Goal: Task Accomplishment & Management: Complete application form

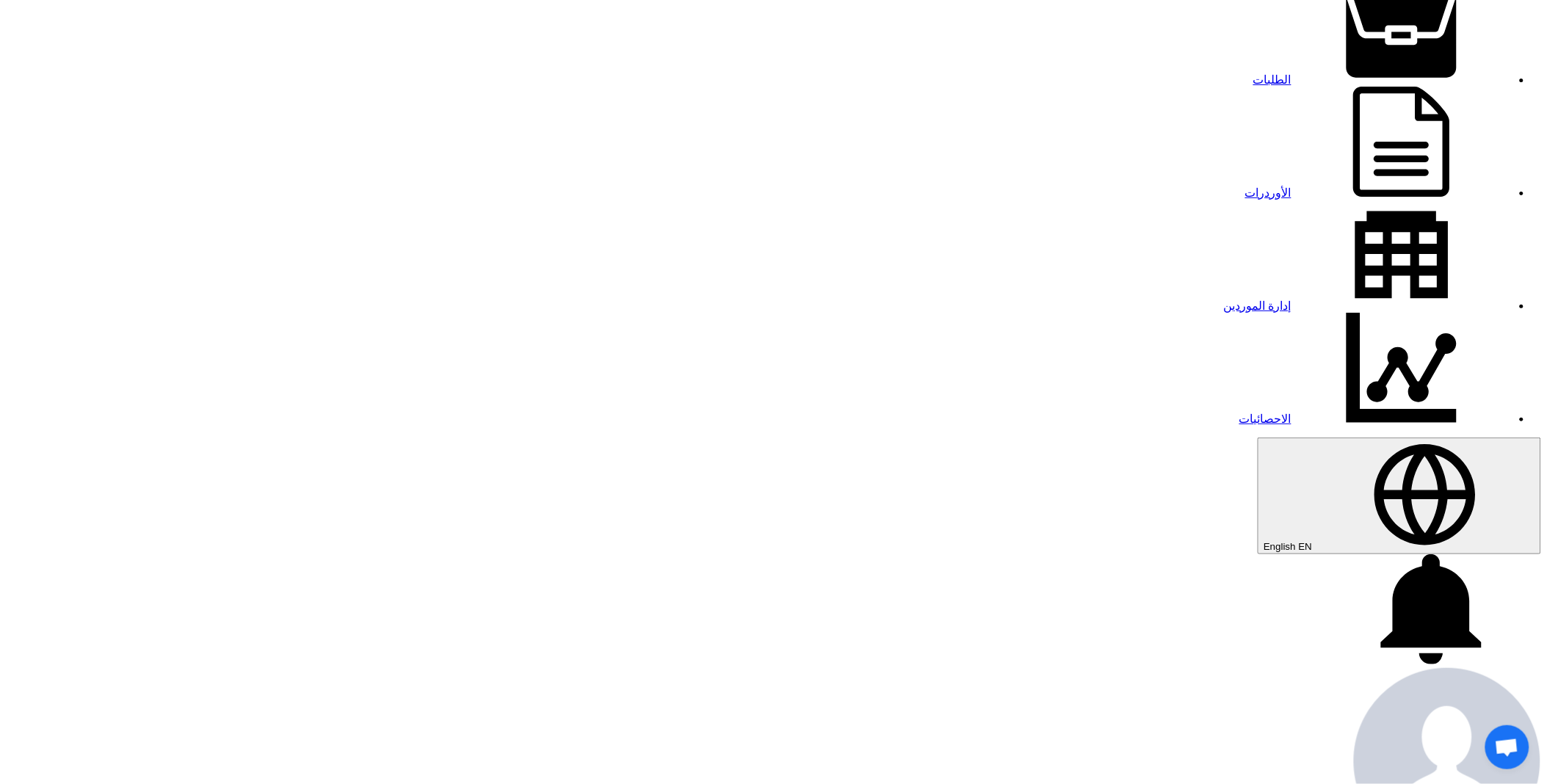
scroll to position [163, 0]
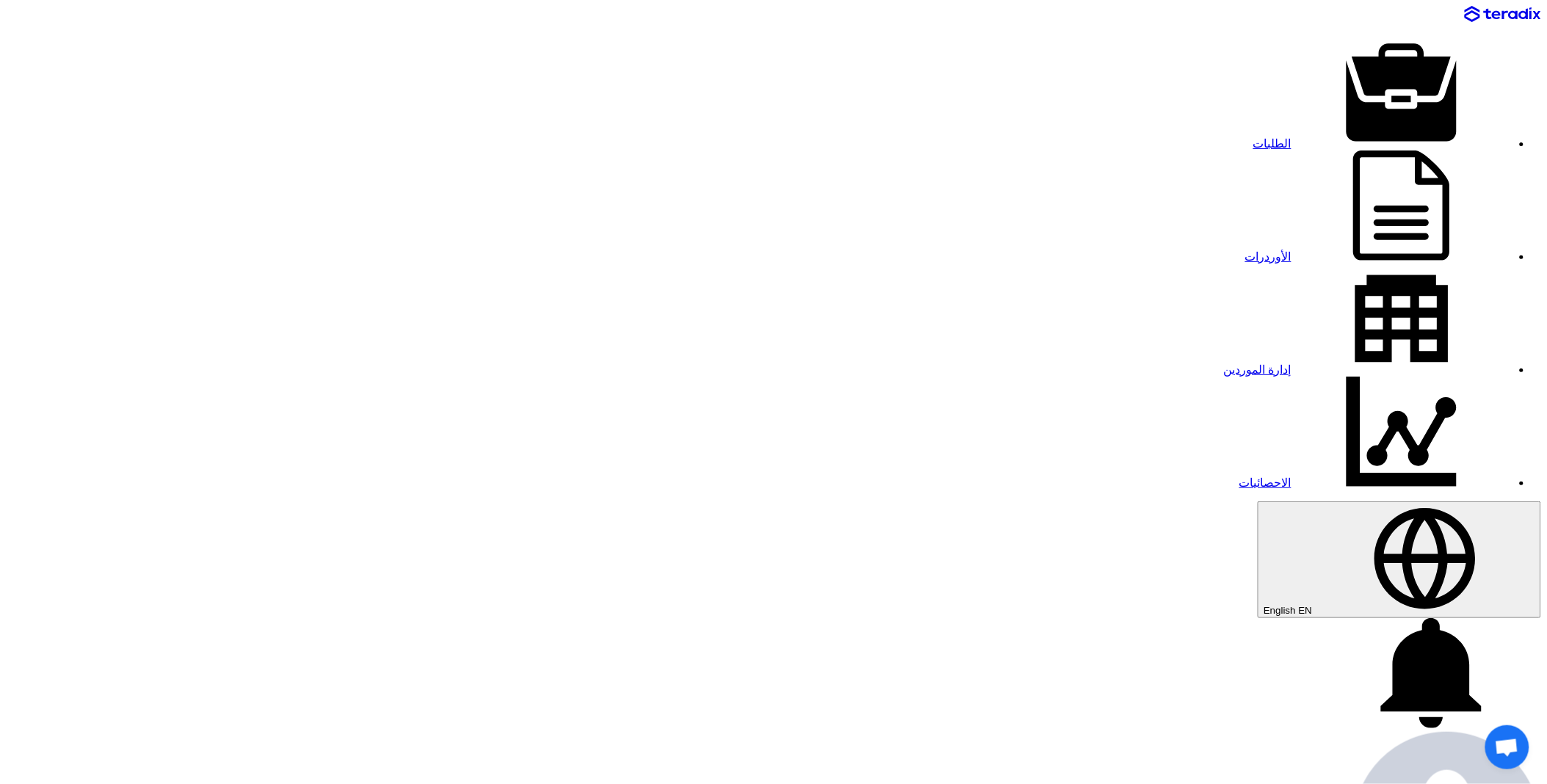
paste input "71755"
type input "71755"
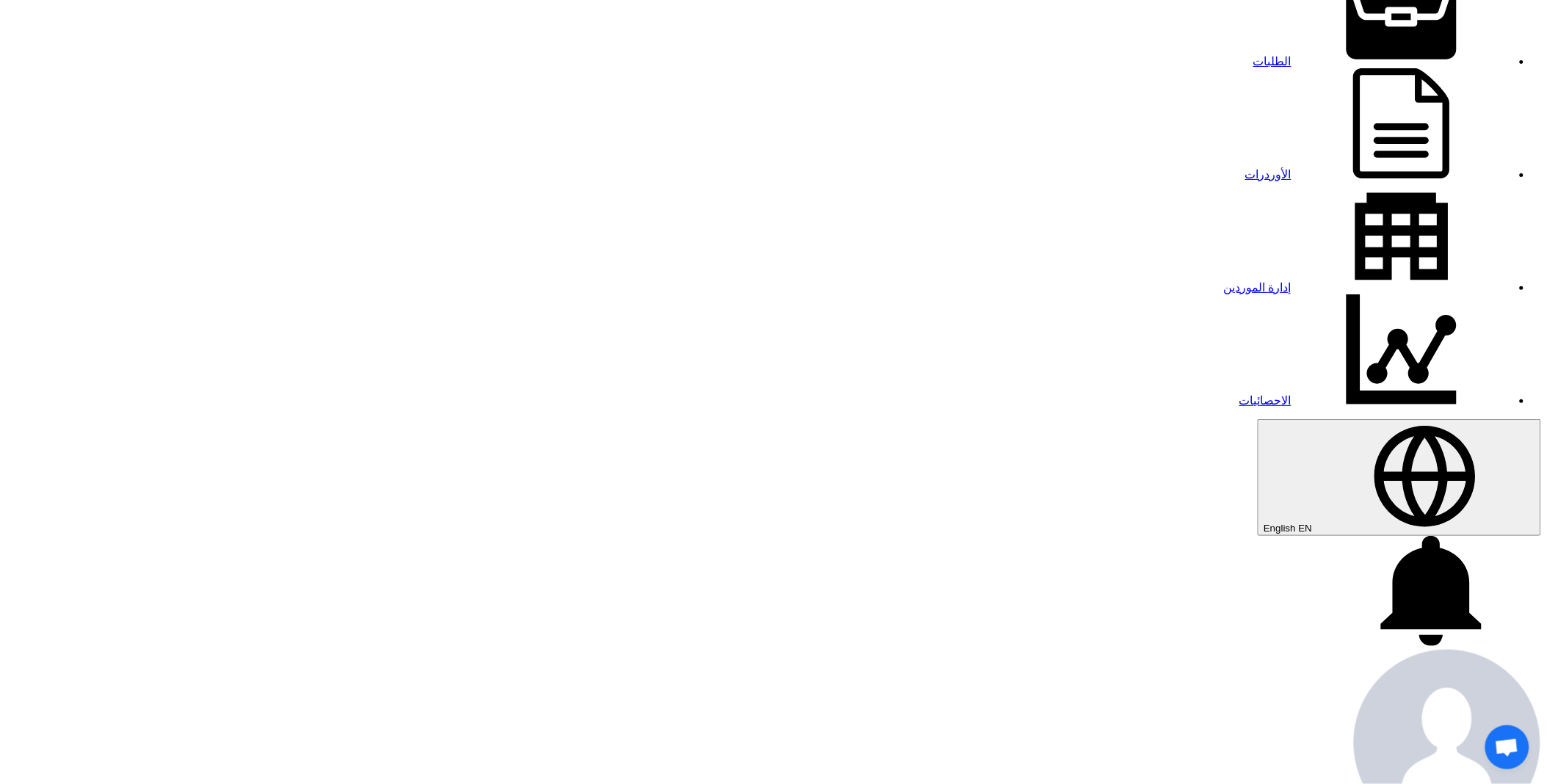
scroll to position [82, 0]
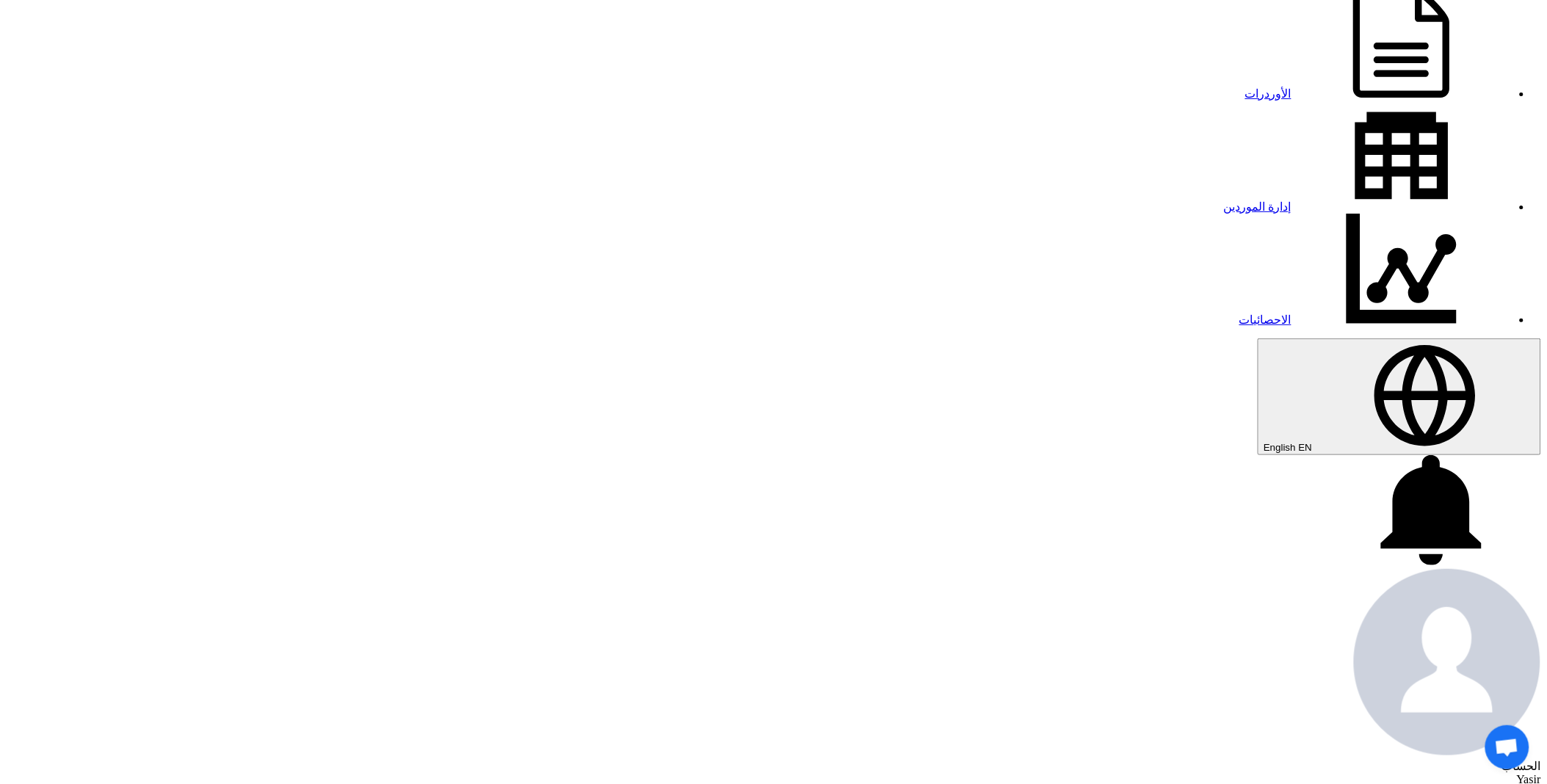
scroll to position [245, 0]
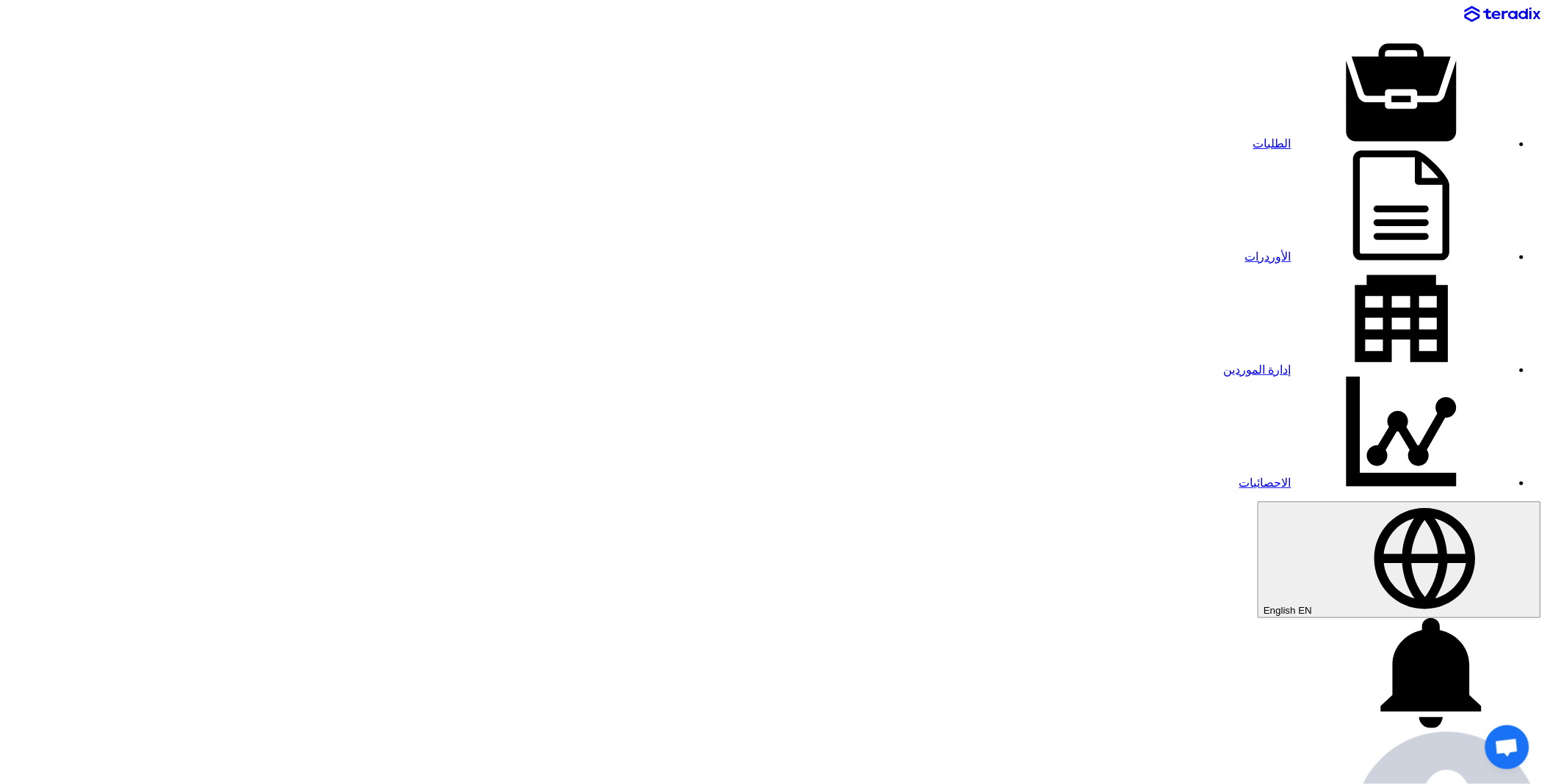
paste input "8100016326"
type input "8100016326"
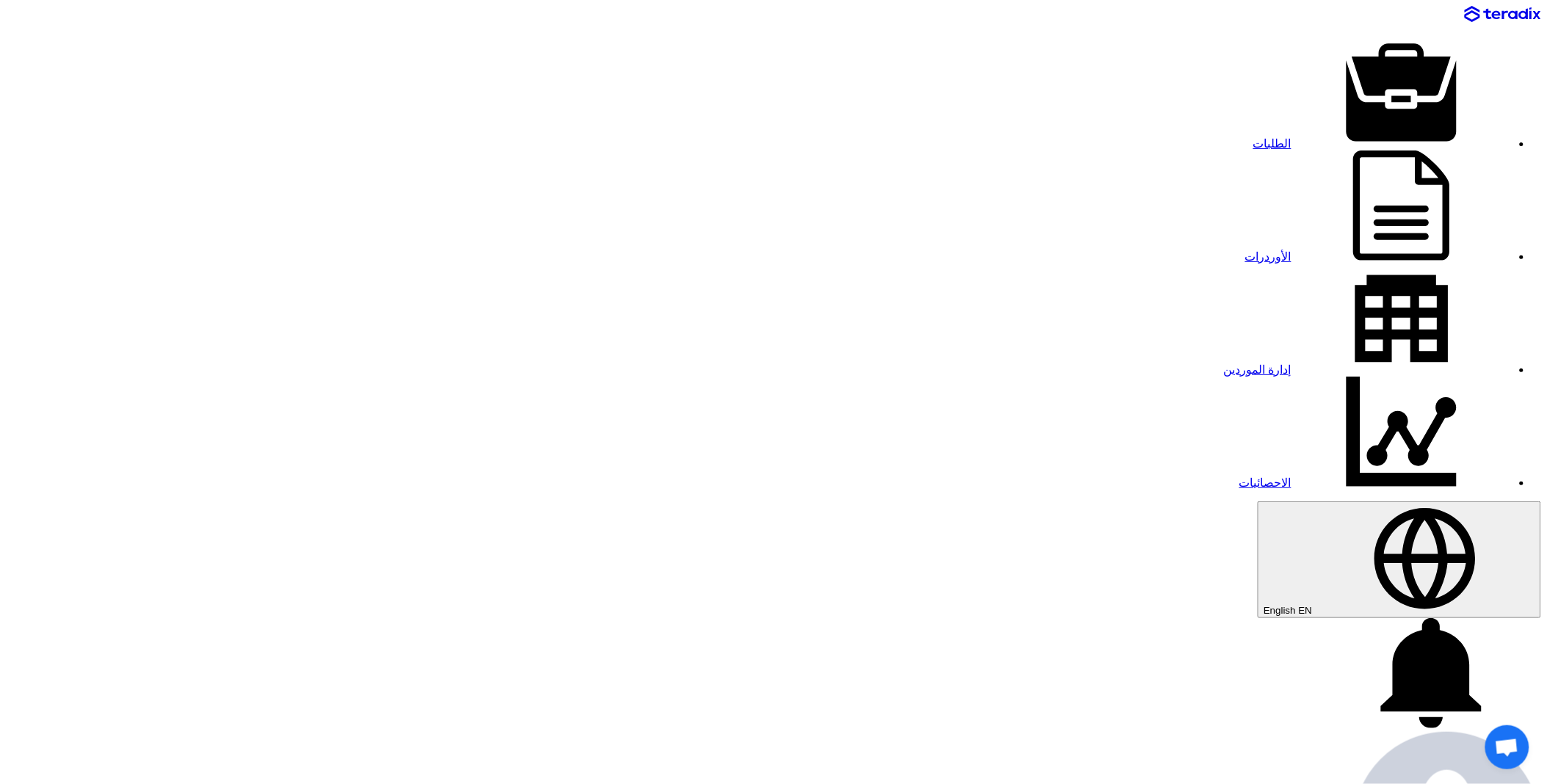
type input "[DATE]"
type input "11"
type input "01"
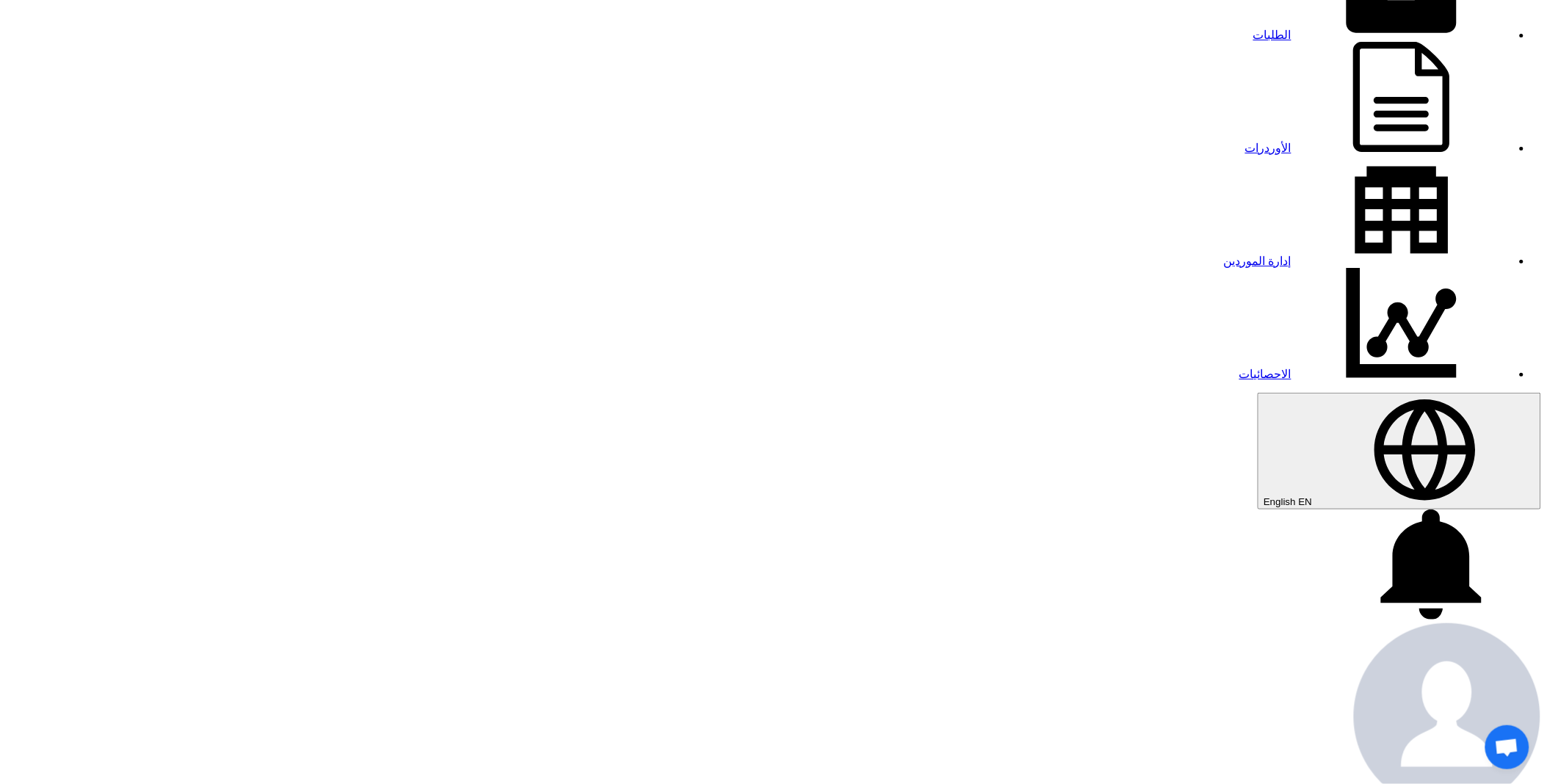
scroll to position [407, 0]
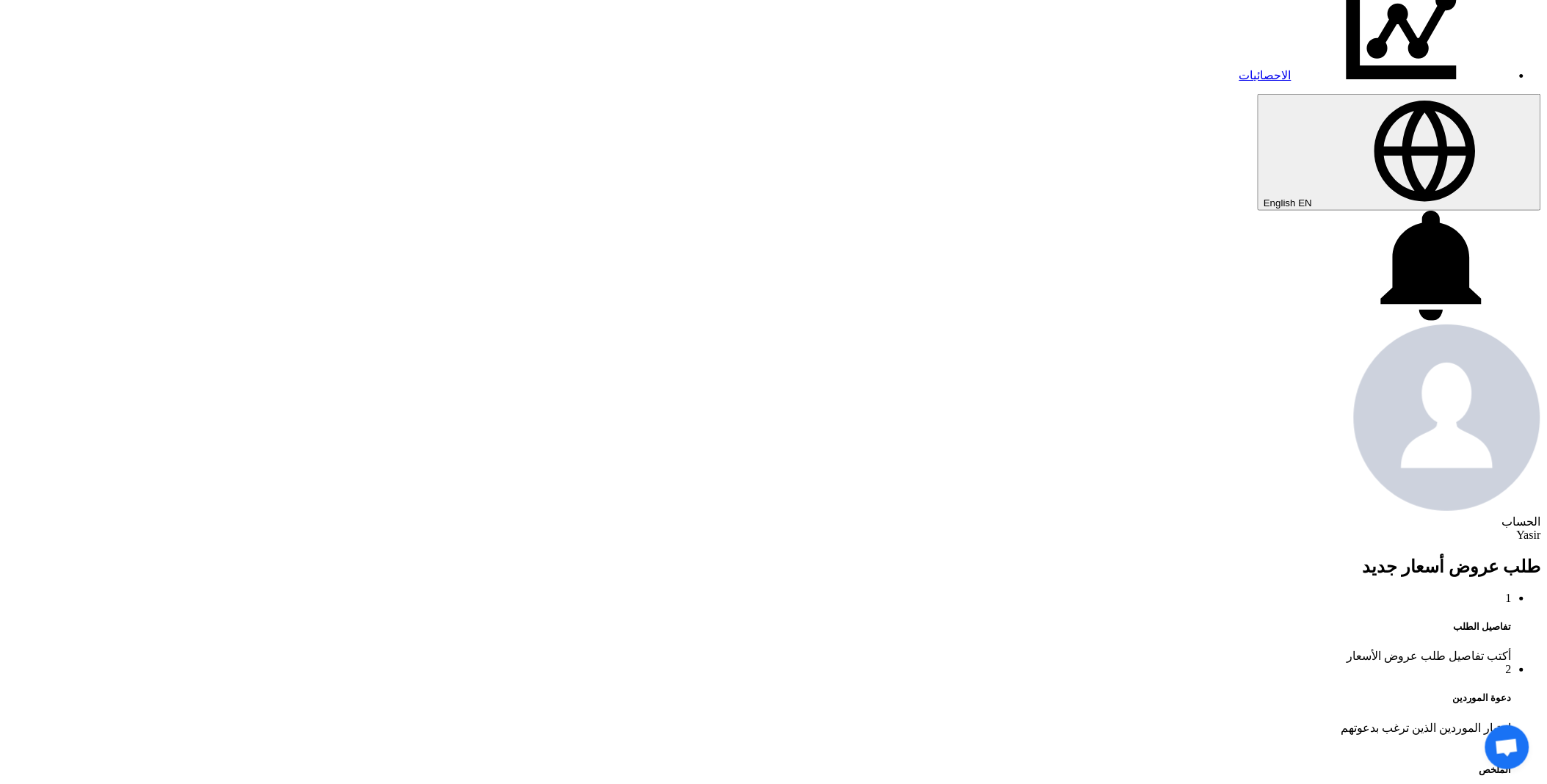
paste input "8100016326"
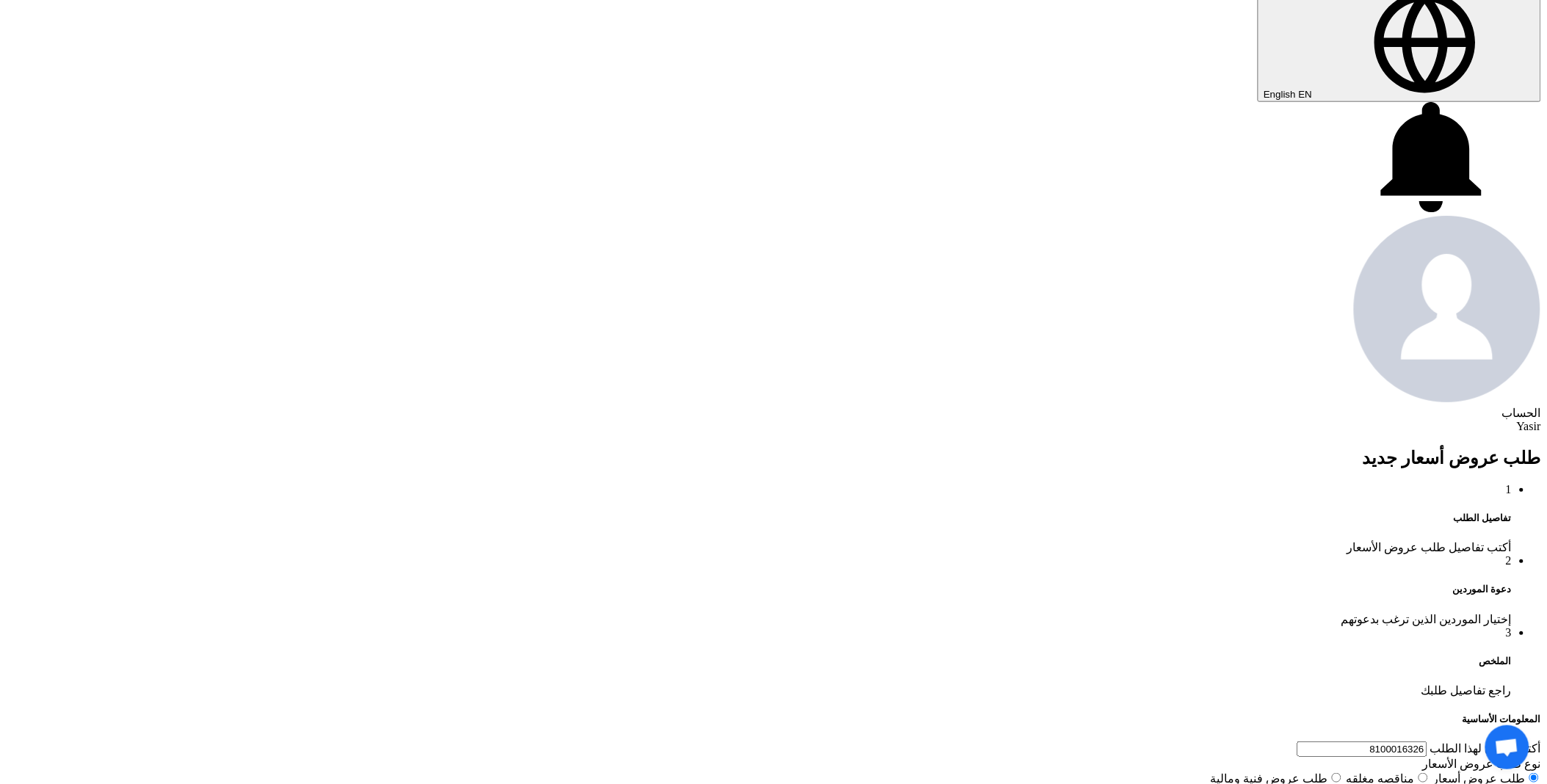
scroll to position [734, 0]
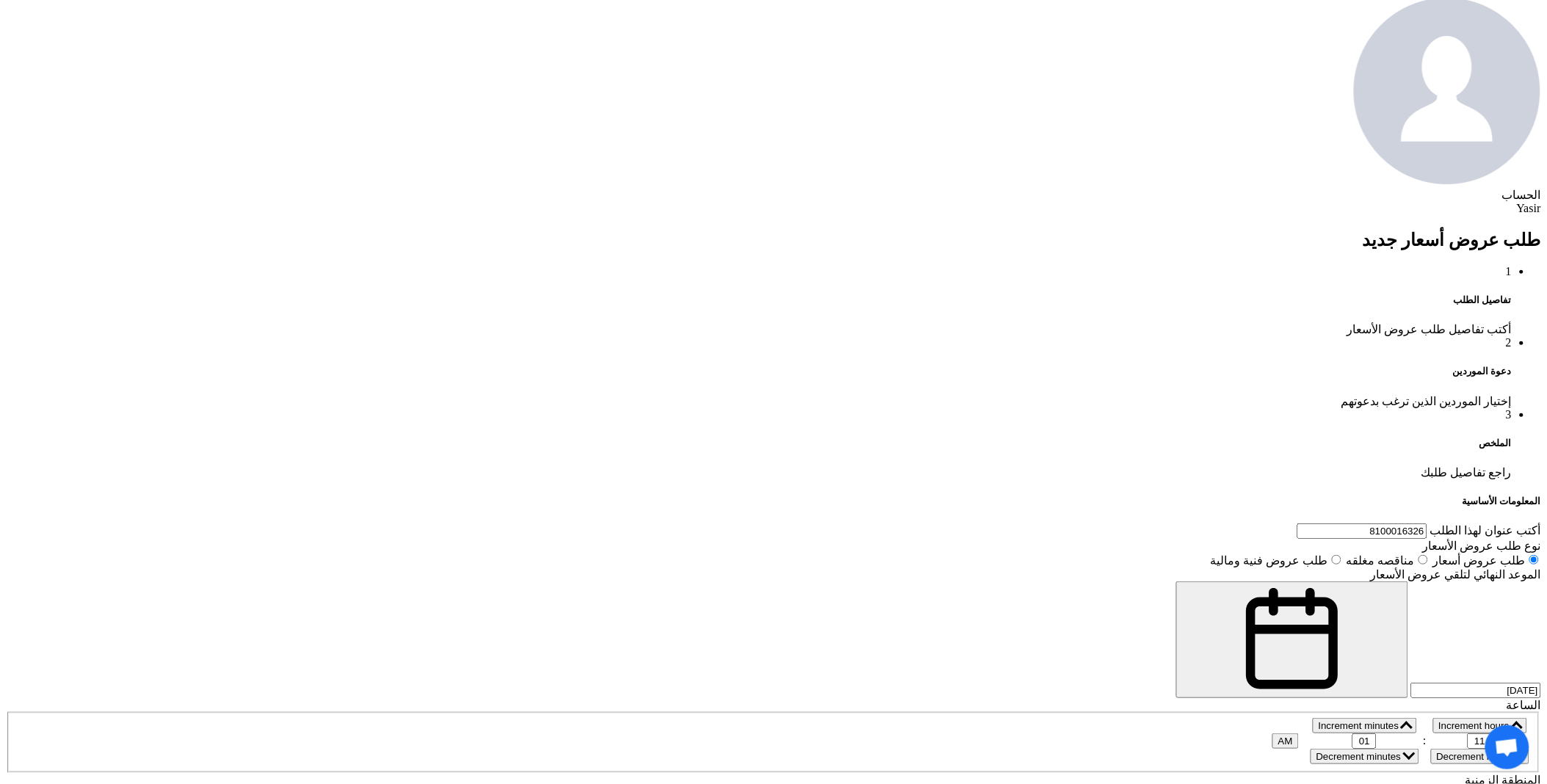
type input "8100016326"
drag, startPoint x: 1117, startPoint y: 323, endPoint x: 1099, endPoint y: 323, distance: 18.0
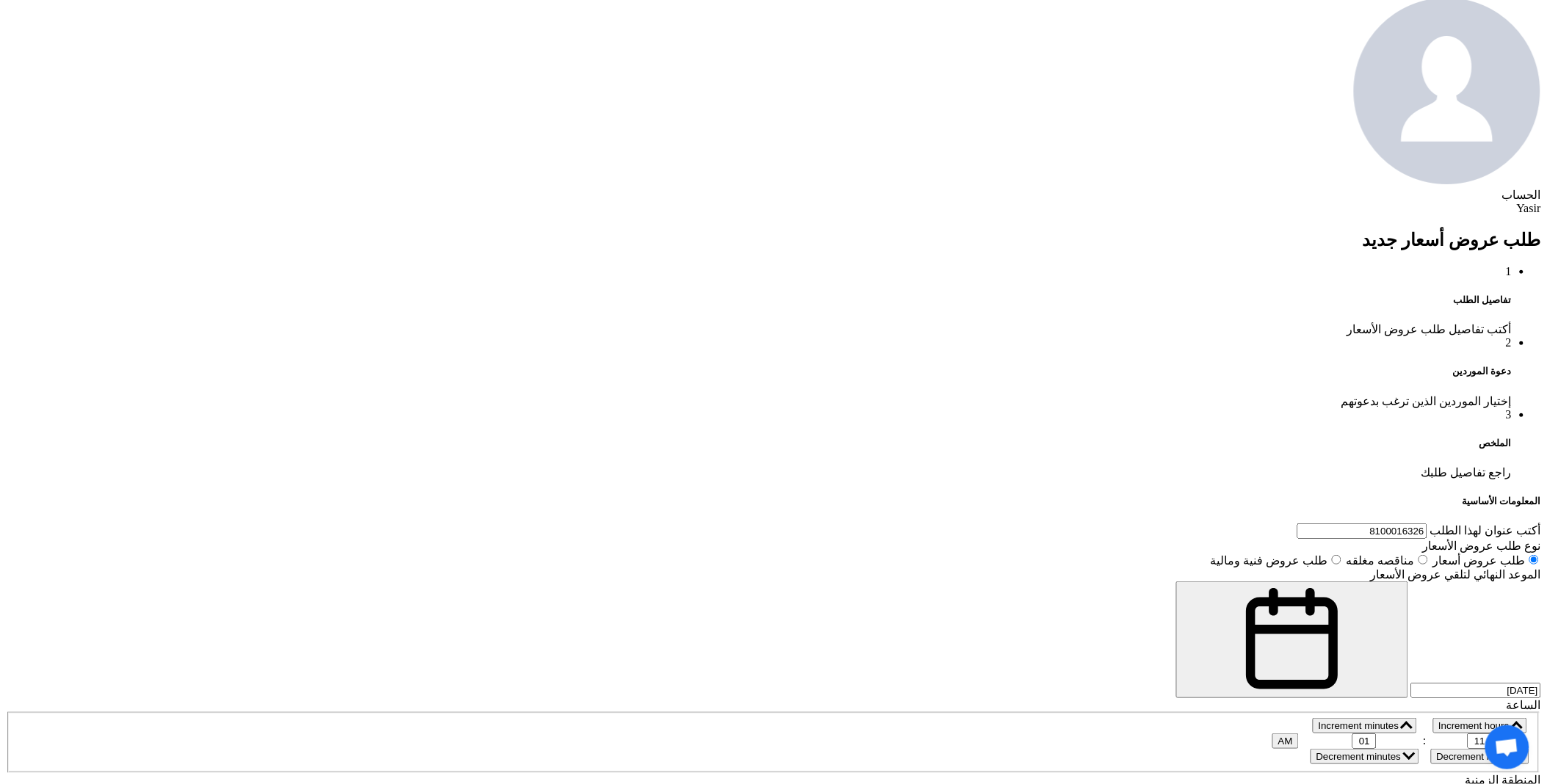
scroll to position [163, 0]
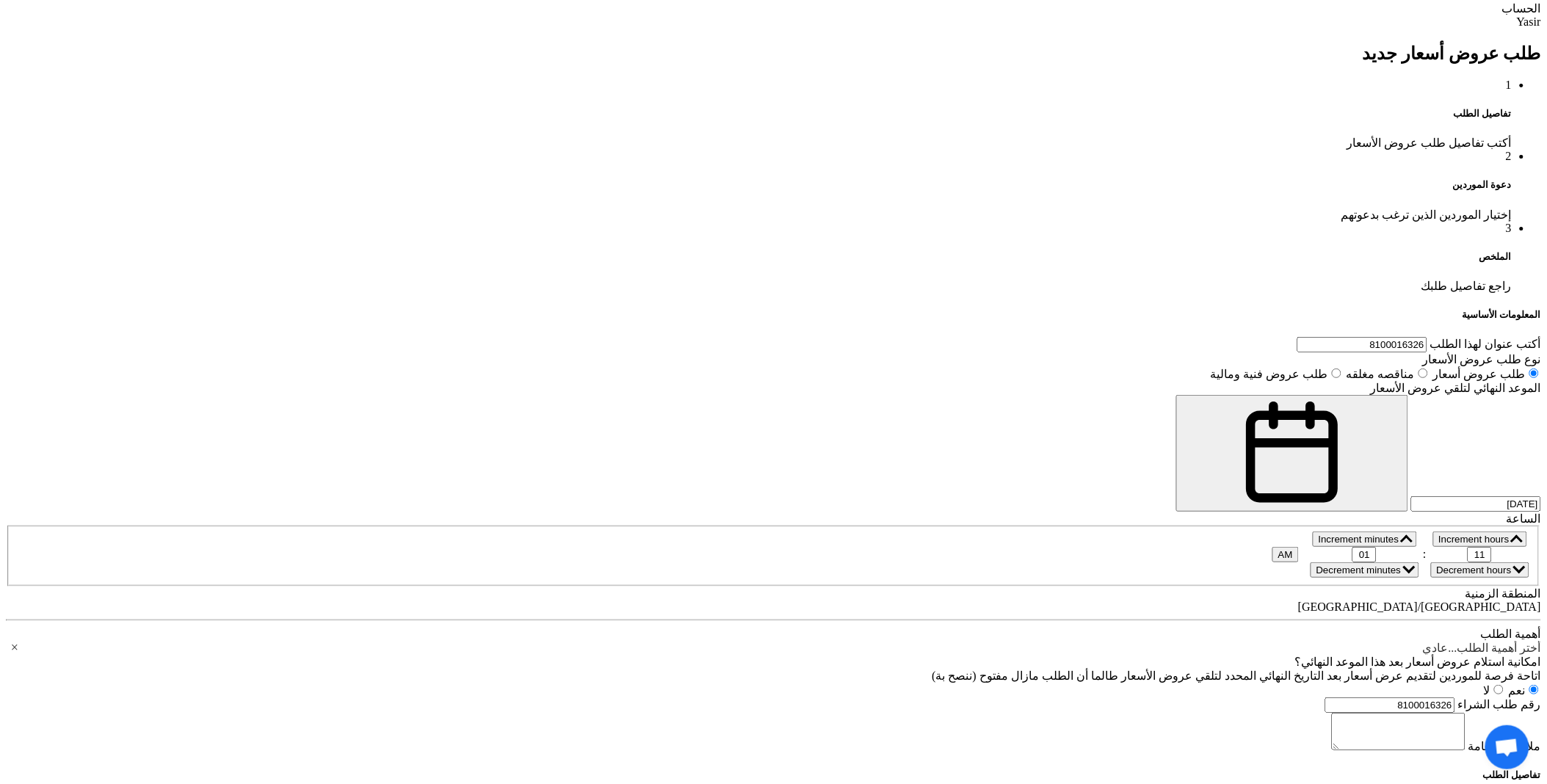
scroll to position [978, 0]
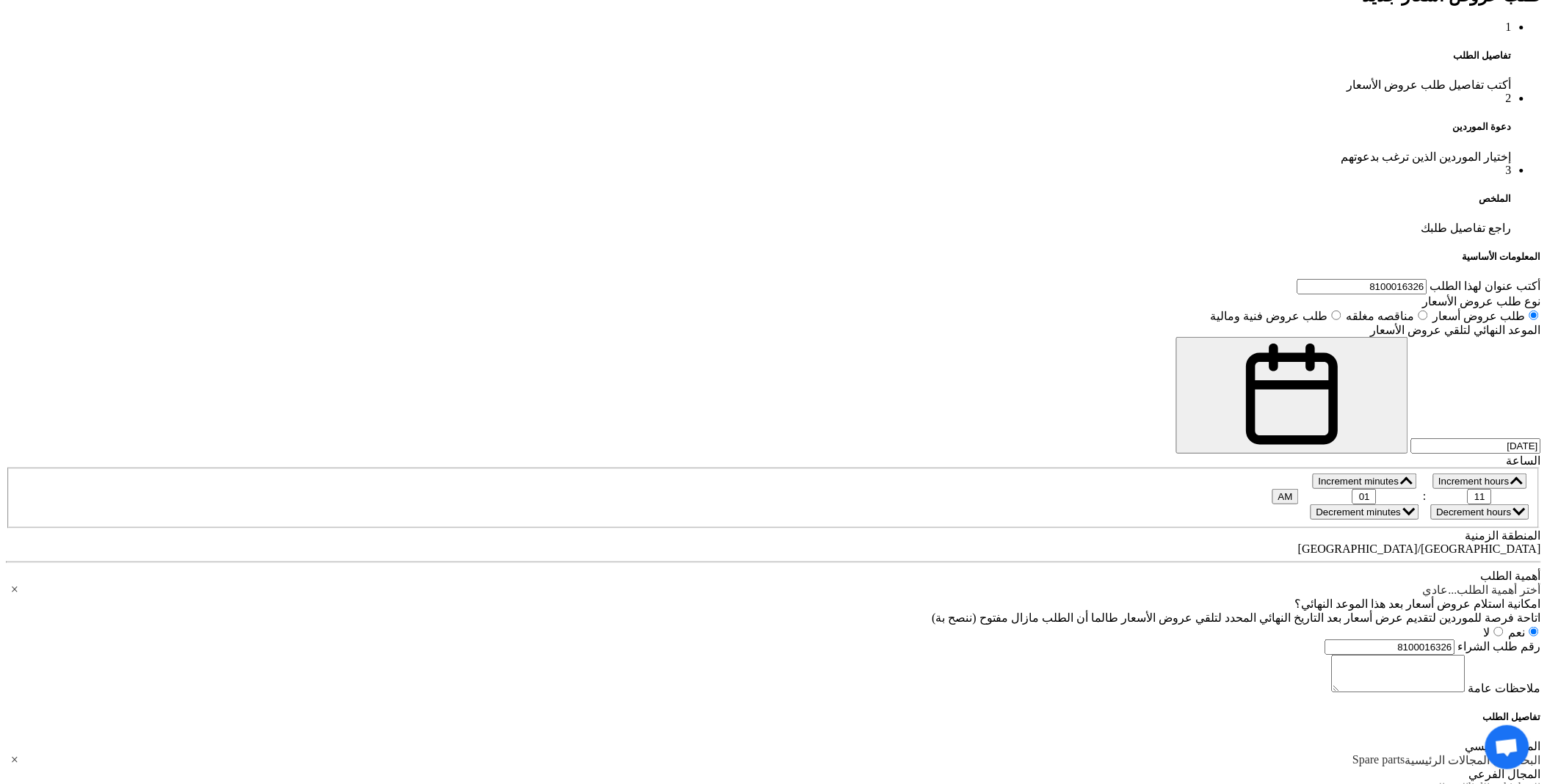
paste div
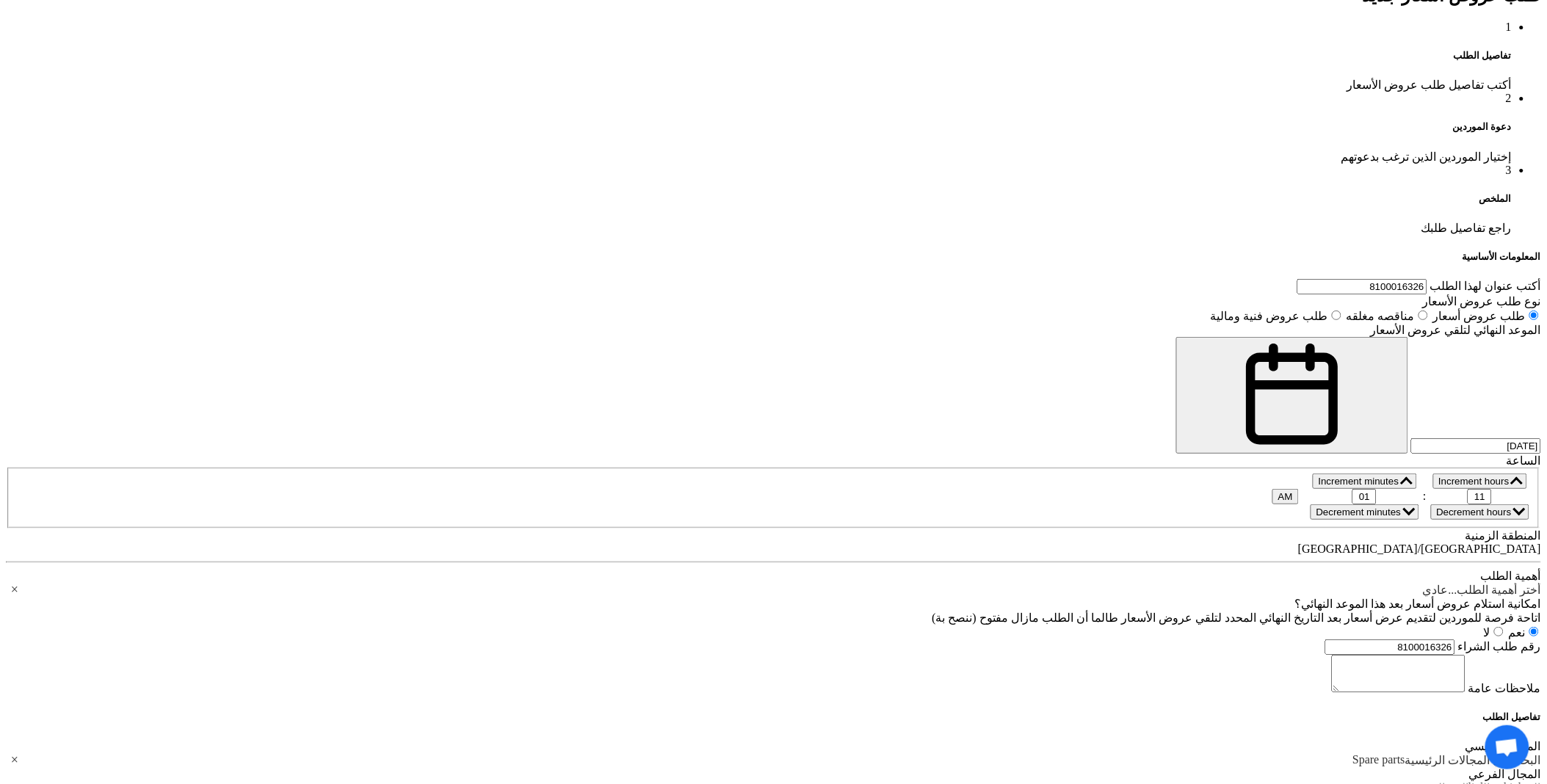
paste div
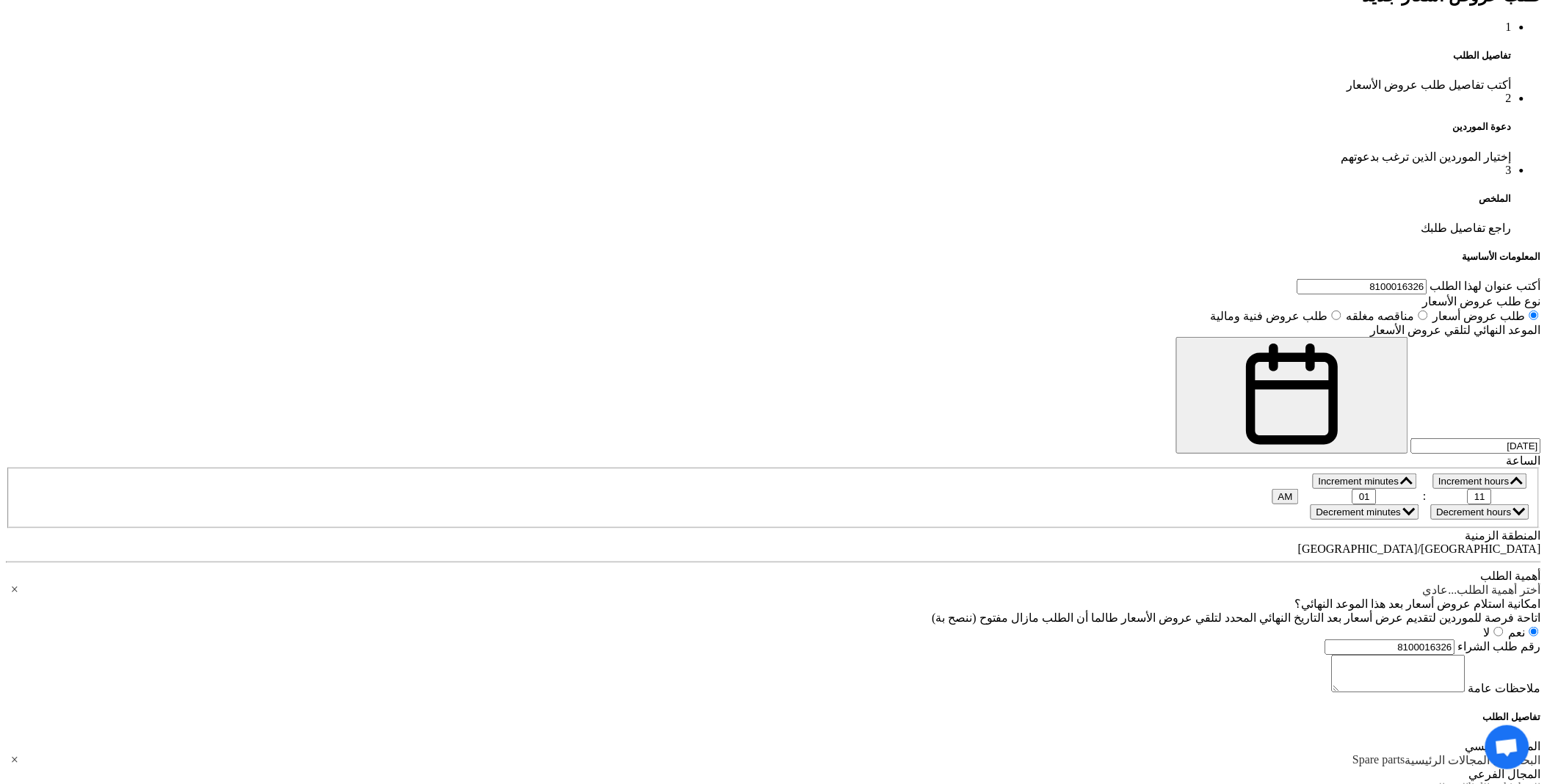
paste div
paste input "EA008-1900-AB"
type input "EA008-1900-AB"
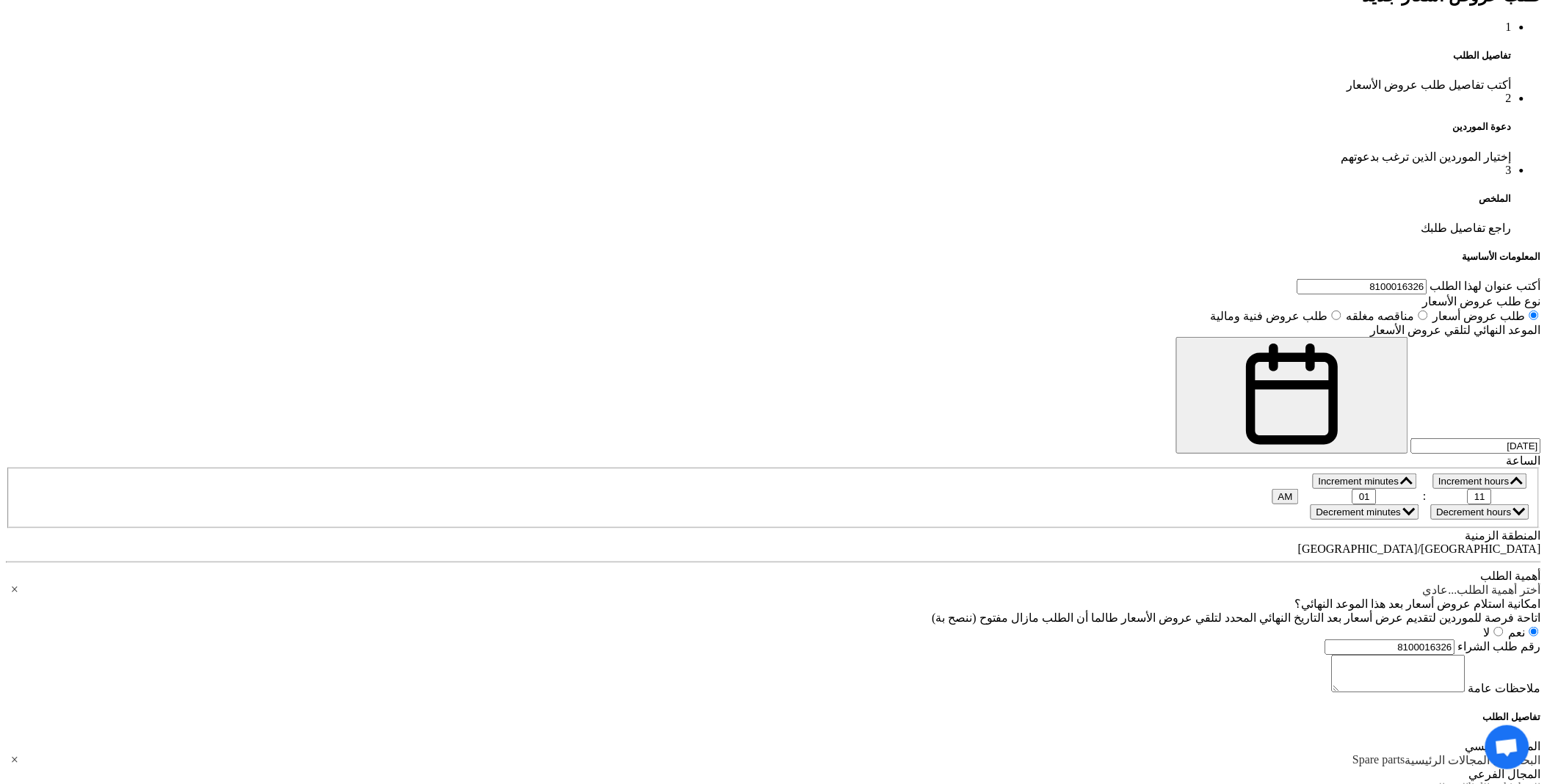
scroll to position [0, 0]
paste input "B511F210501-0200"
type input "B511F210501-0200"
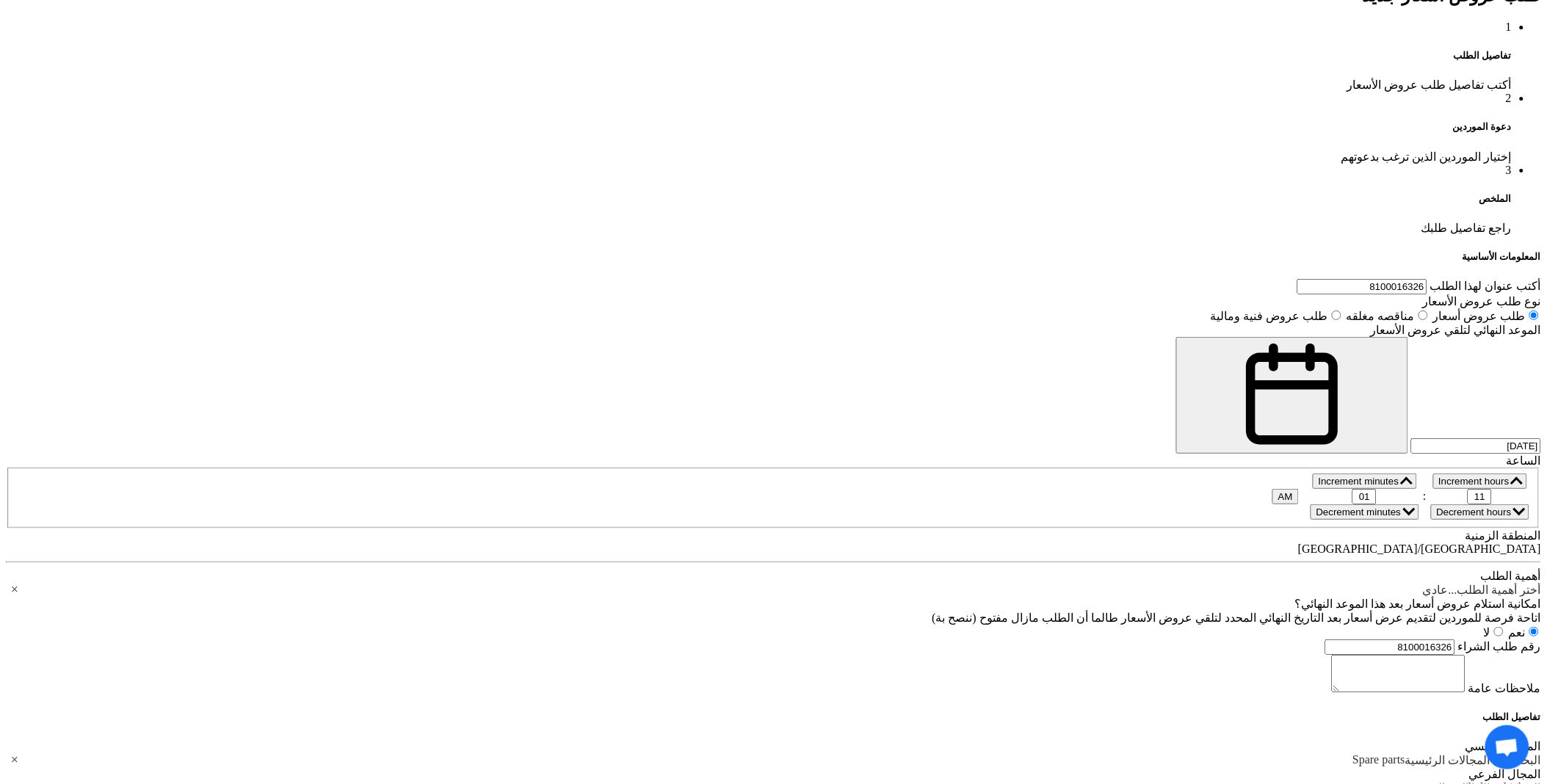
scroll to position [0, 0]
paste input "B211032-0300"
type input "B211032-0300"
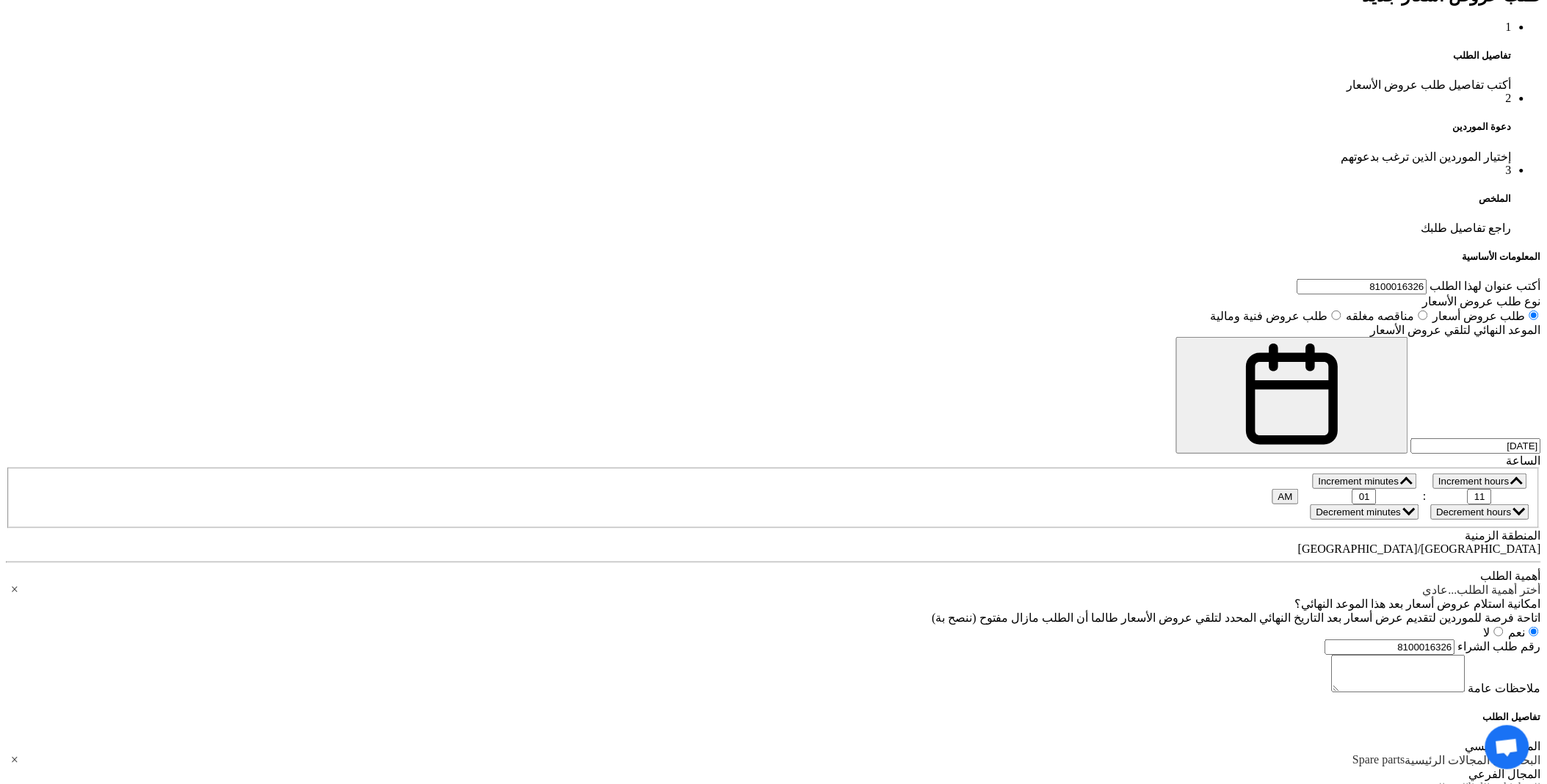
scroll to position [0, 0]
paste input "B511F280103-1800"
type input "B511F280103-1800"
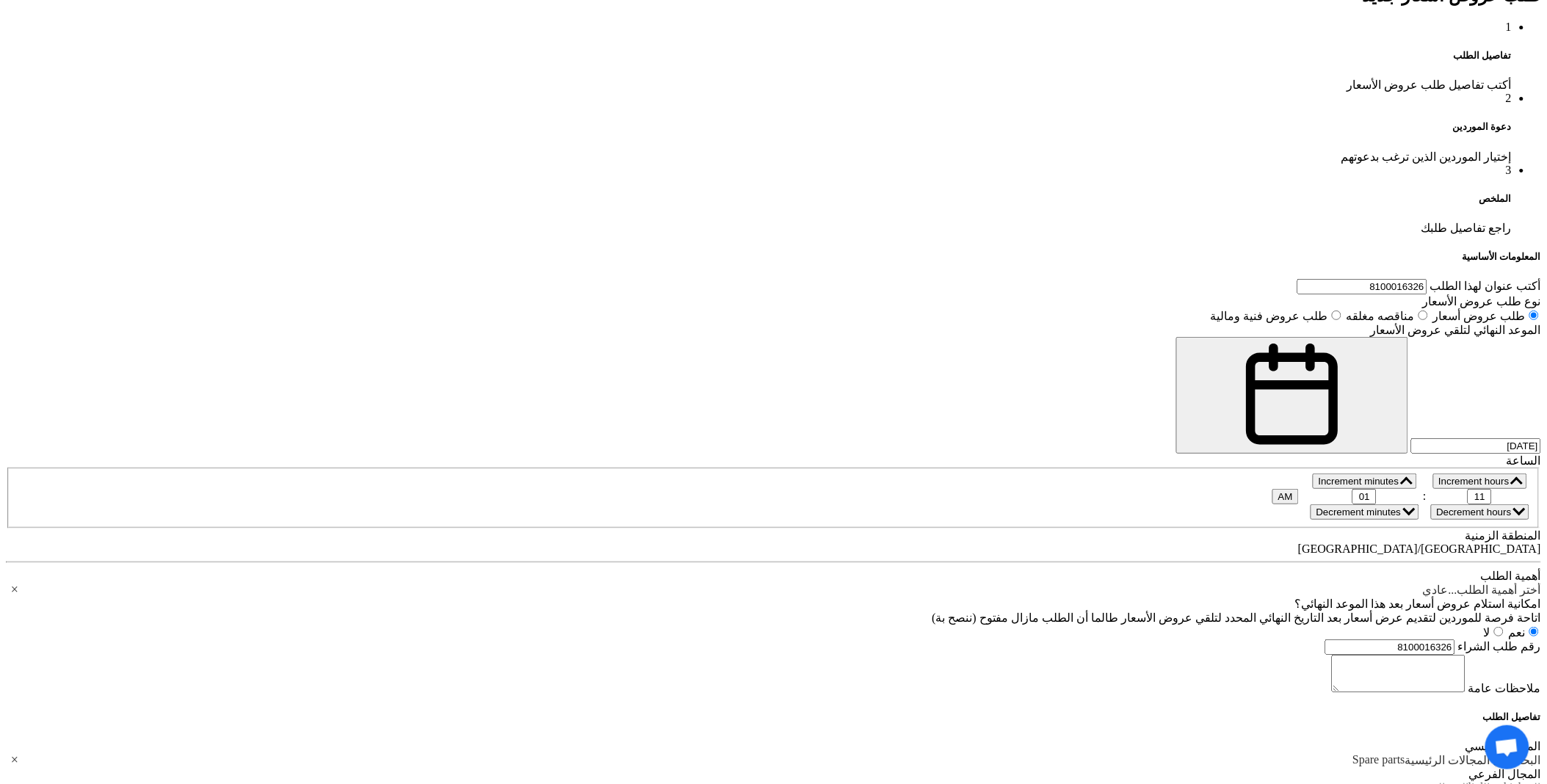
scroll to position [0, 0]
type input "6"
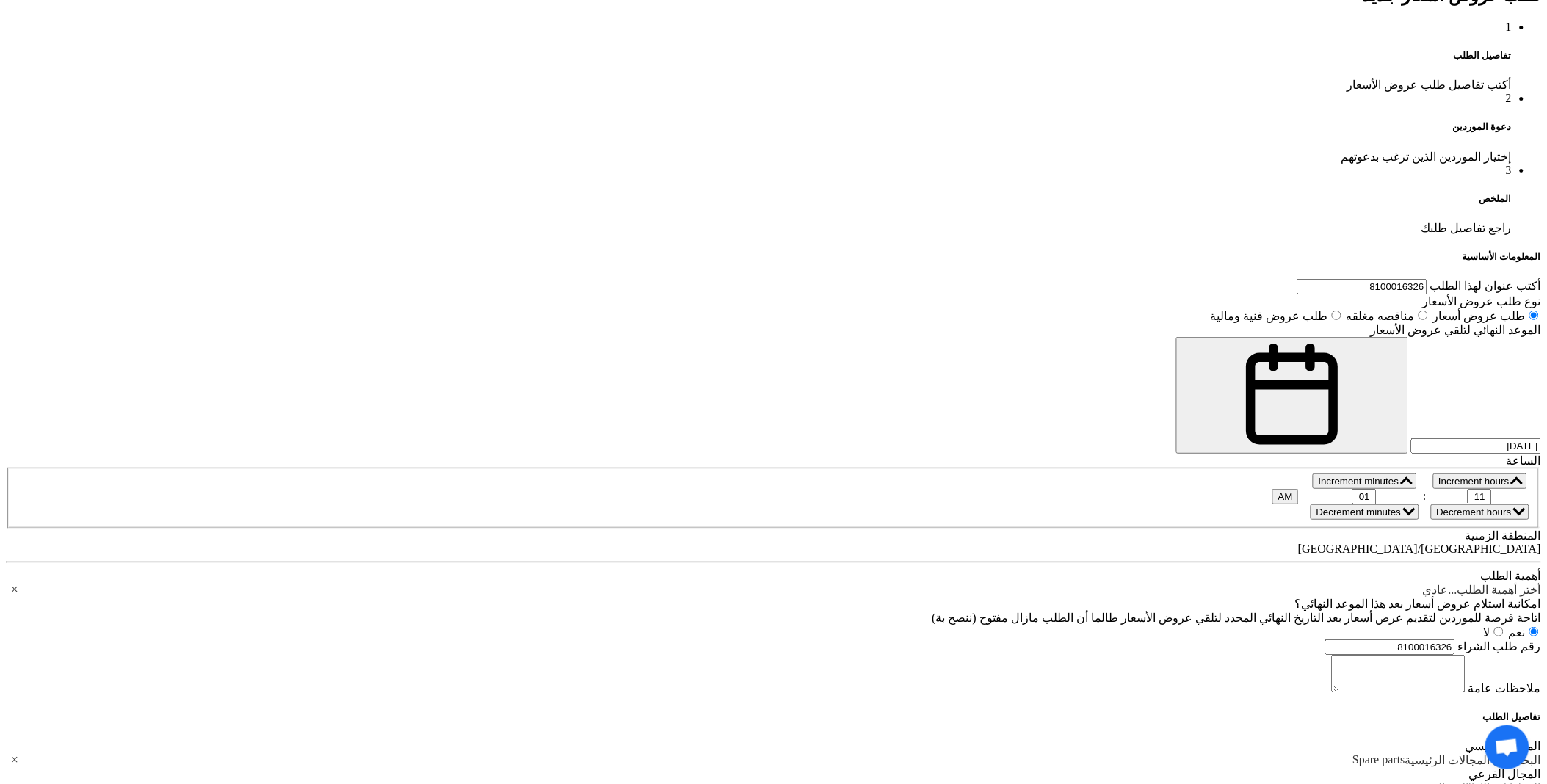
type input "6"
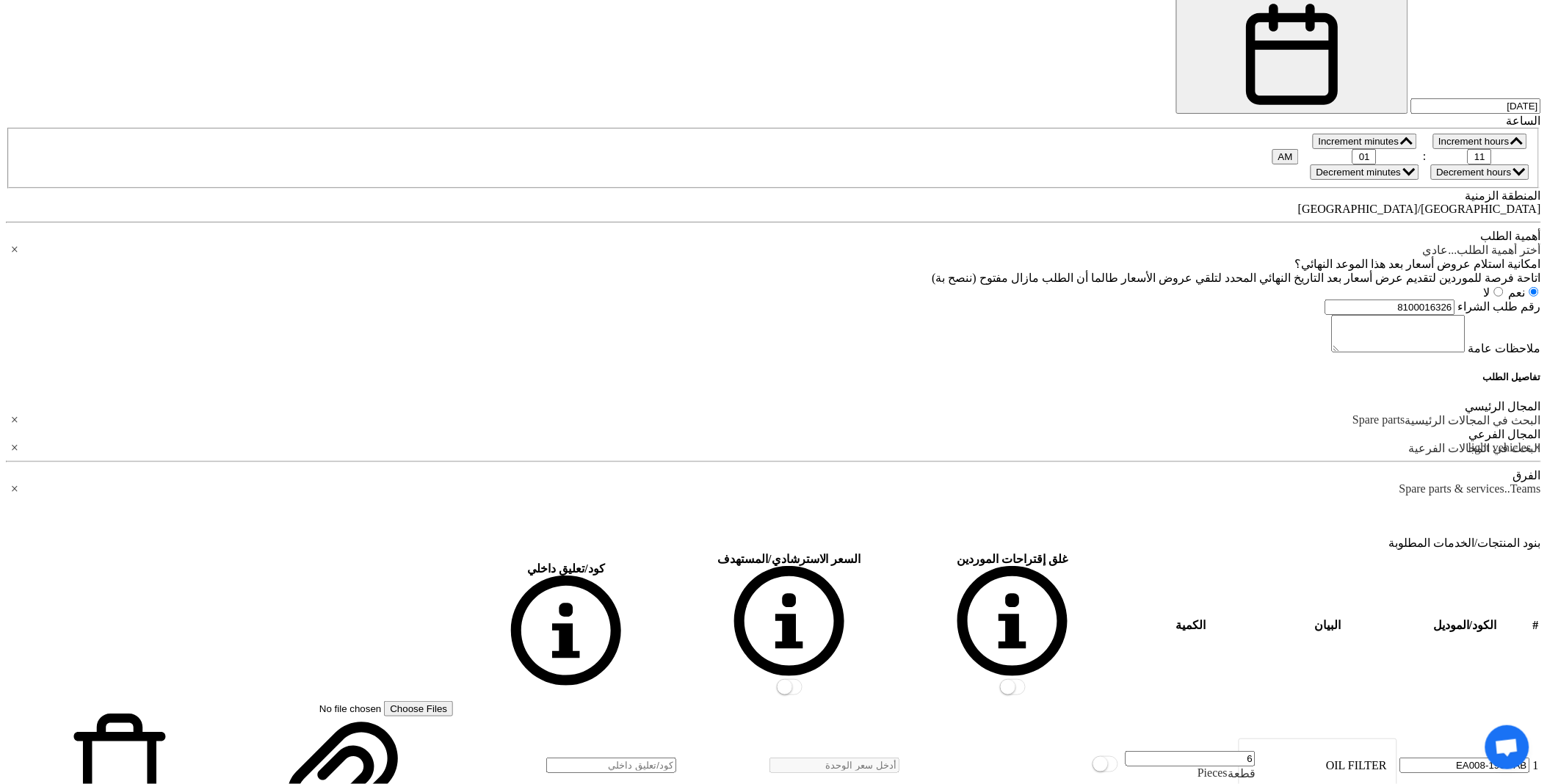
scroll to position [1468, 0]
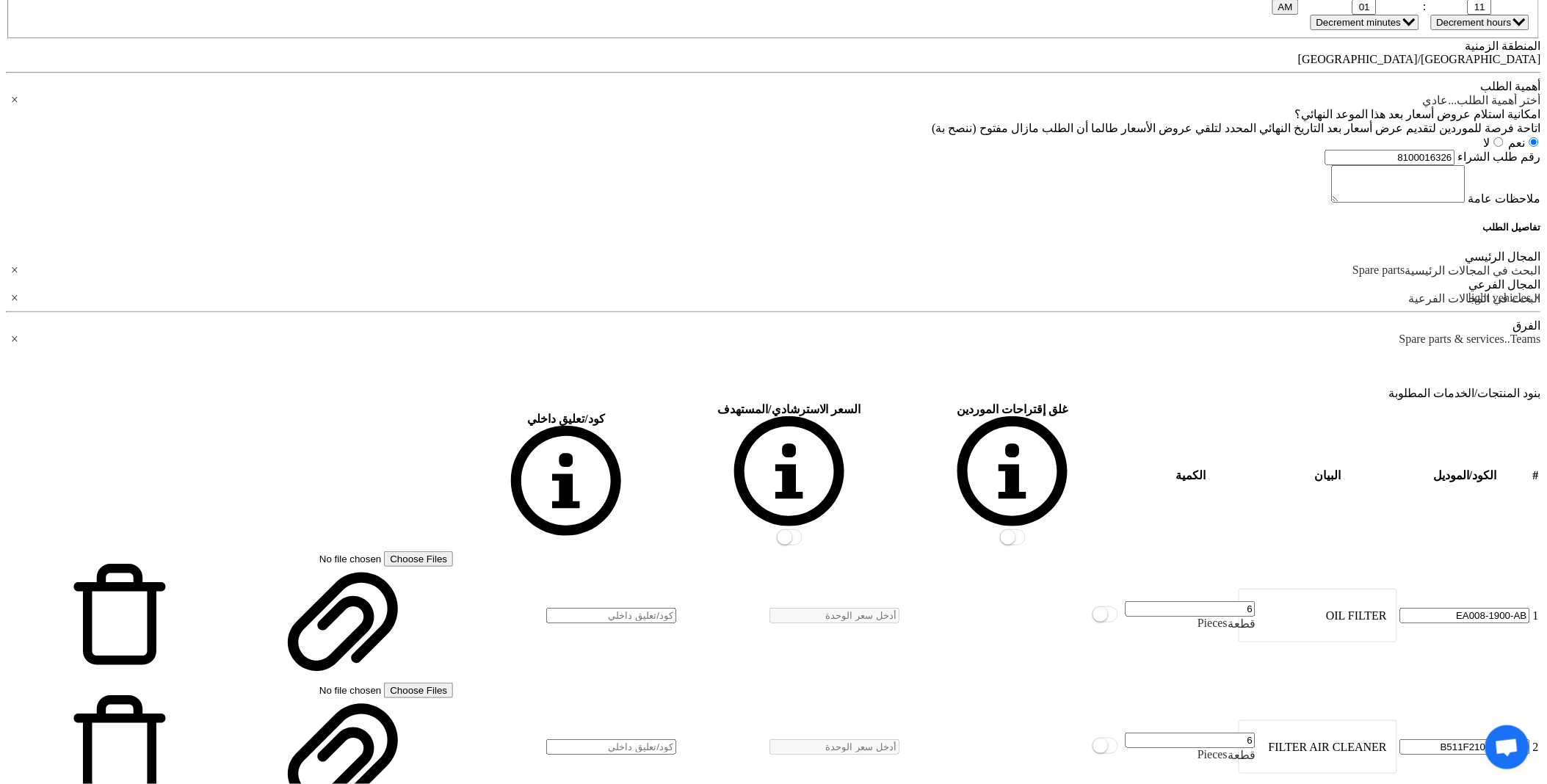
type input "6"
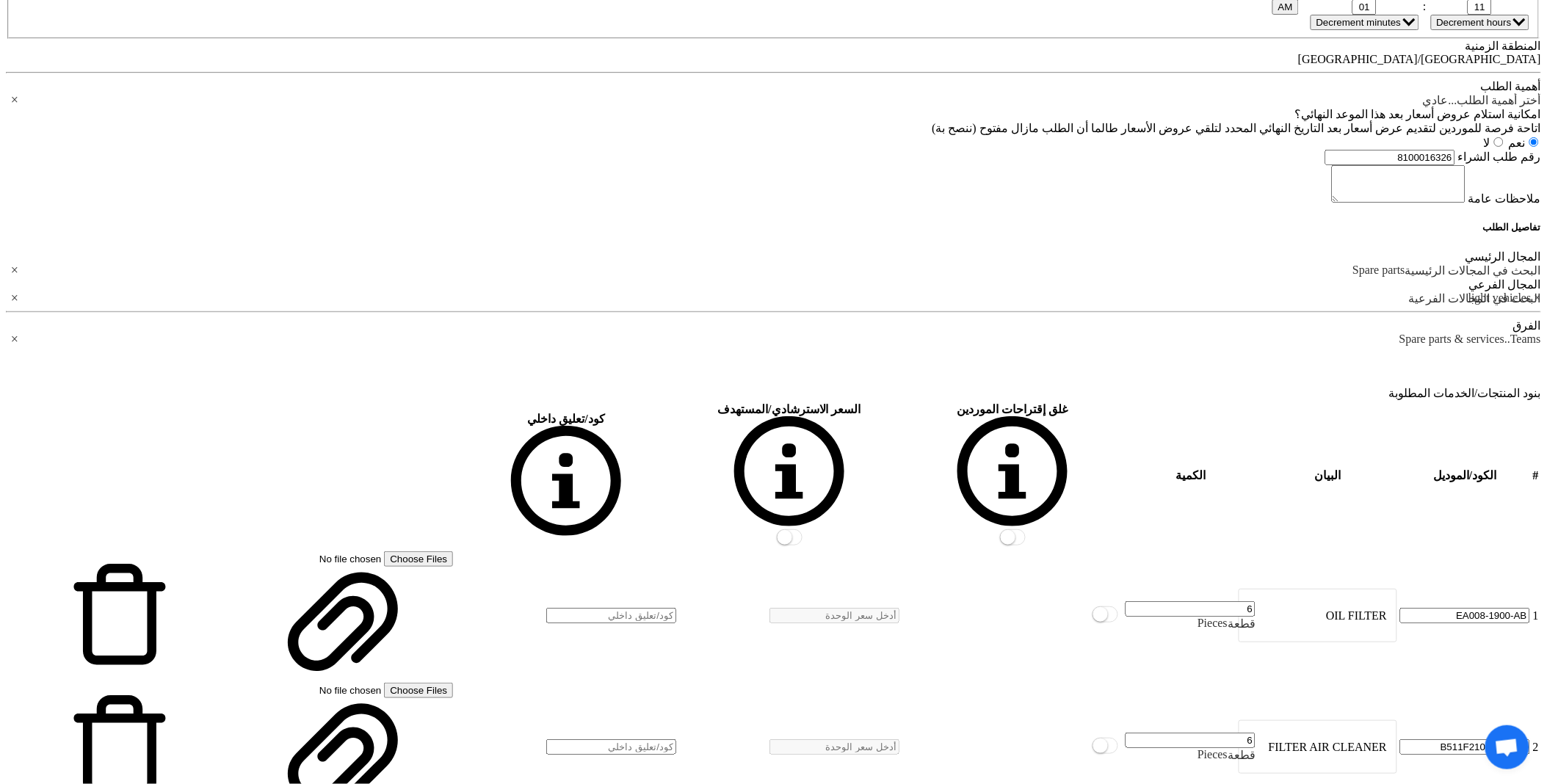
drag, startPoint x: 1073, startPoint y: 636, endPoint x: 1110, endPoint y: 651, distance: 39.9
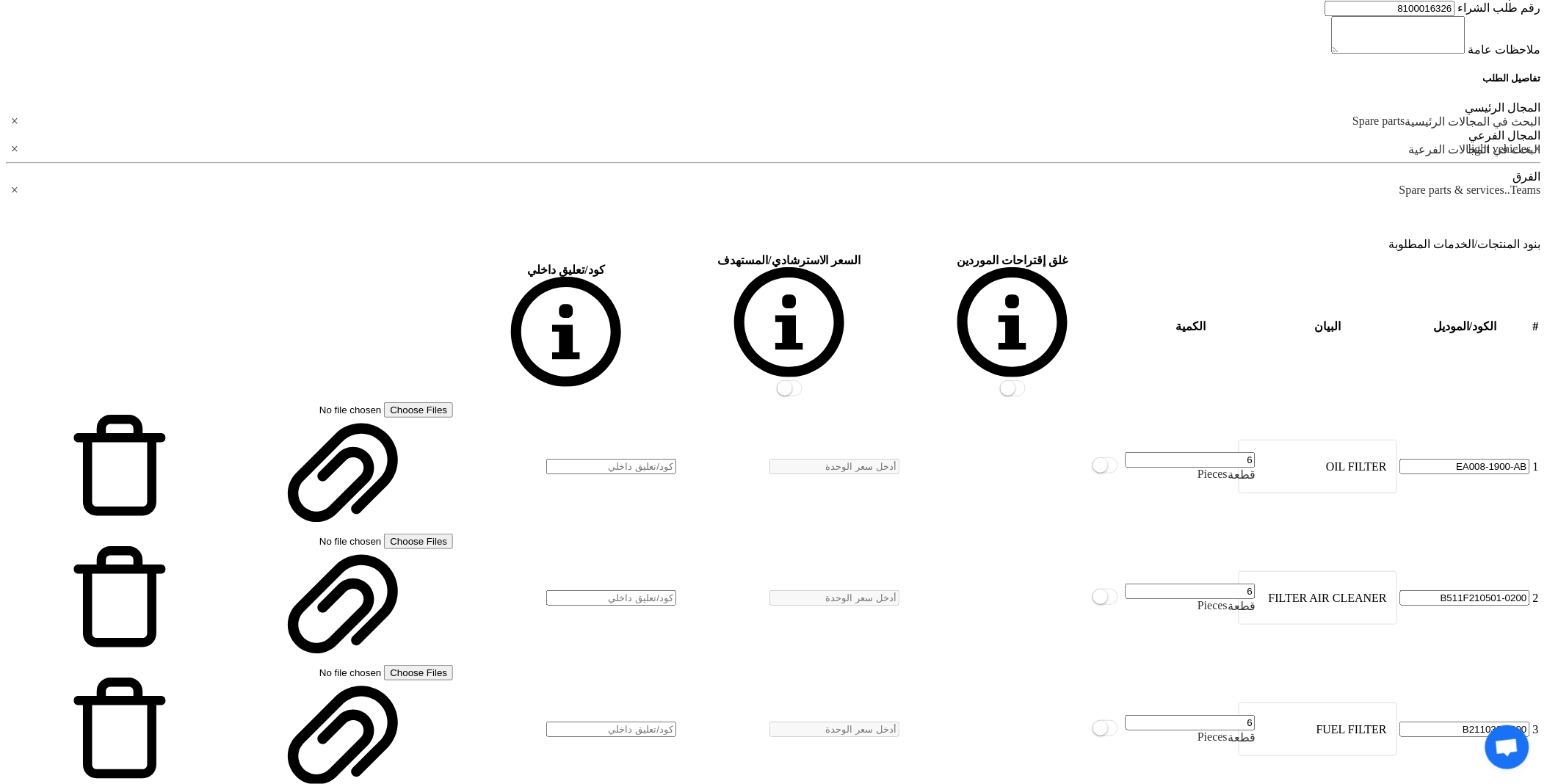
scroll to position [1630, 0]
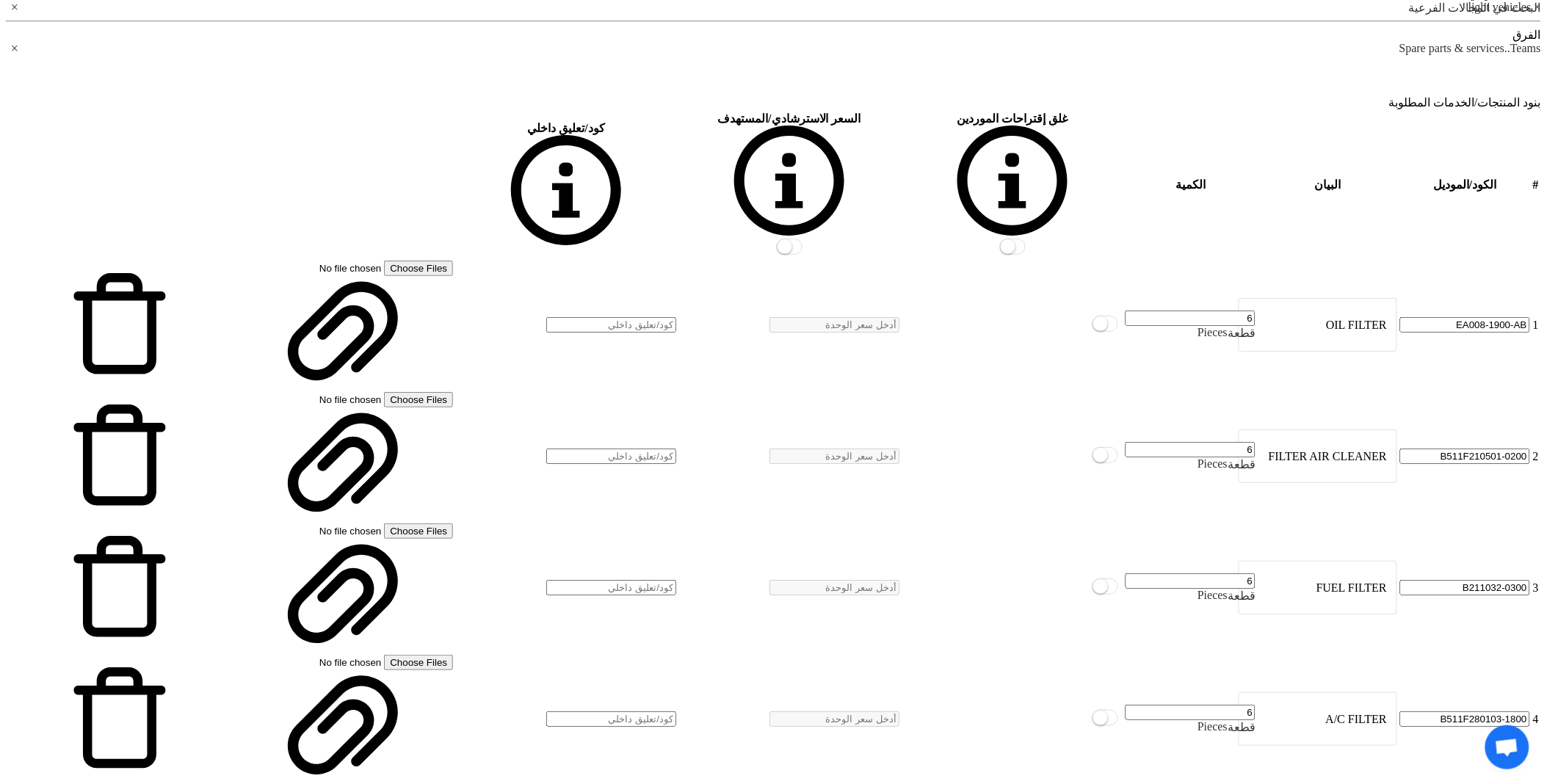
scroll to position [1794, 0]
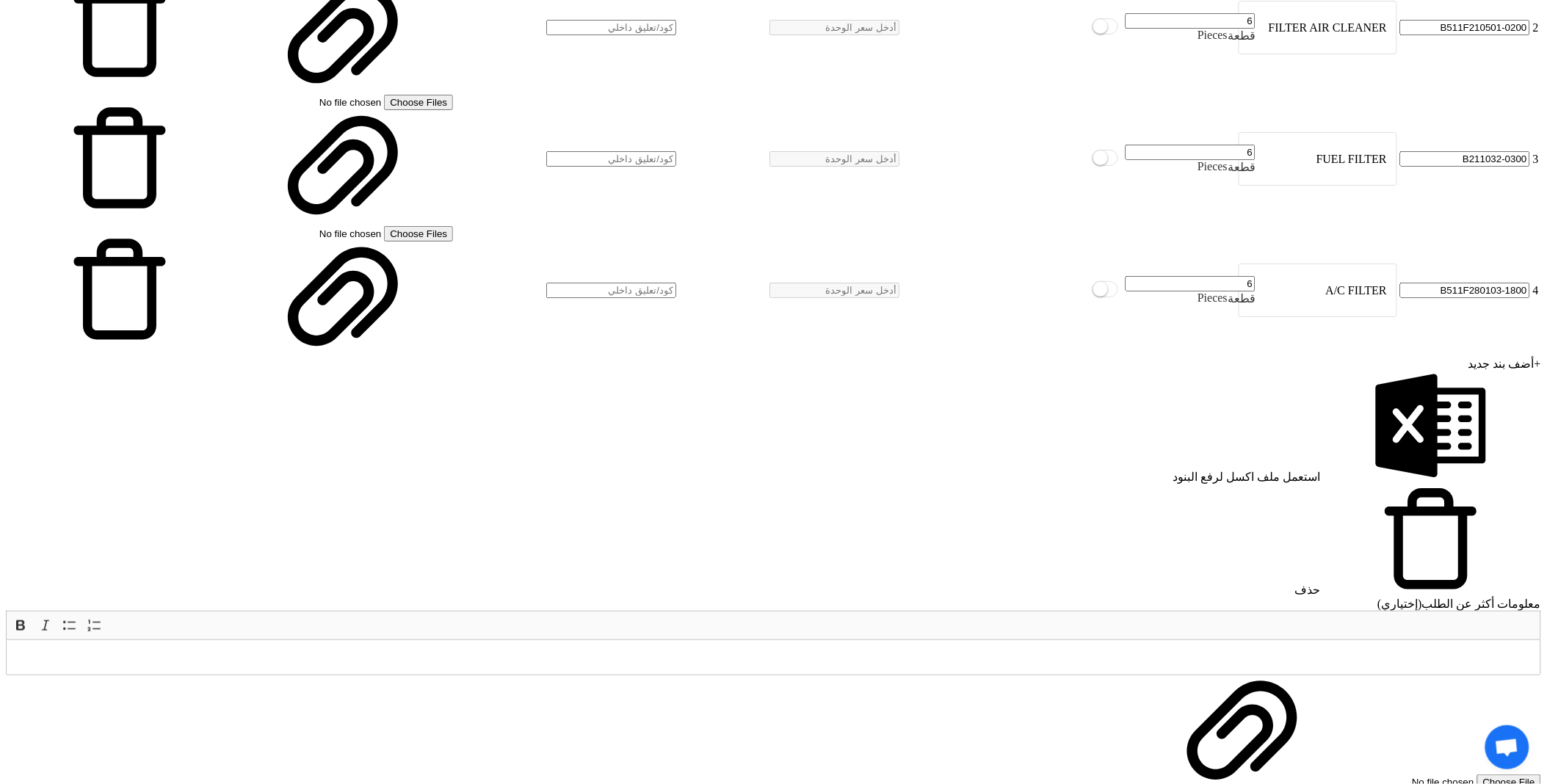
scroll to position [2364, 0]
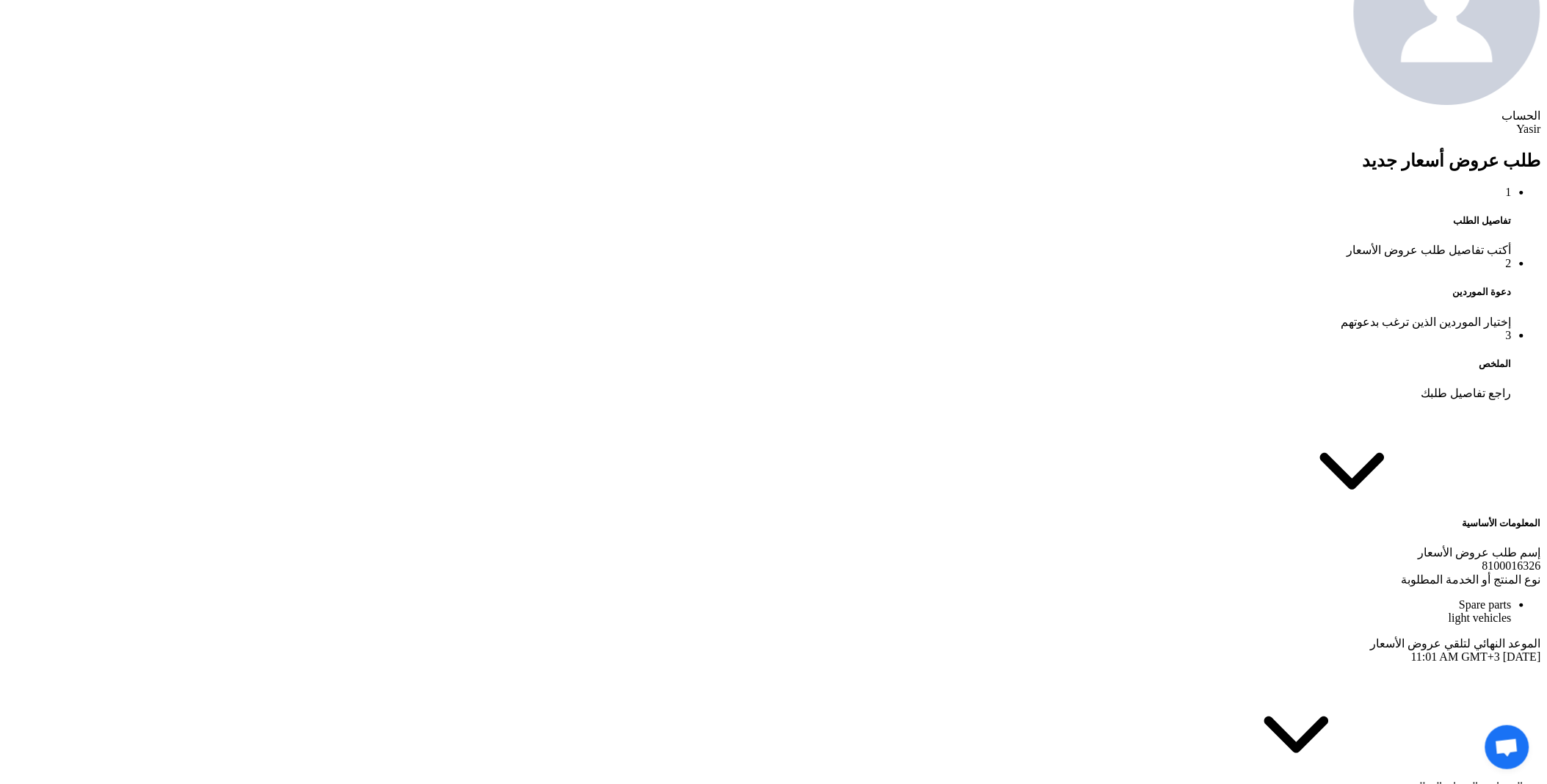
scroll to position [816, 0]
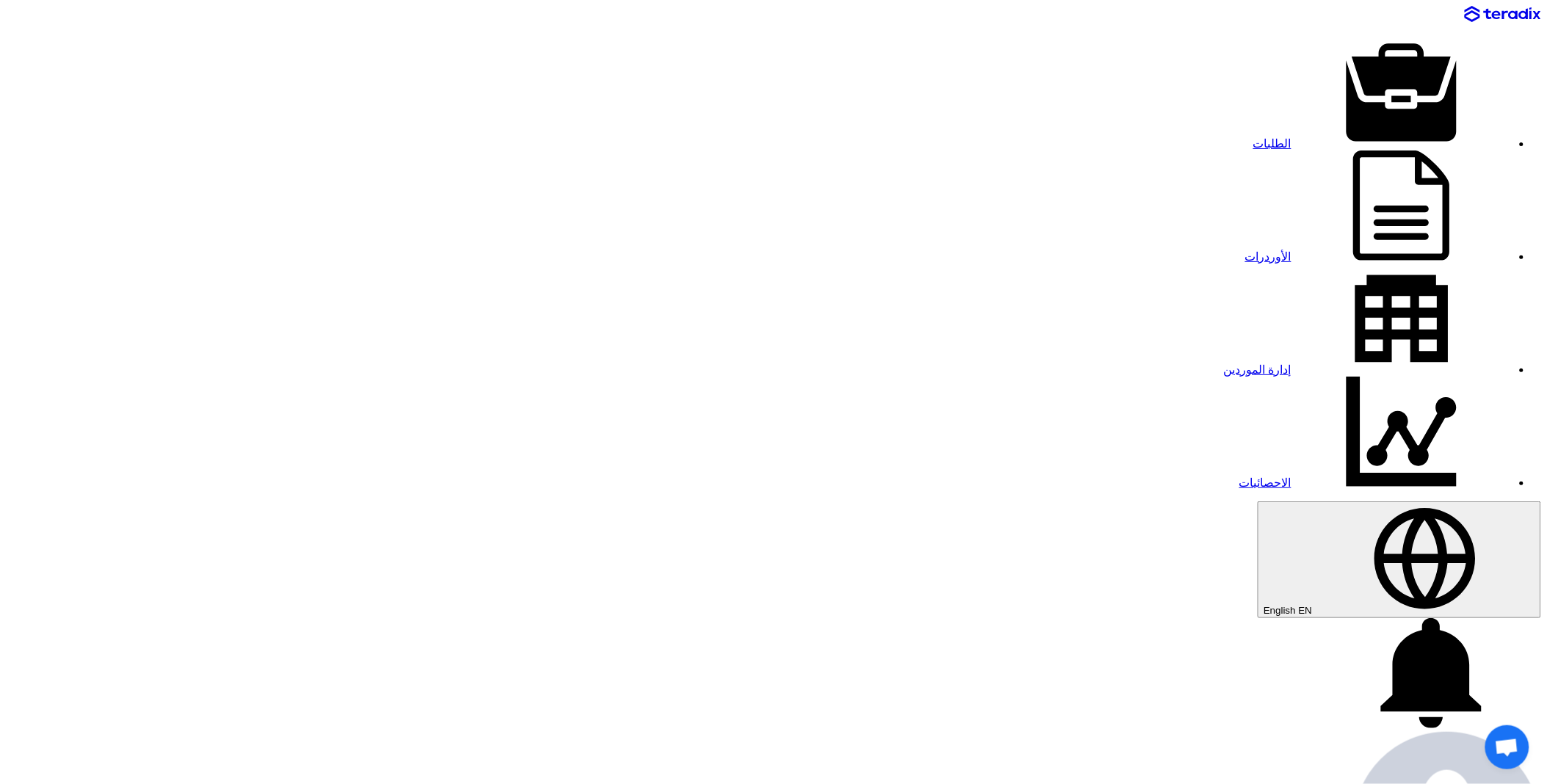
paste input "8100016326"
drag, startPoint x: 1095, startPoint y: 319, endPoint x: 1312, endPoint y: 321, distance: 217.0
paste input "5"
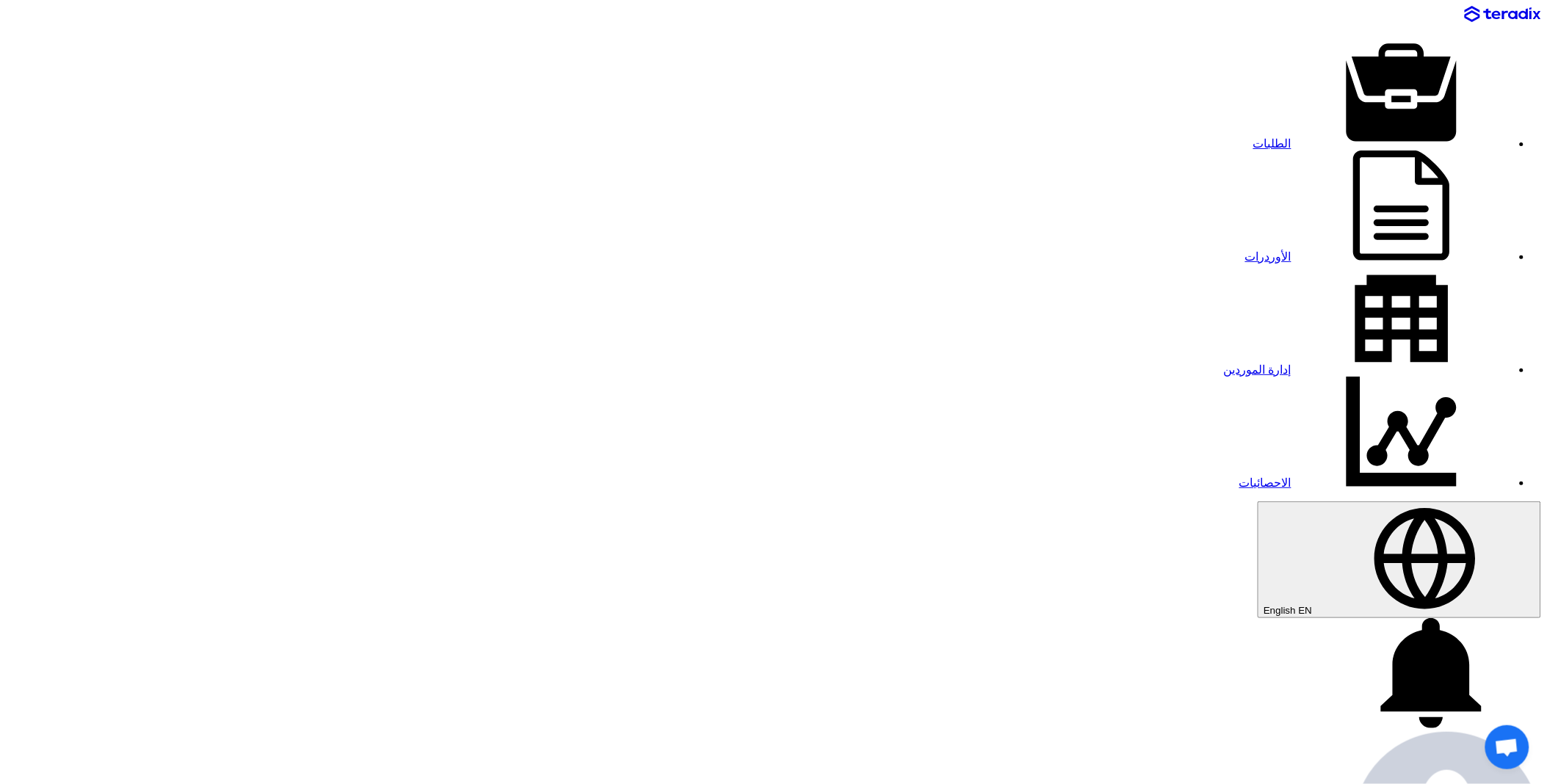
type input "8100016325"
type input "[DATE]"
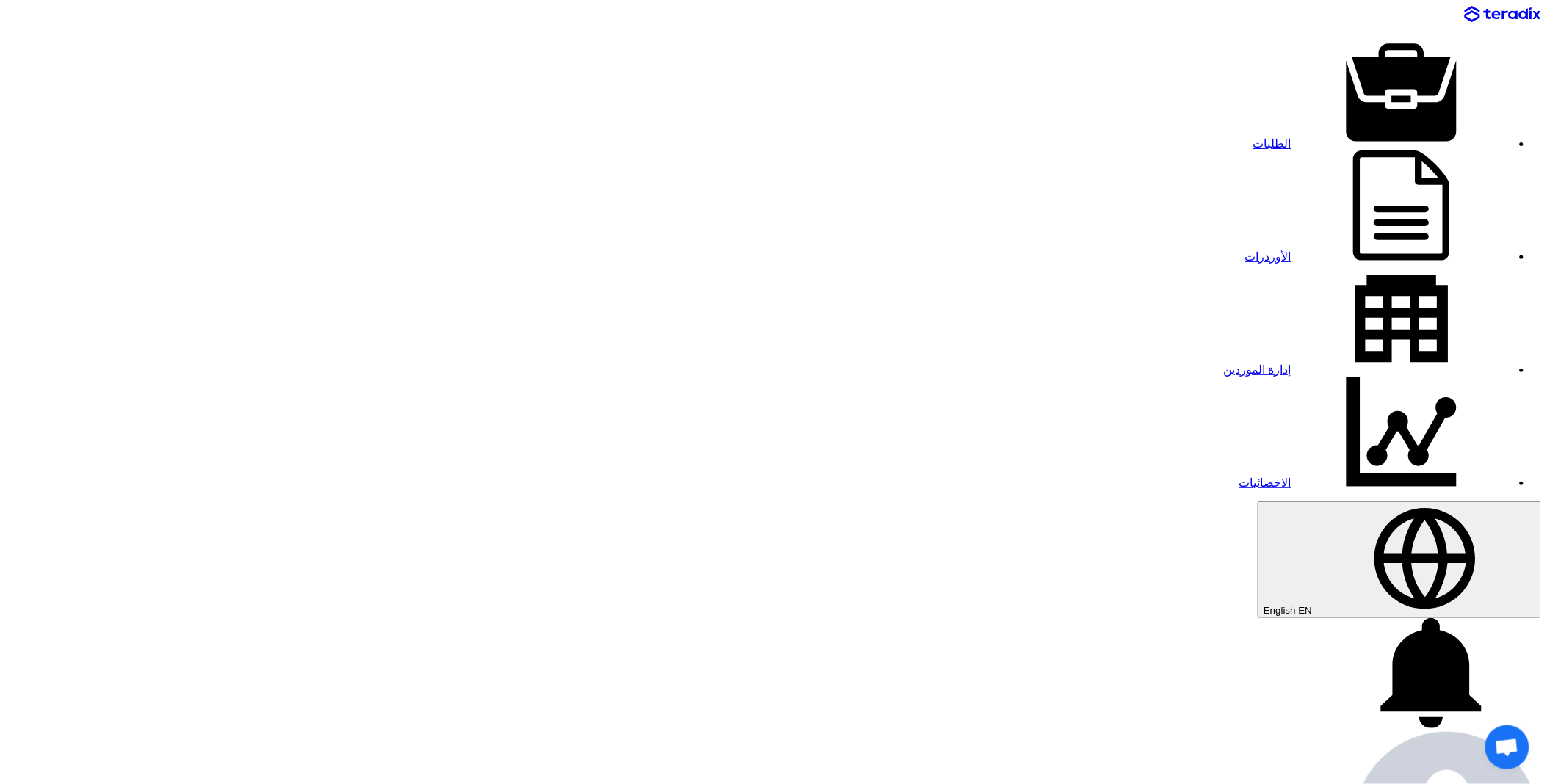
type input "11"
type input "01"
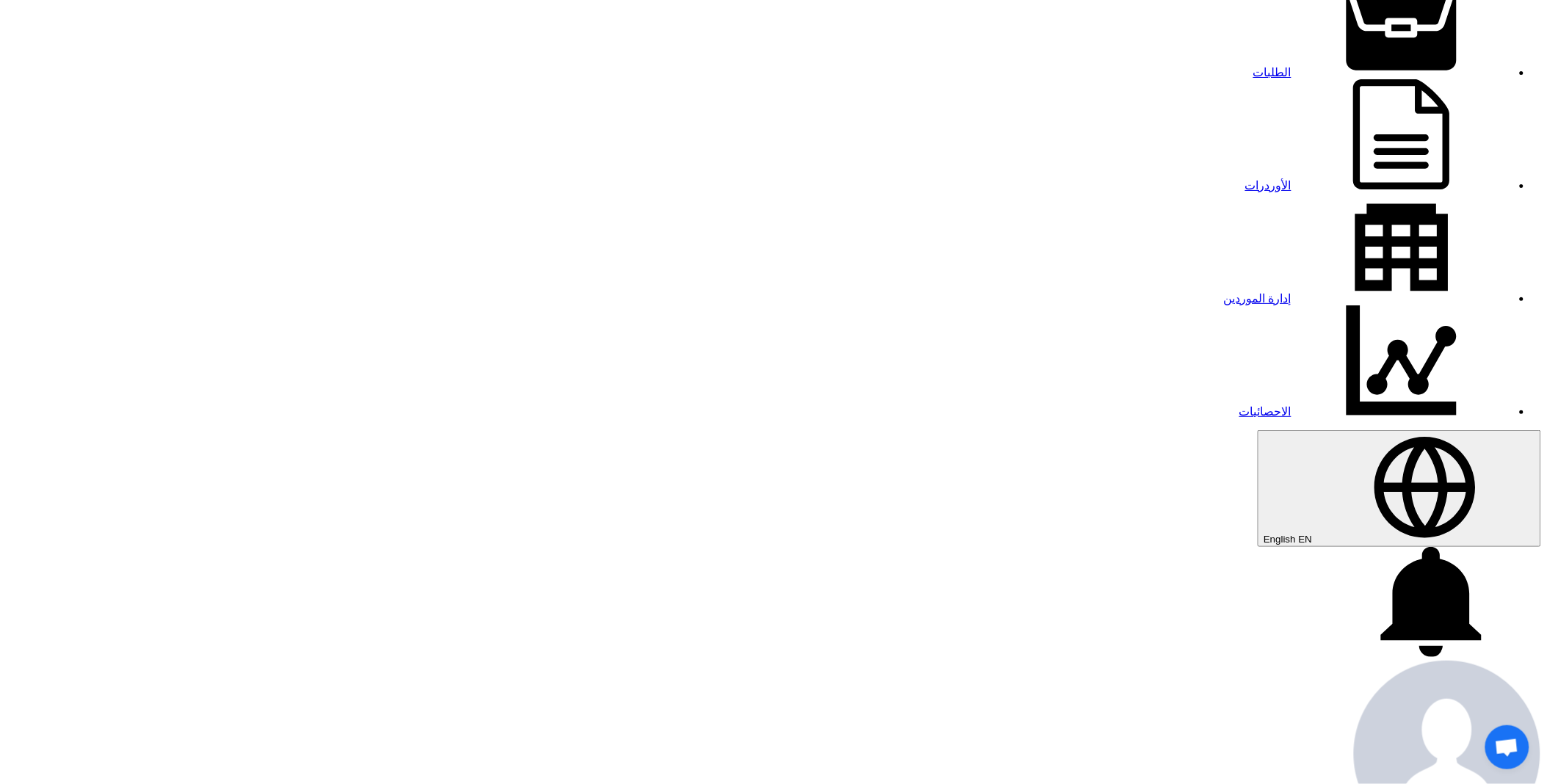
scroll to position [163, 0]
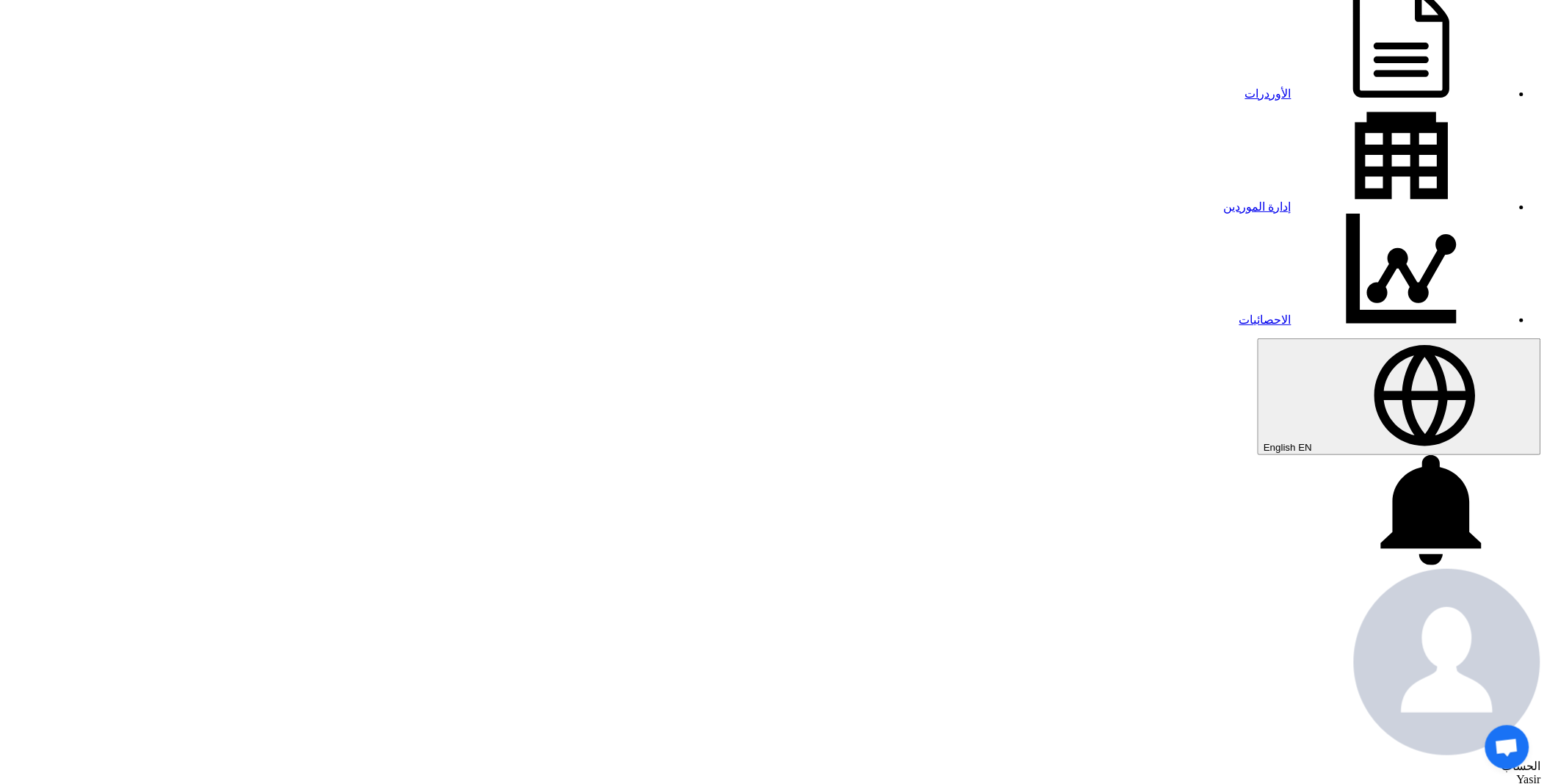
paste input "8100016325"
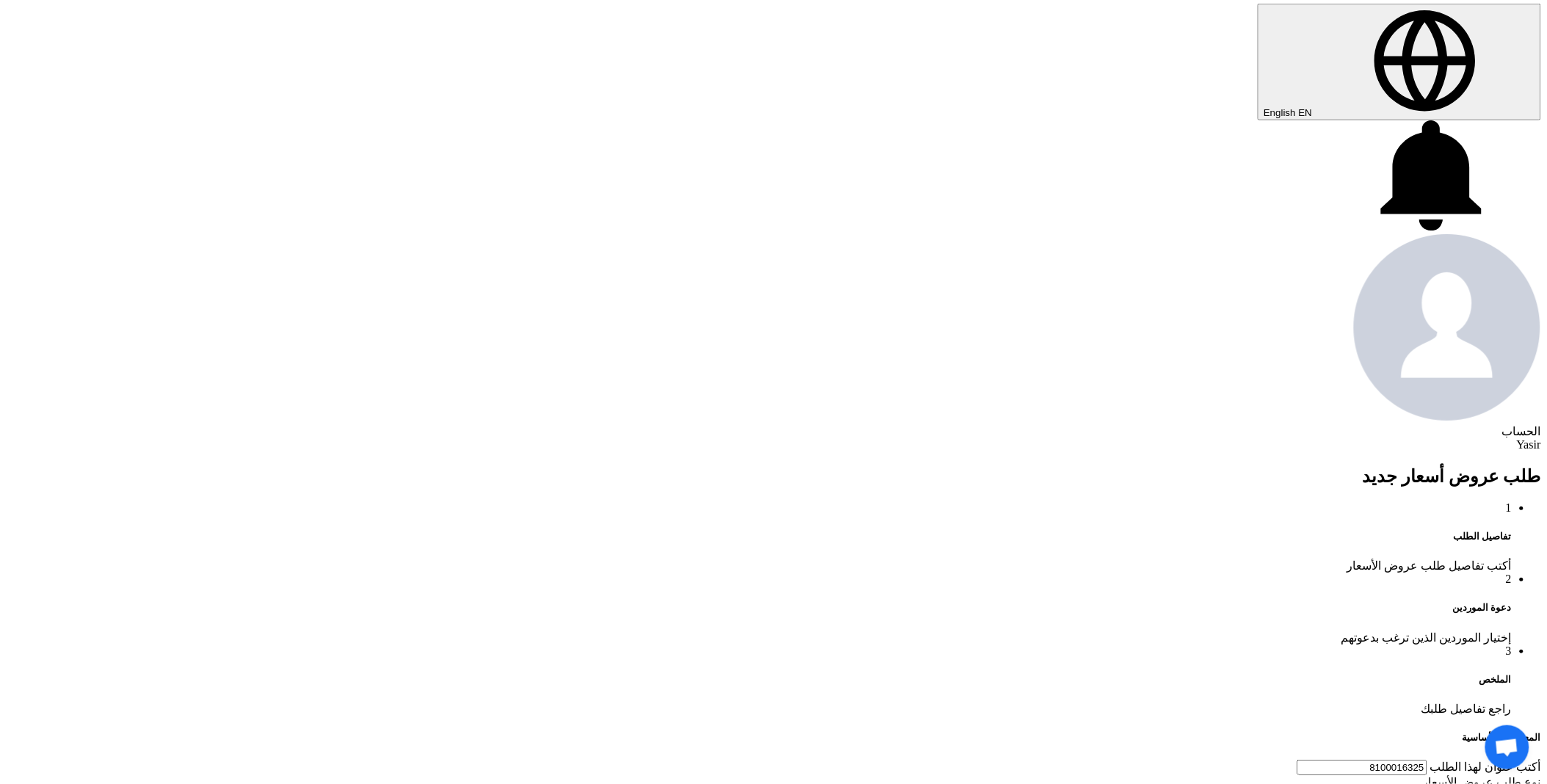
scroll to position [570, 0]
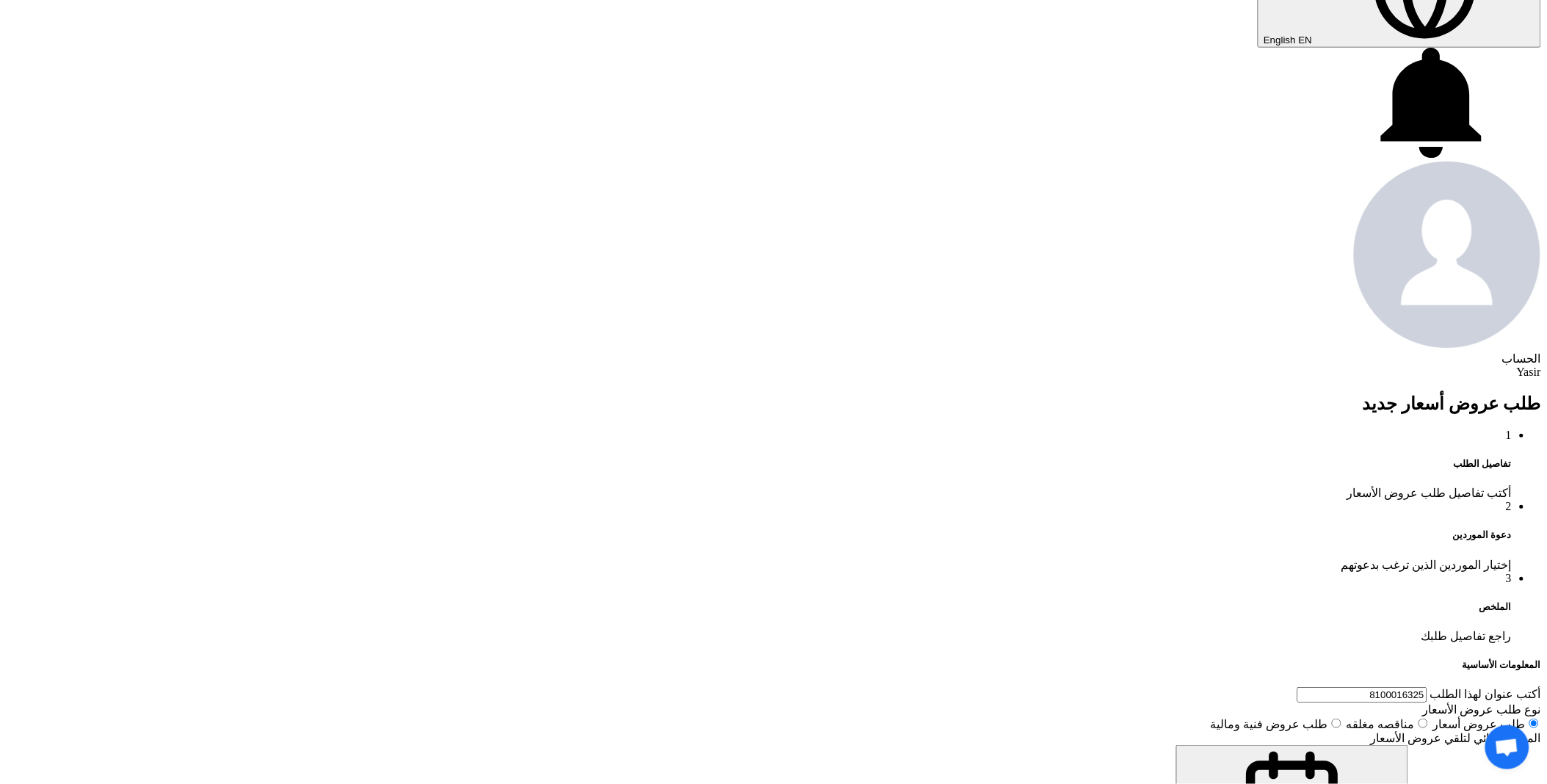
type input "8100016325"
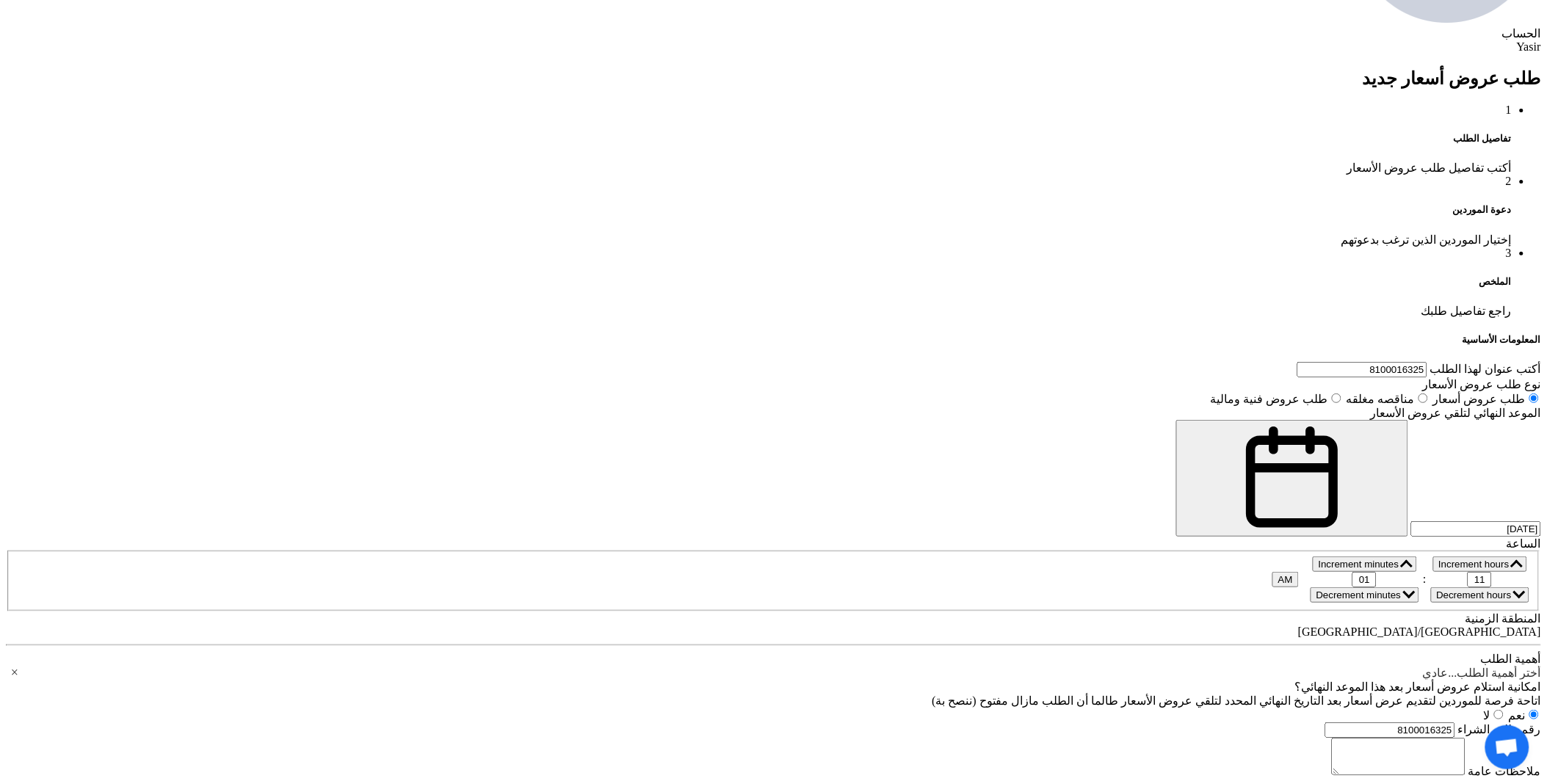
scroll to position [897, 0]
paste div
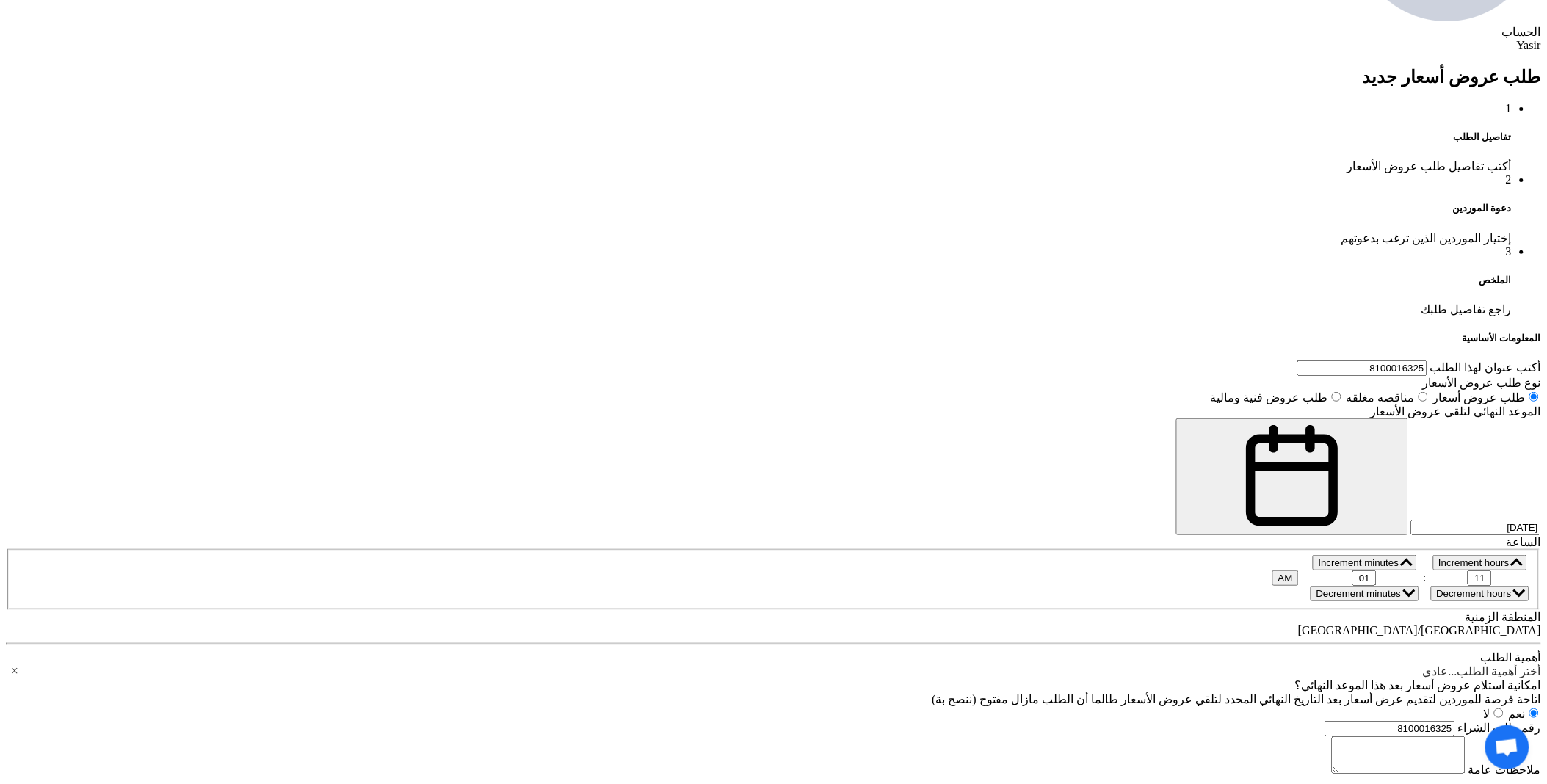
paste div
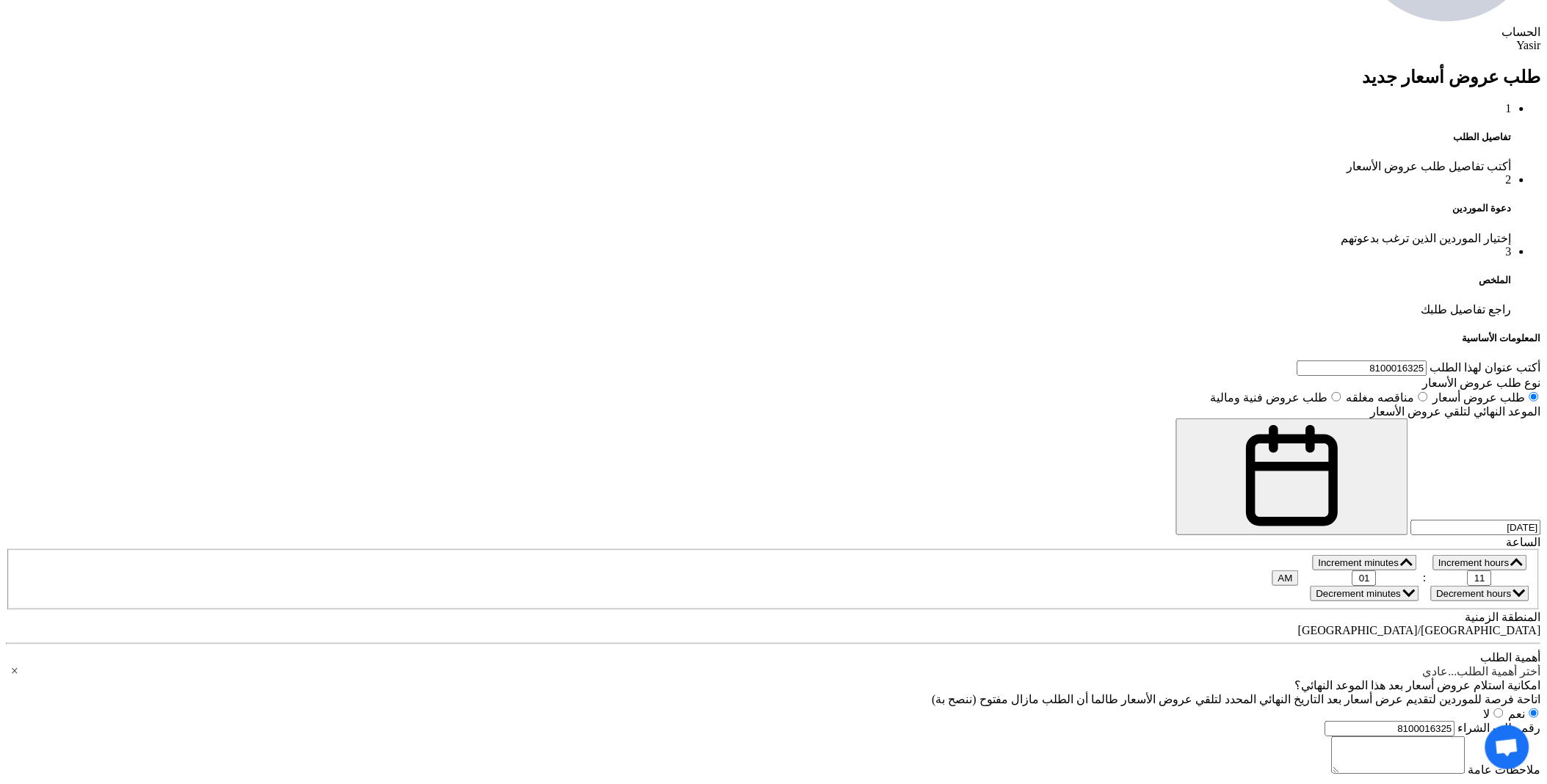
paste div
paste input "28113-4X000KM"
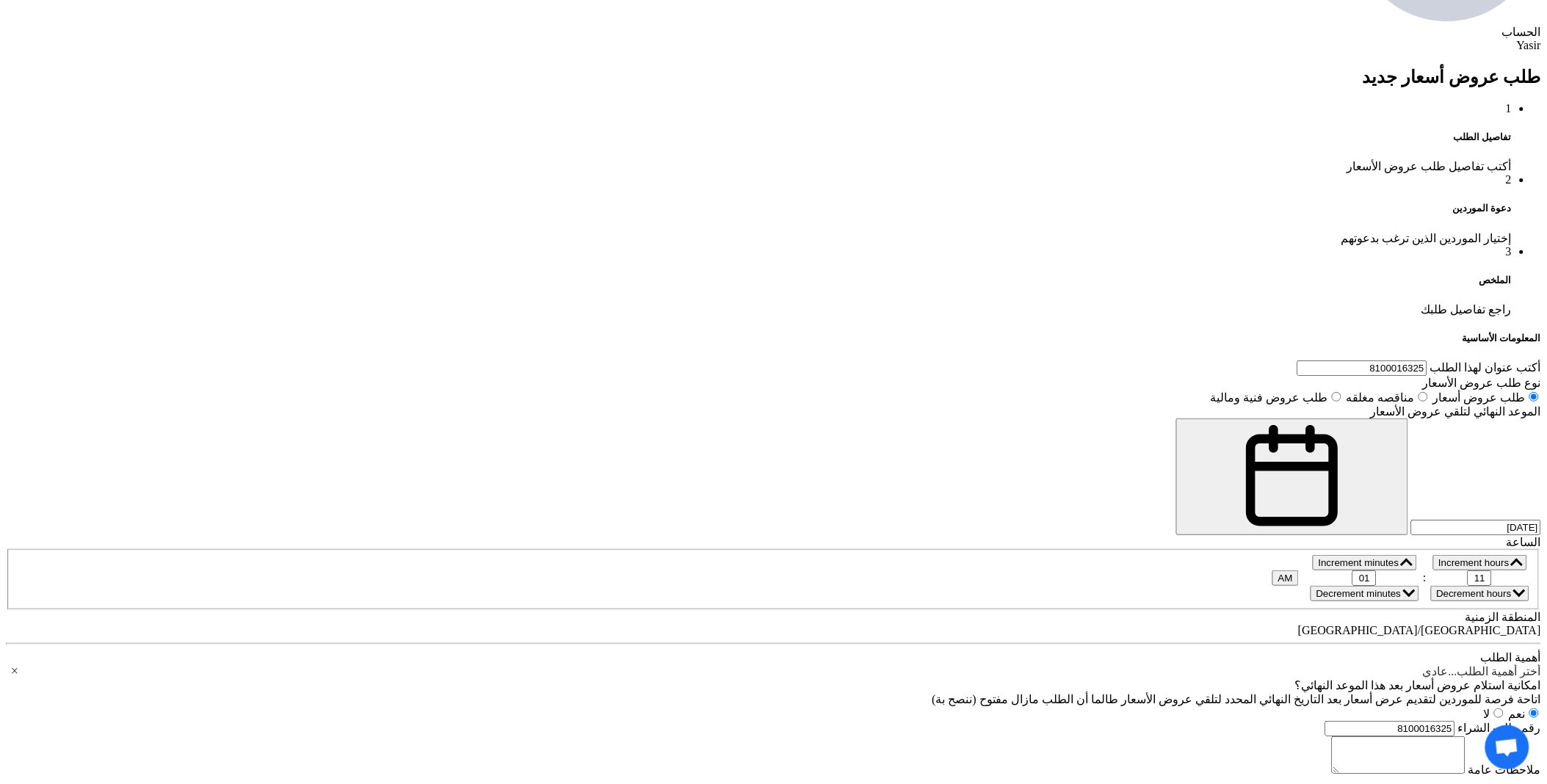
type input "28113-4X000KM"
paste input "97133-2E210KOR"
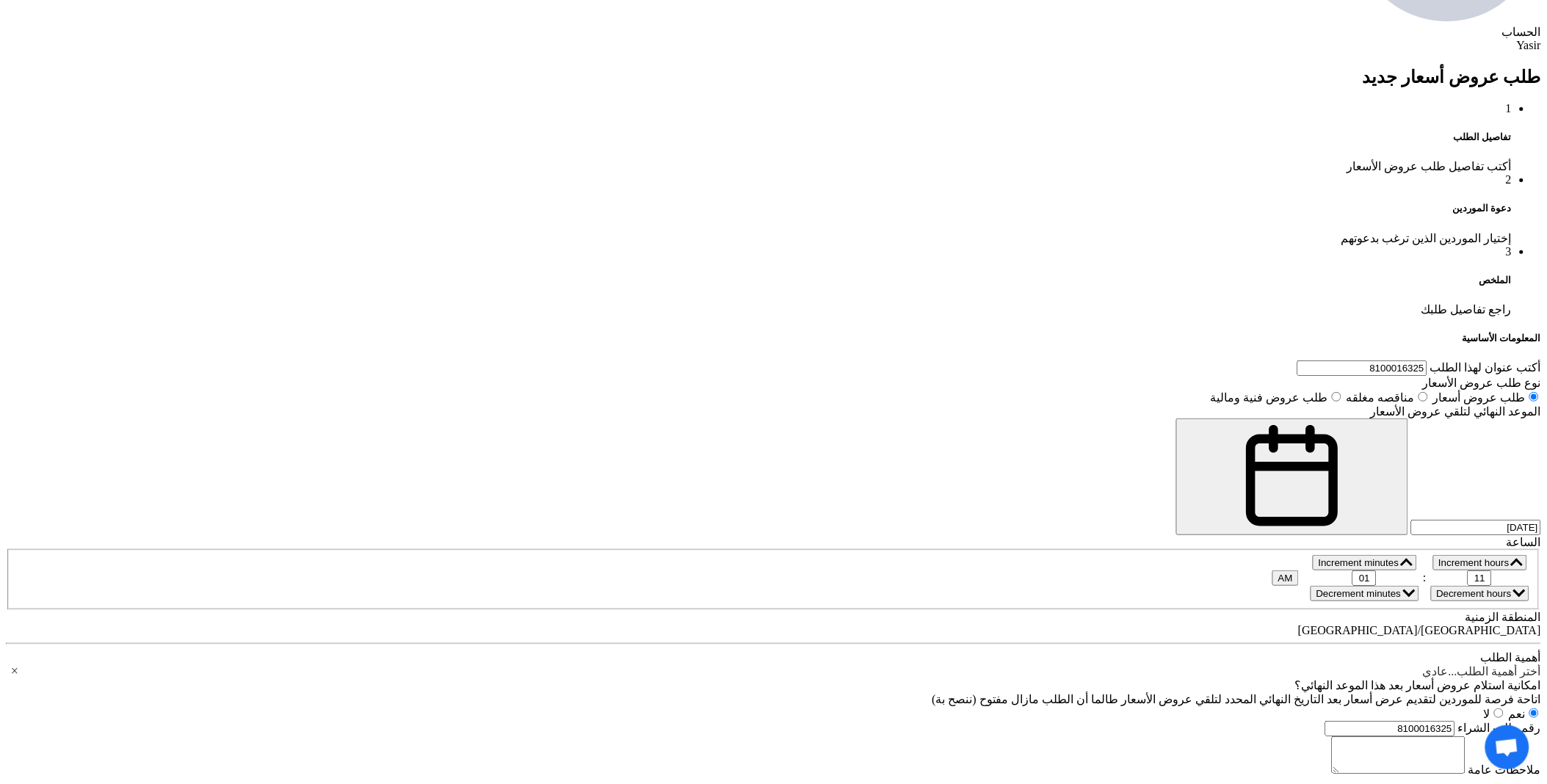
type input "97133-2E210KOR"
paste input "26300-02752"
type input "26300-02752"
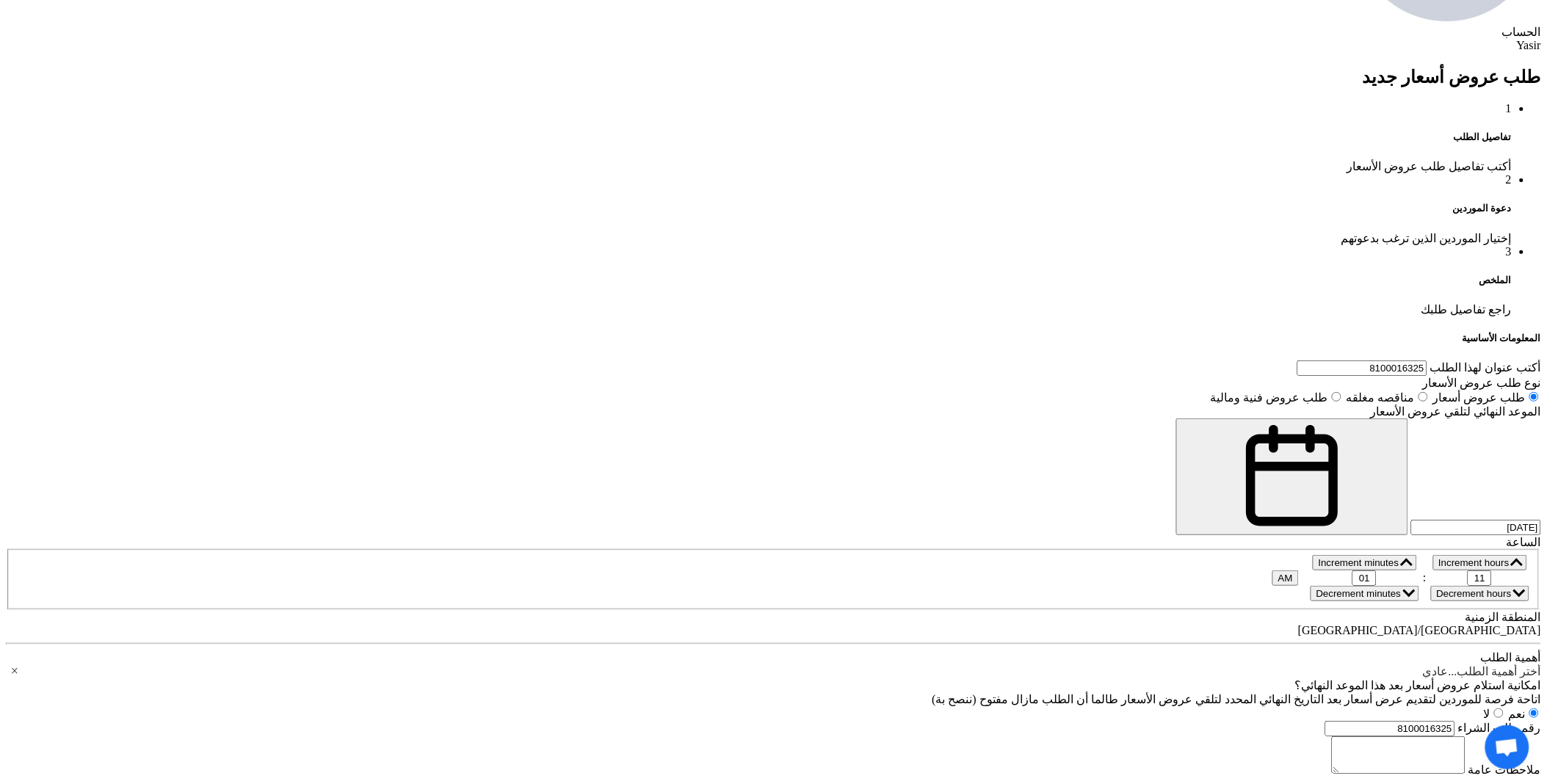
paste input "0JE15-14302KM"
type input "0JE15-14302KM"
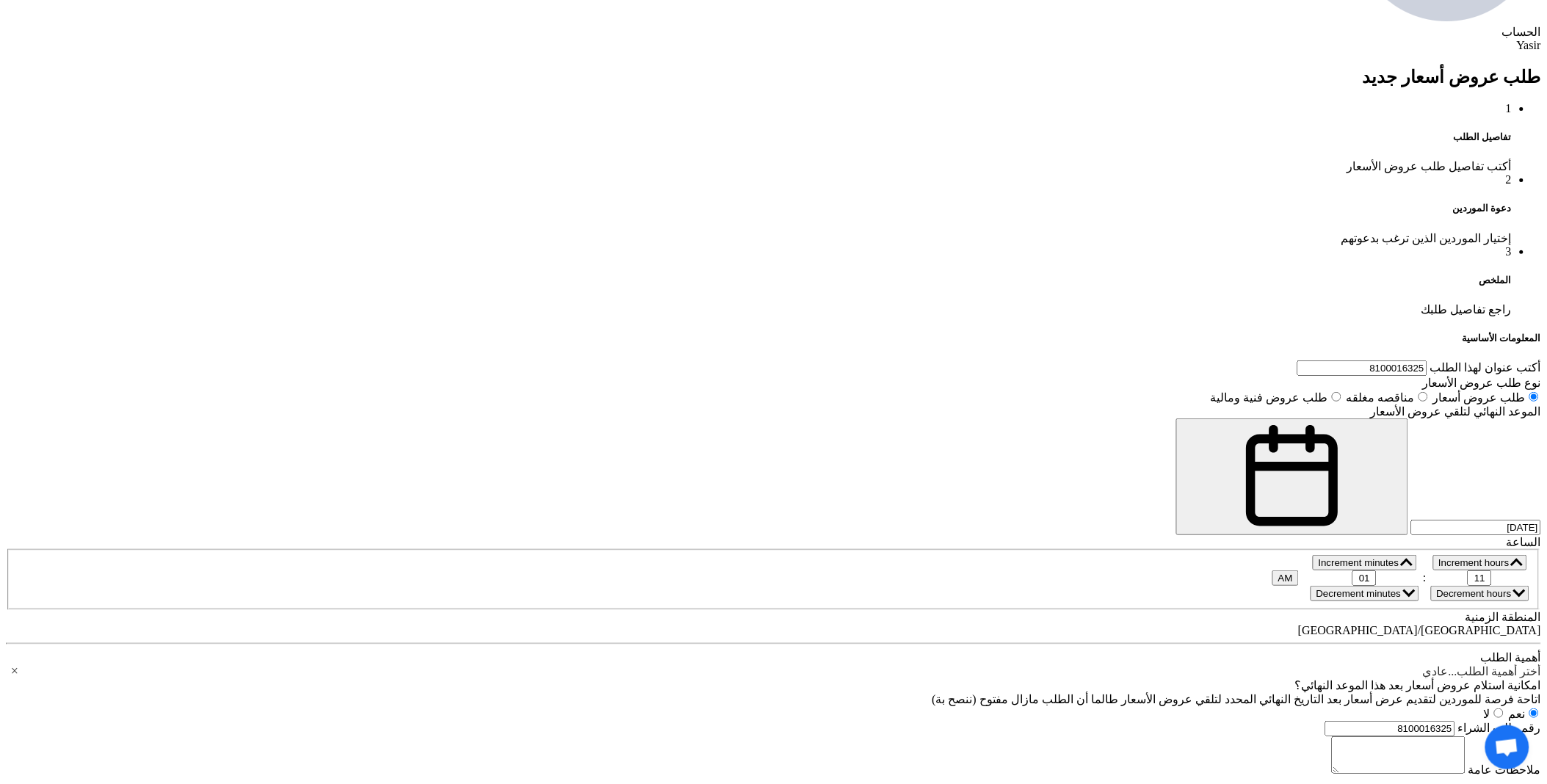
type input "6"
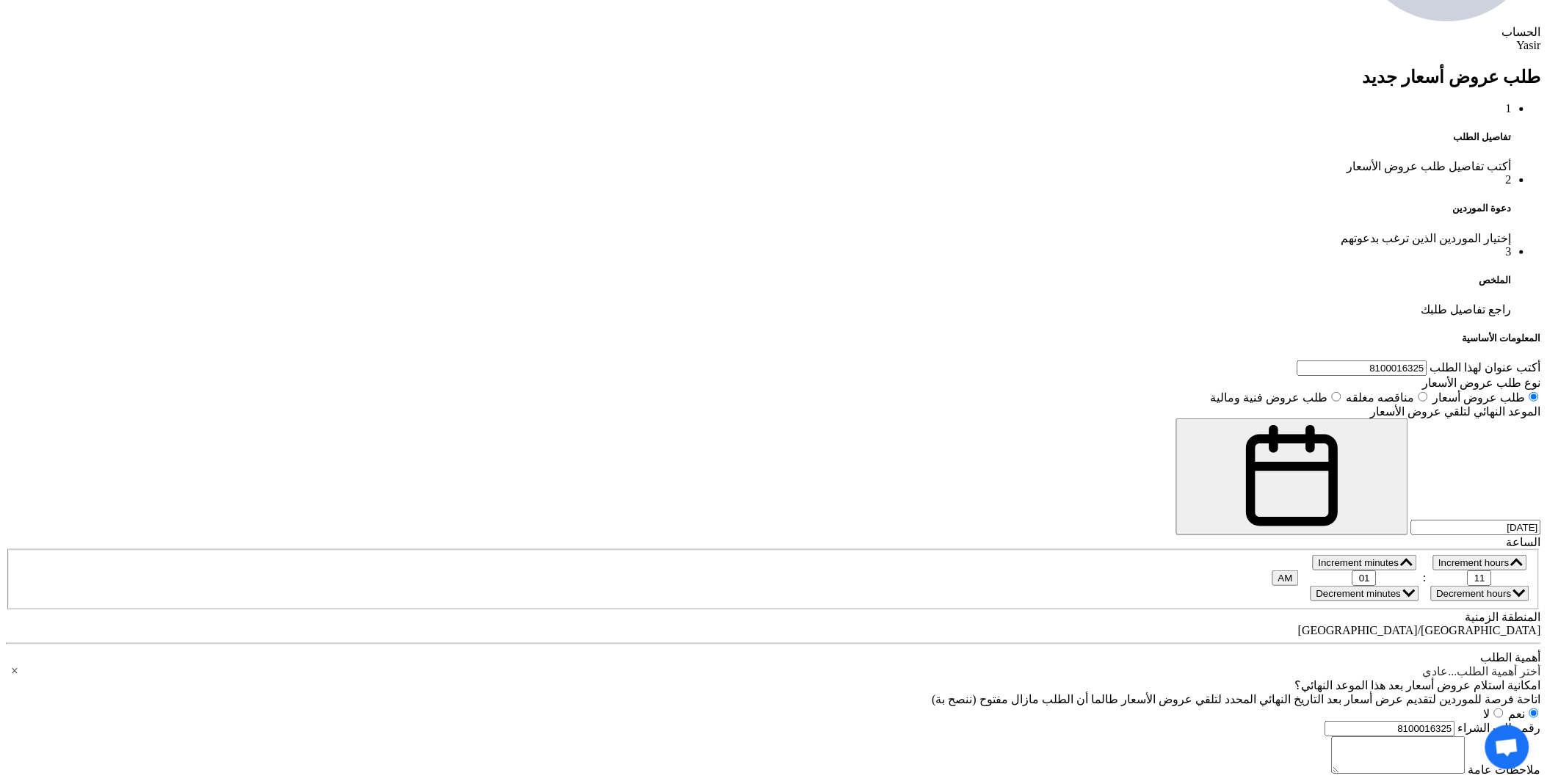
type input "6"
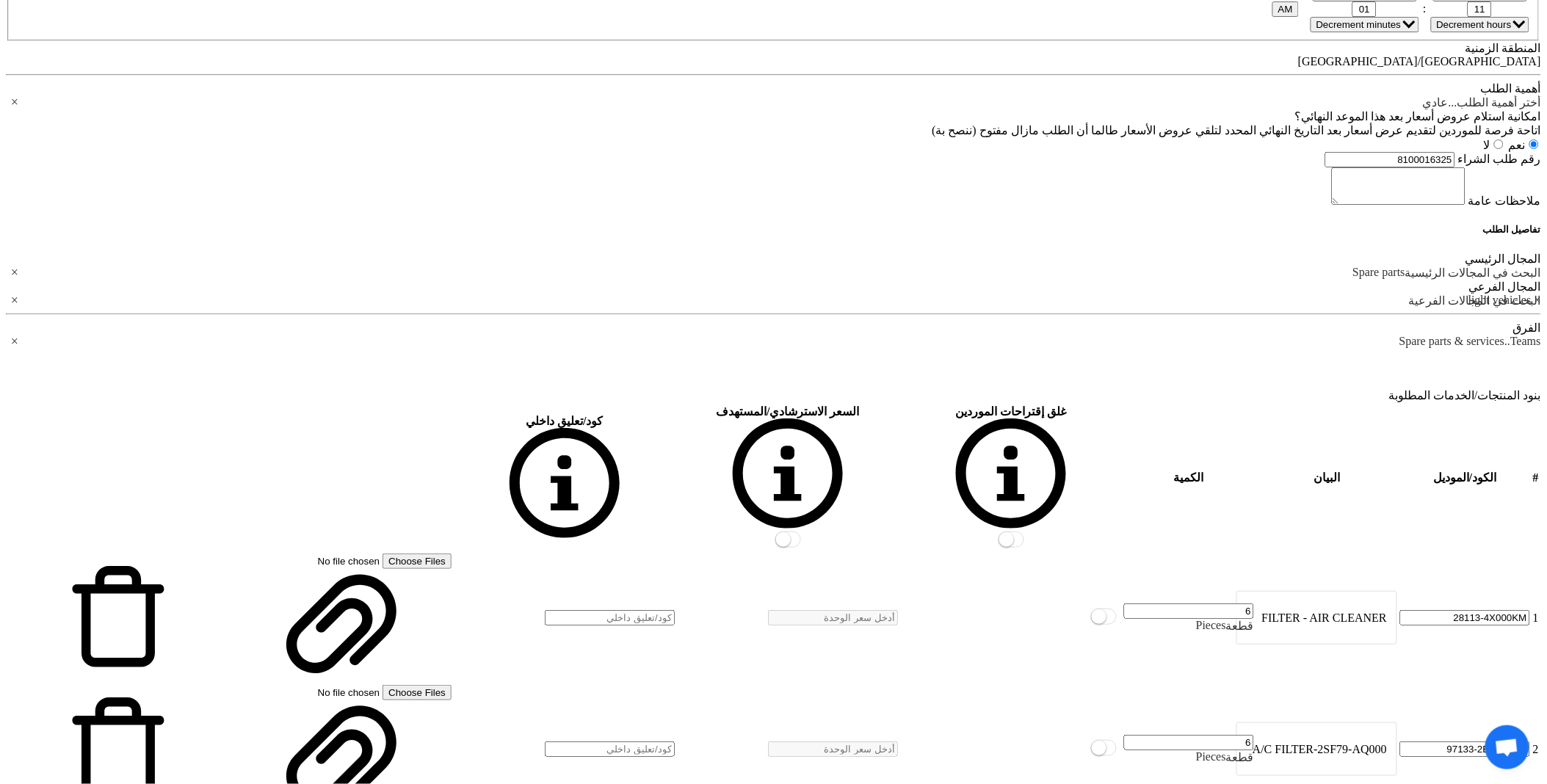
scroll to position [1468, 0]
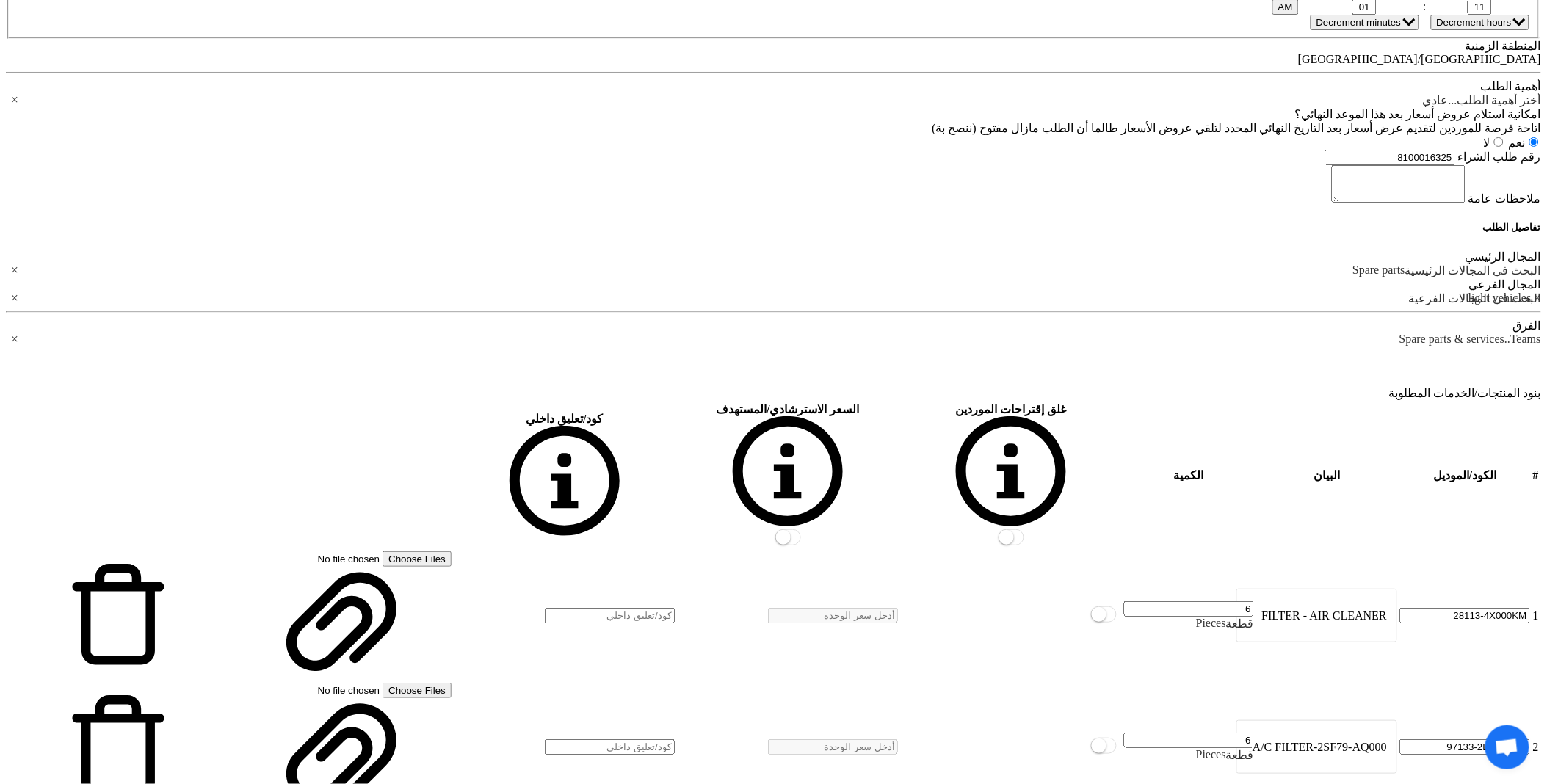
type input "6"
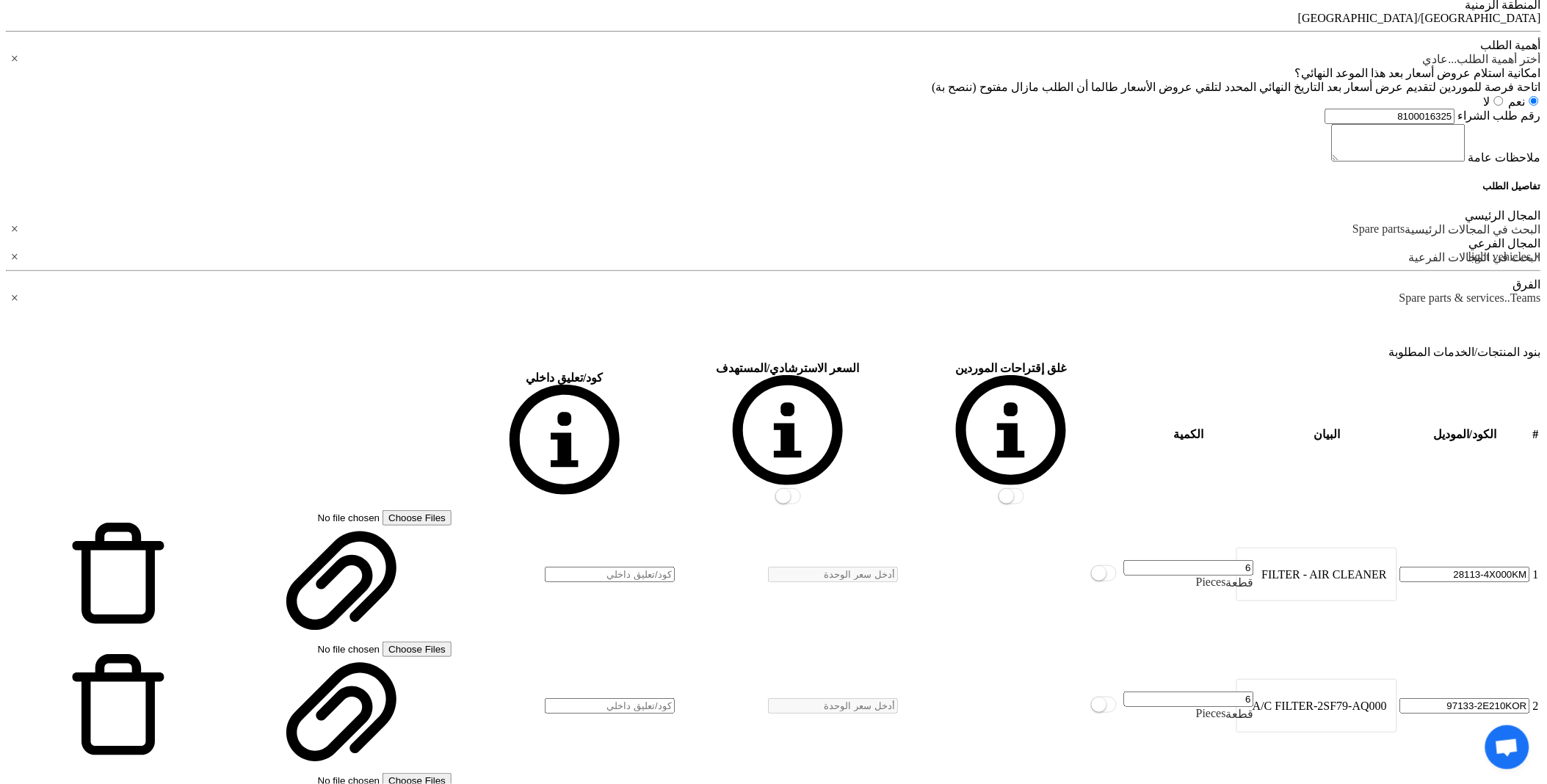
scroll to position [1550, 0]
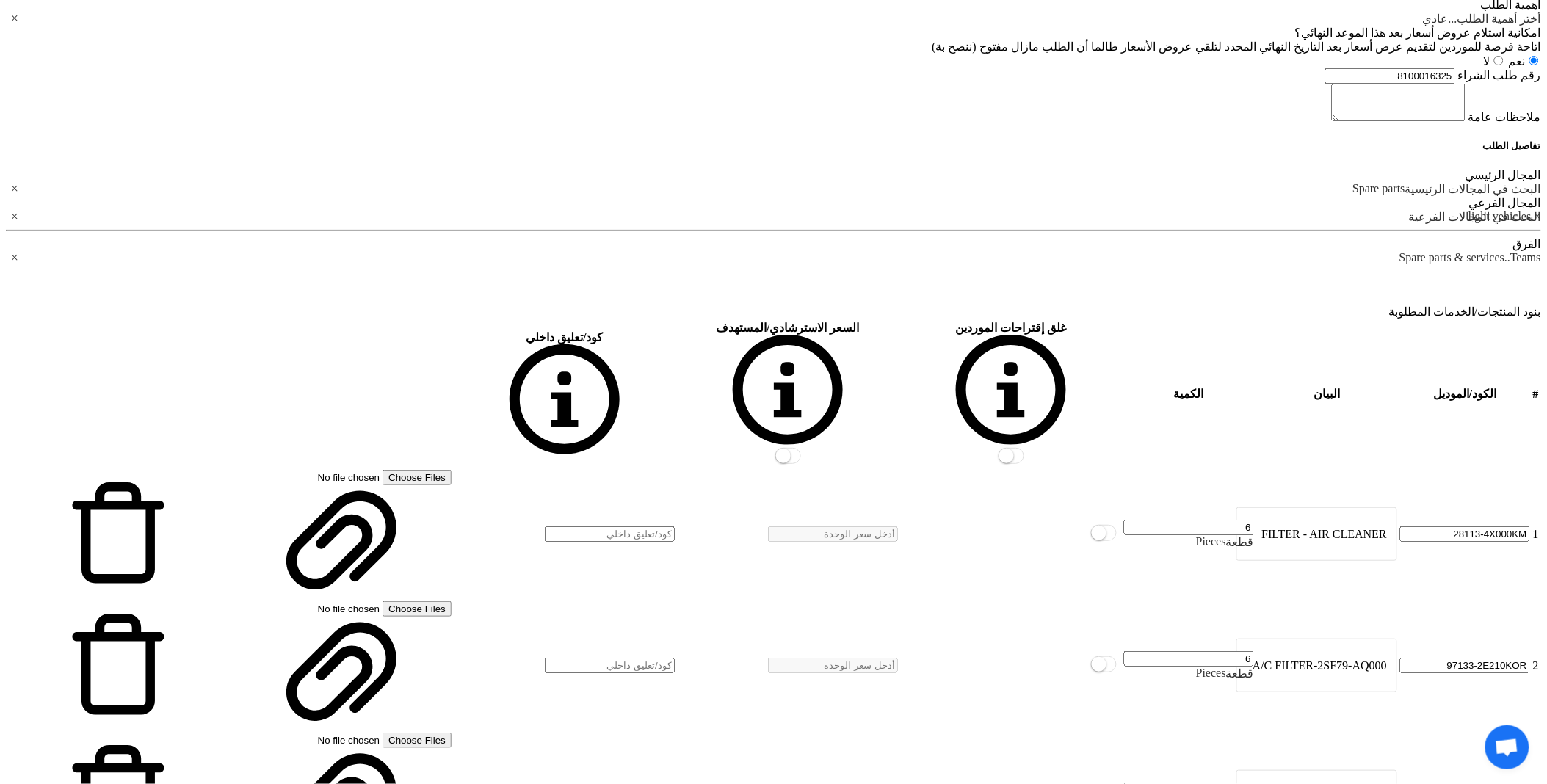
drag, startPoint x: 1089, startPoint y: 752, endPoint x: 963, endPoint y: 612, distance: 188.4
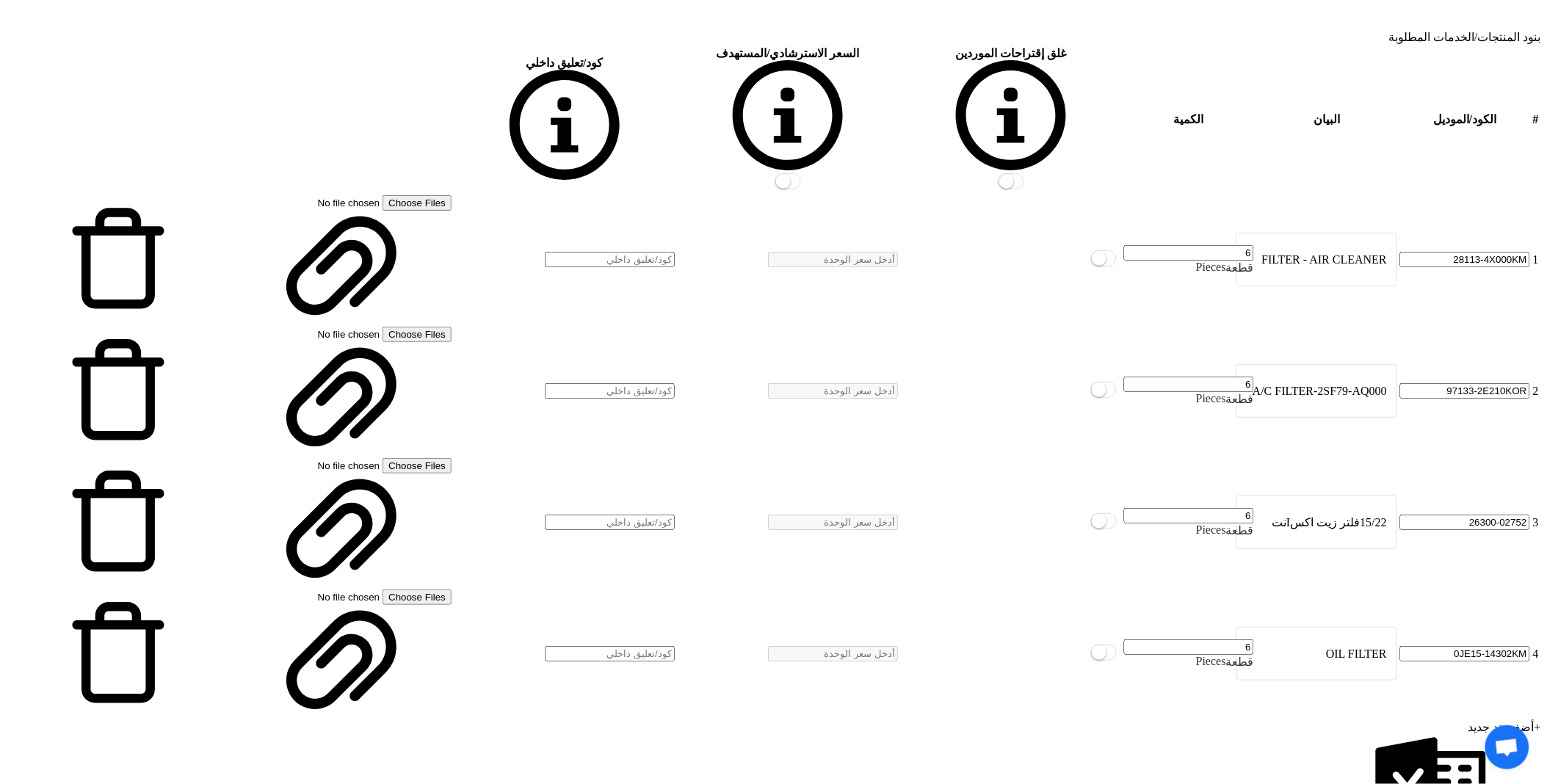
scroll to position [1875, 0]
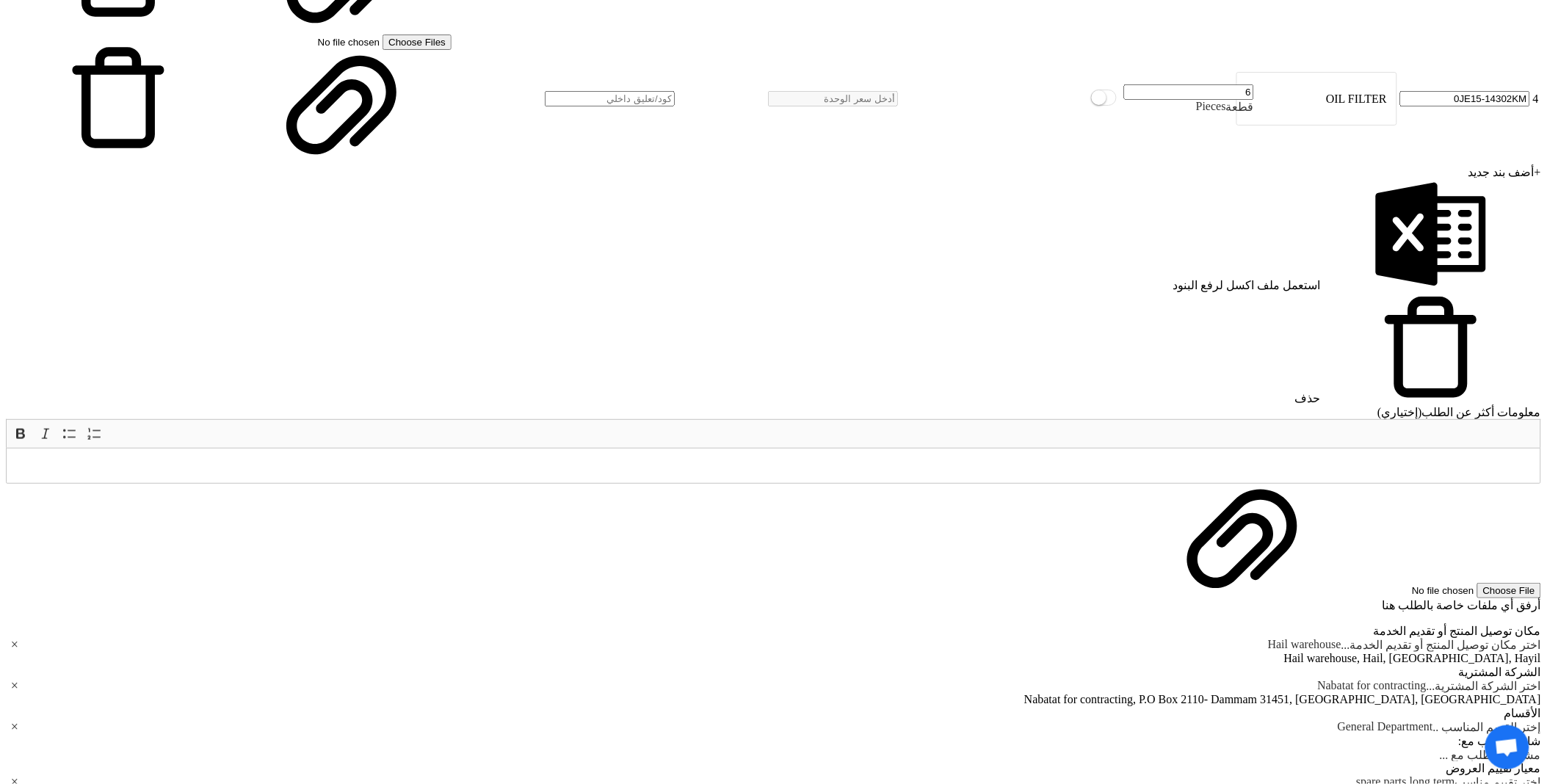
scroll to position [2446, 0]
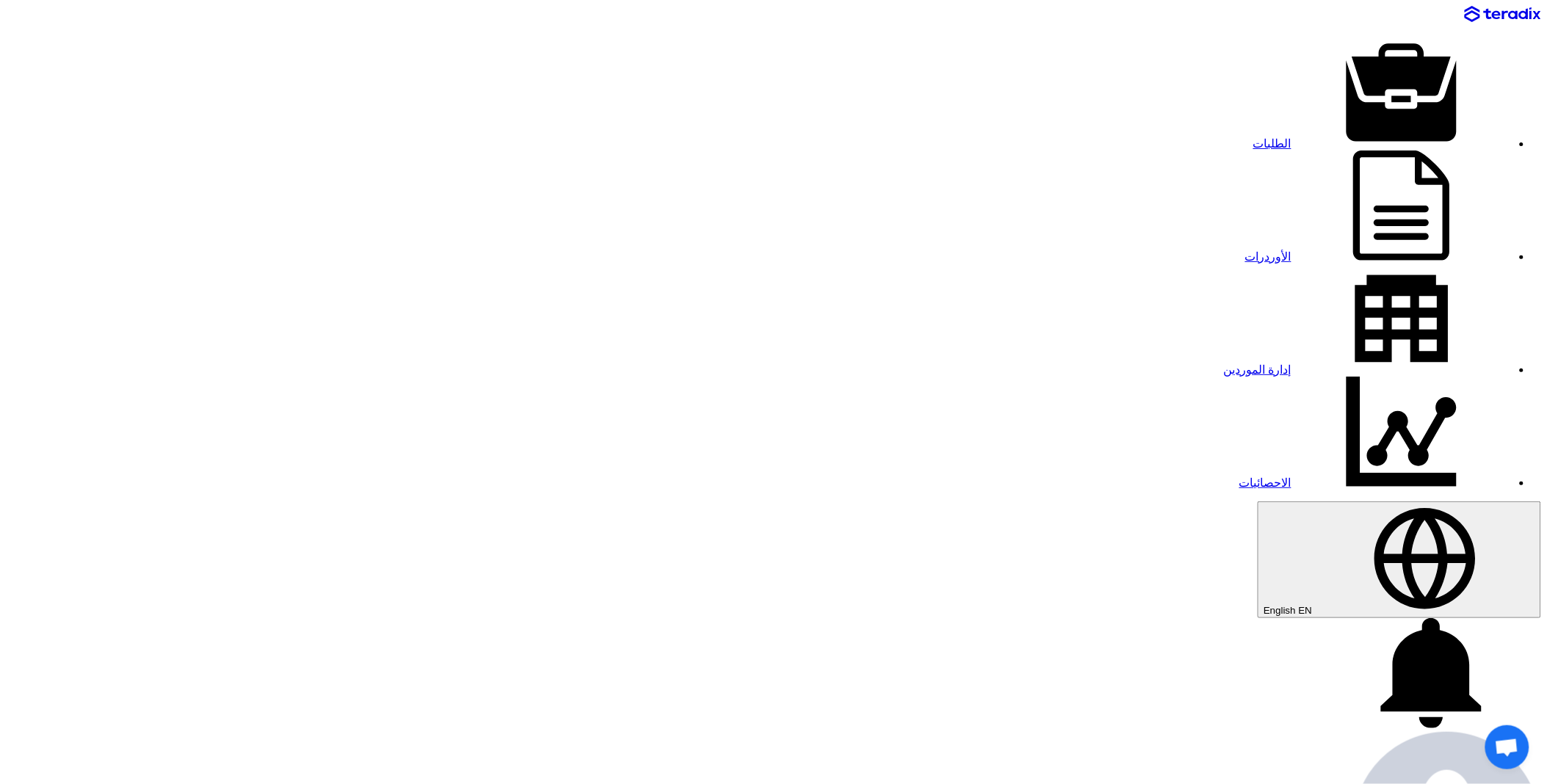
drag, startPoint x: 1062, startPoint y: 291, endPoint x: 1049, endPoint y: 298, distance: 14.8
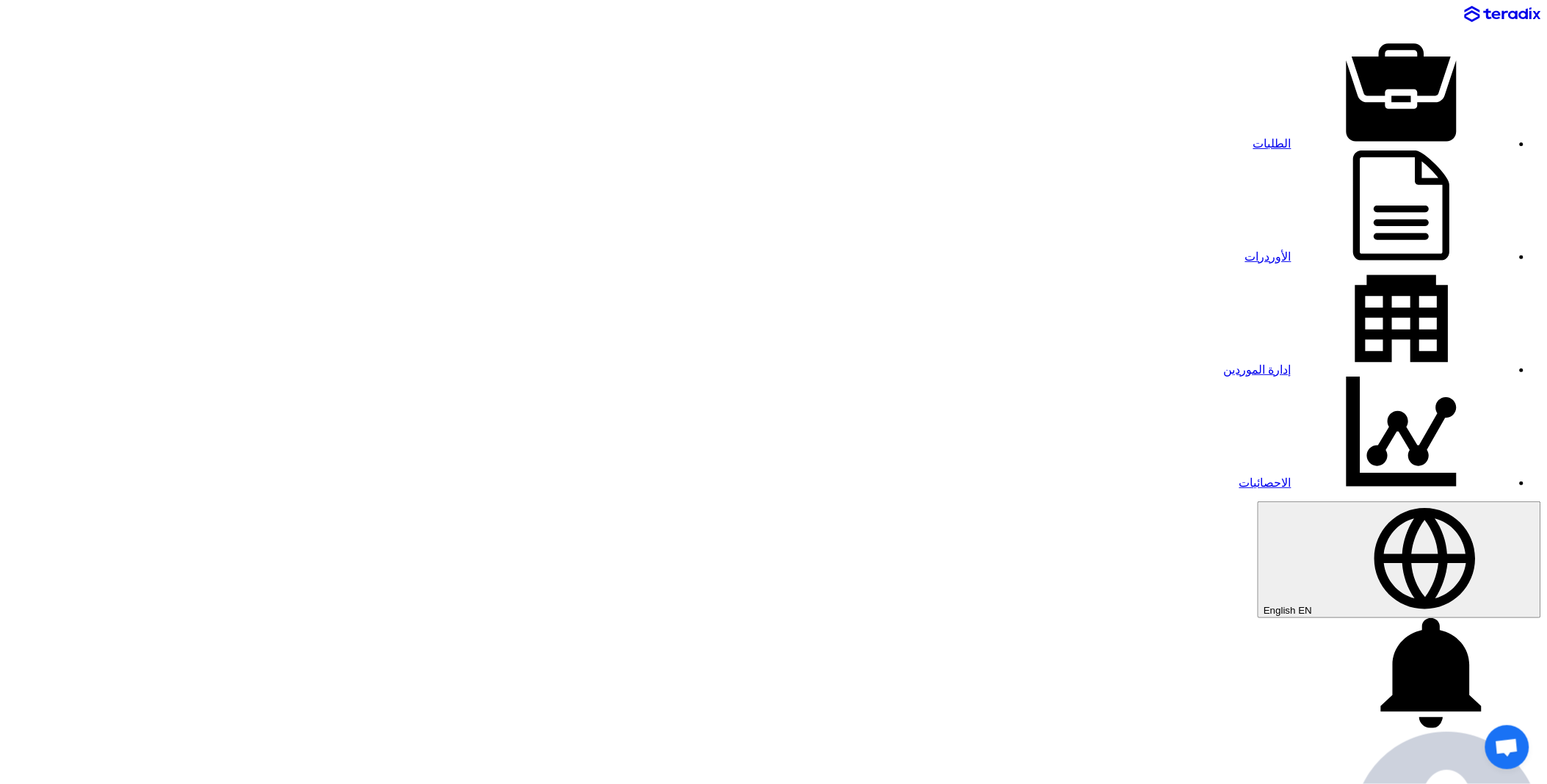
copy div "8100016325"
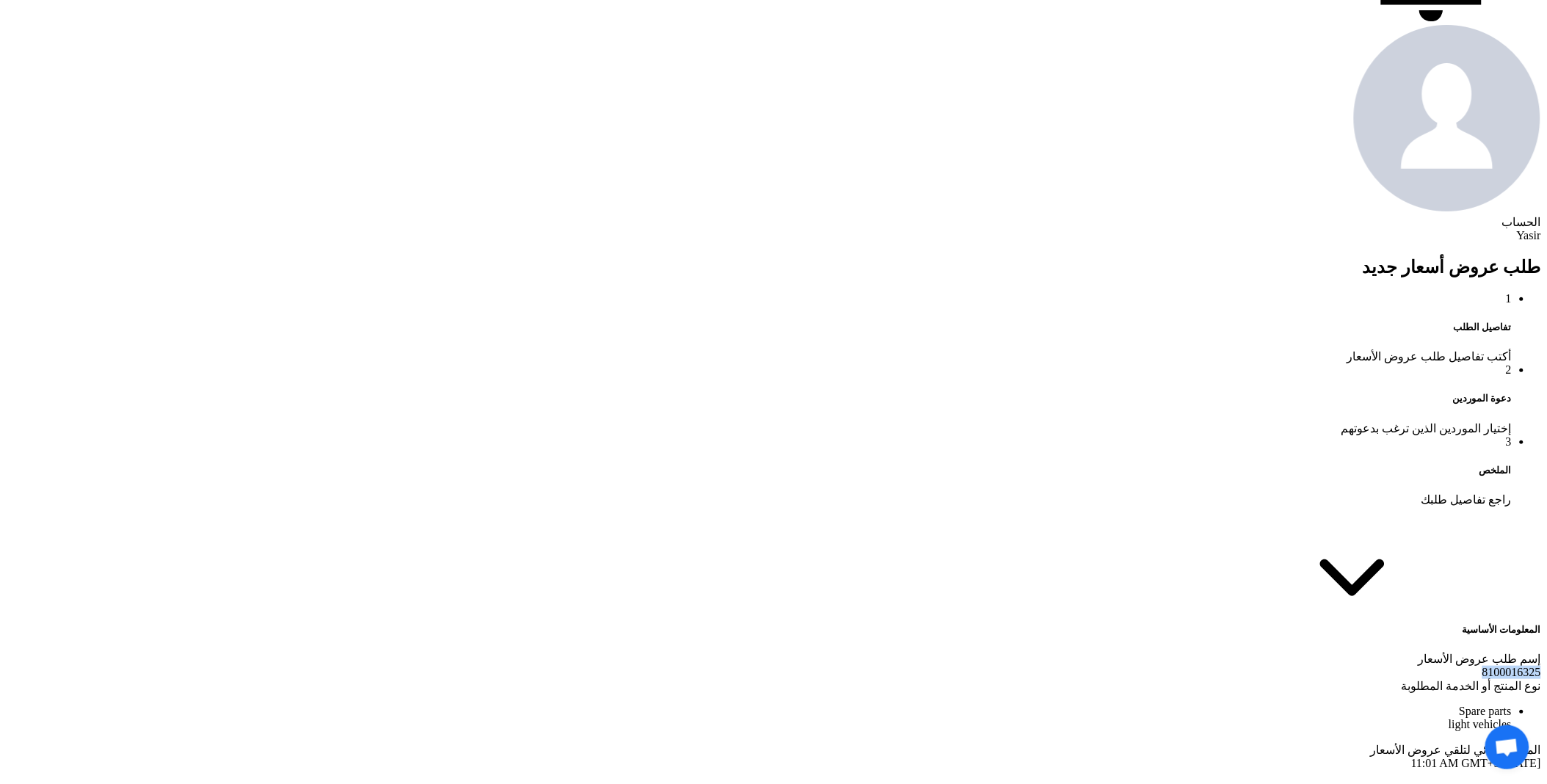
scroll to position [734, 0]
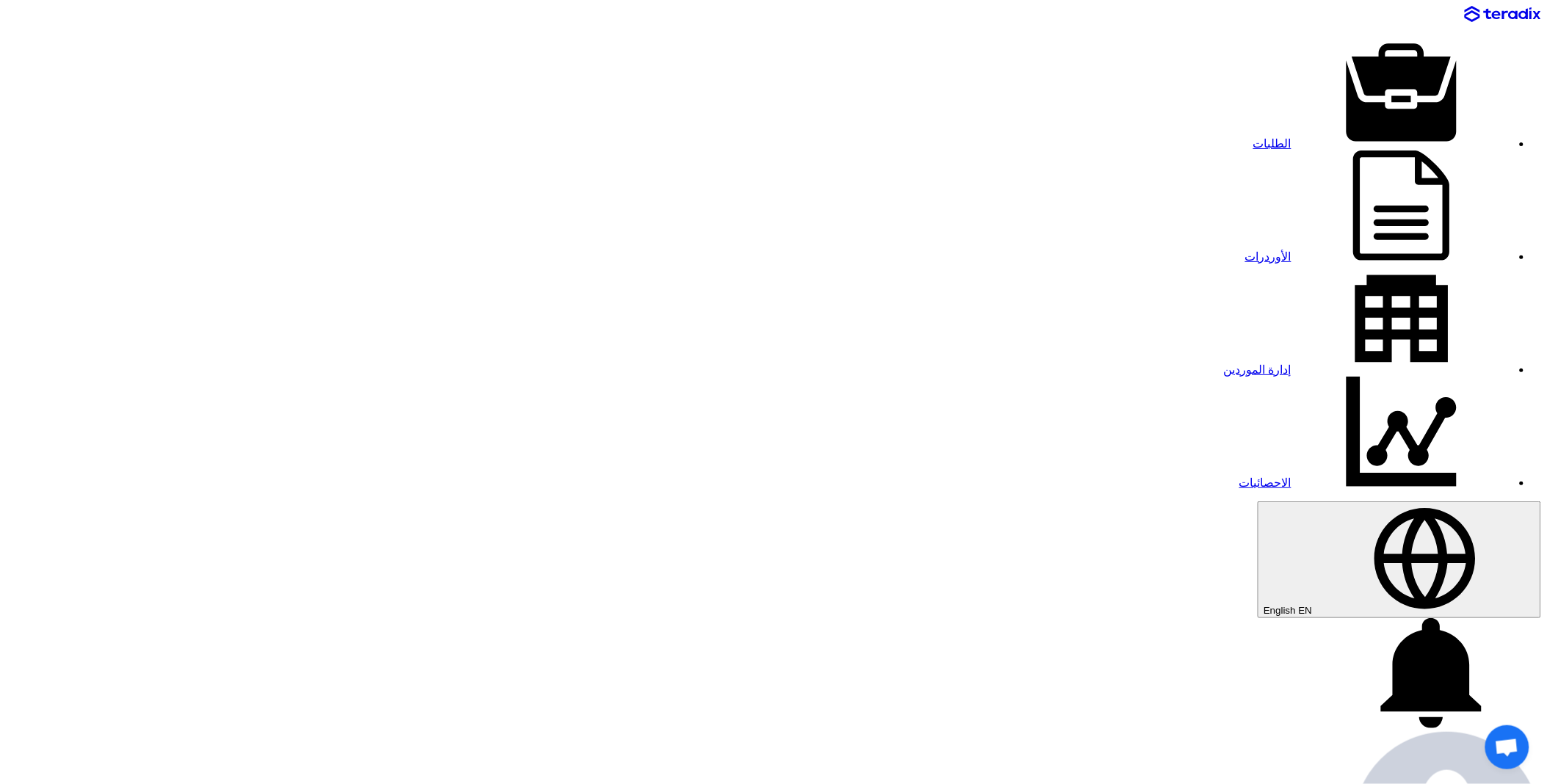
click at [1253, 137] on link "الطلبات" at bounding box center [1382, 143] width 259 height 12
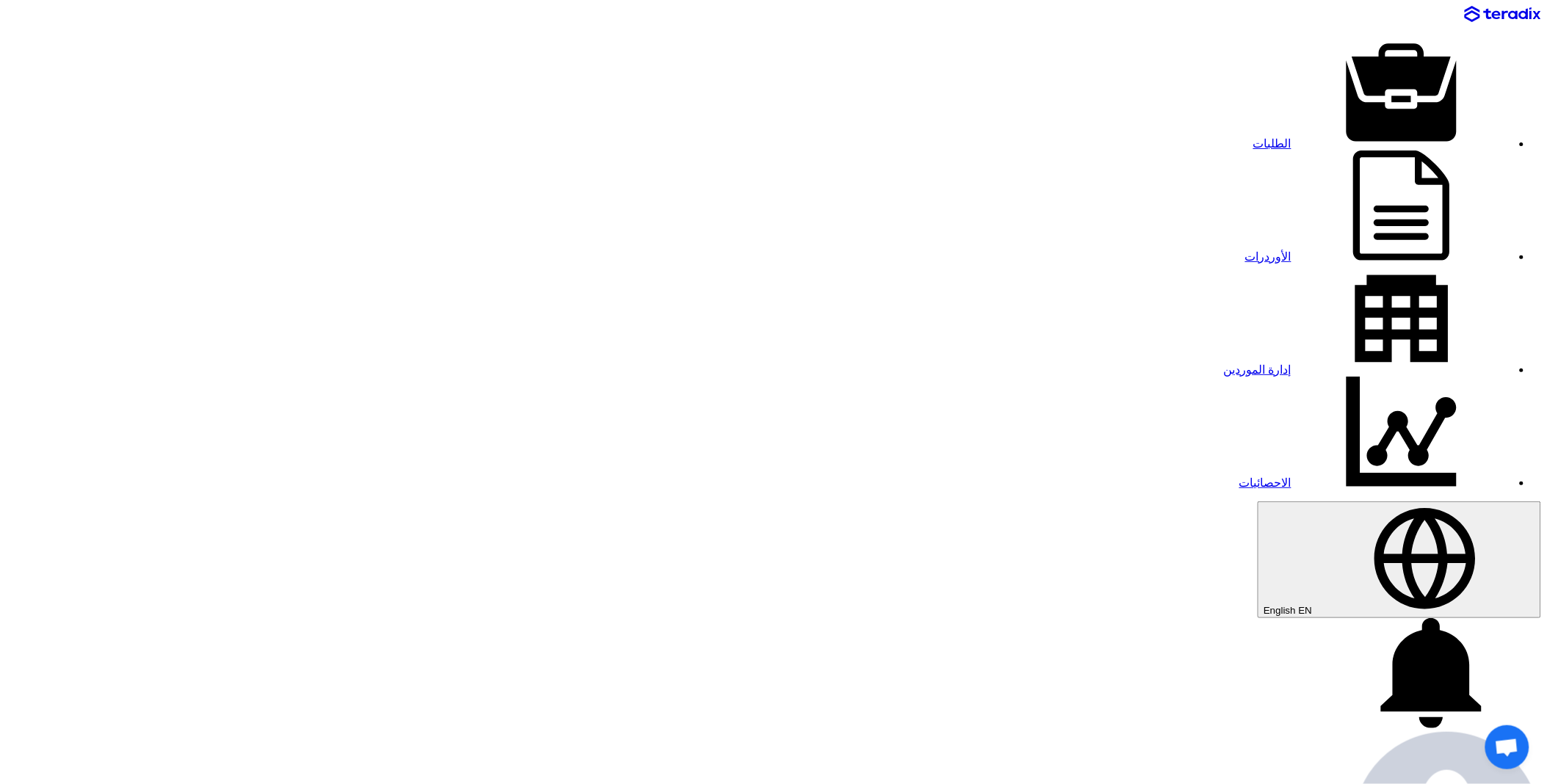
paste input "8100016323"
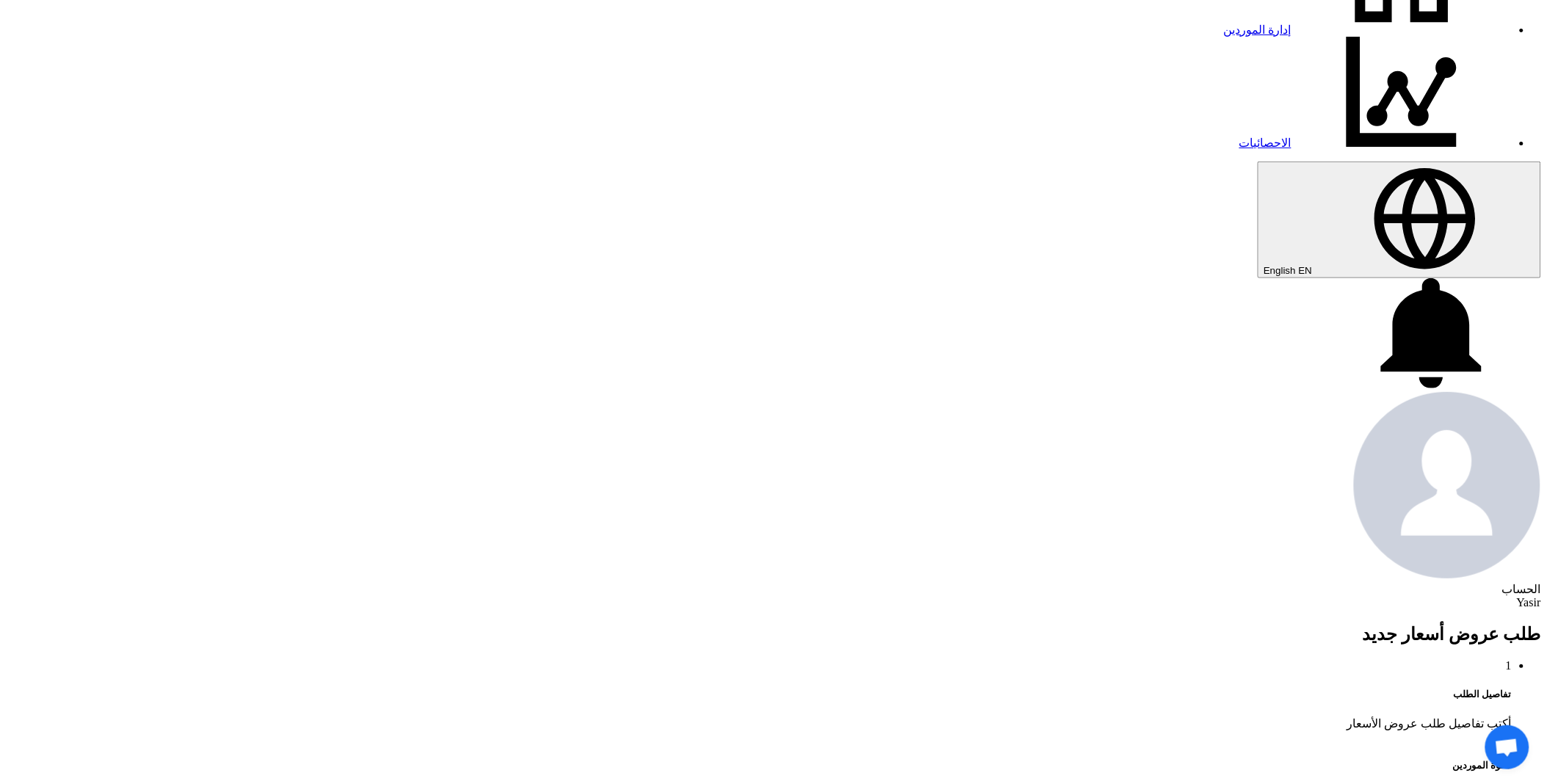
scroll to position [407, 0]
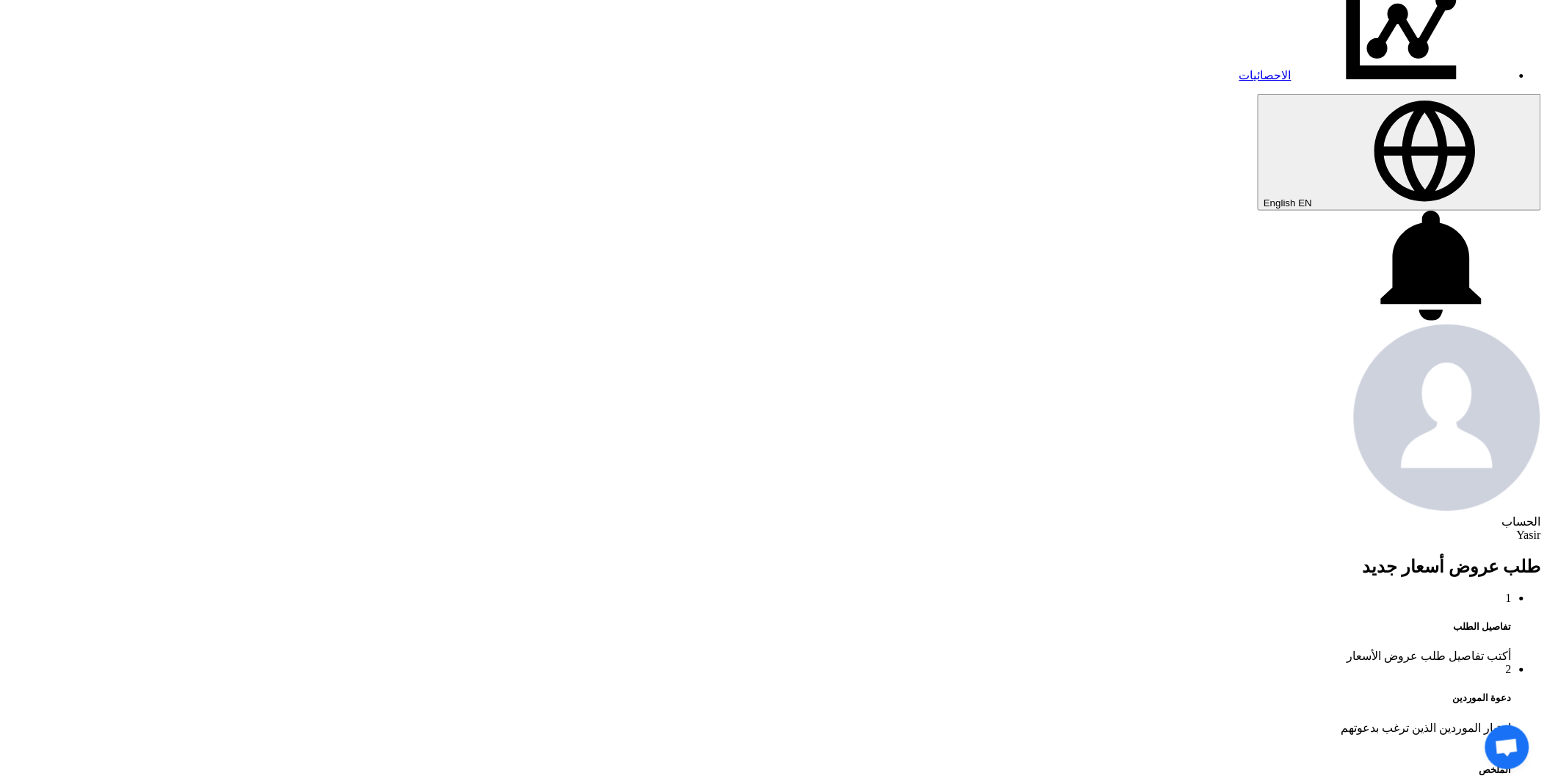
type input "8100016323"
paste input "8100016323"
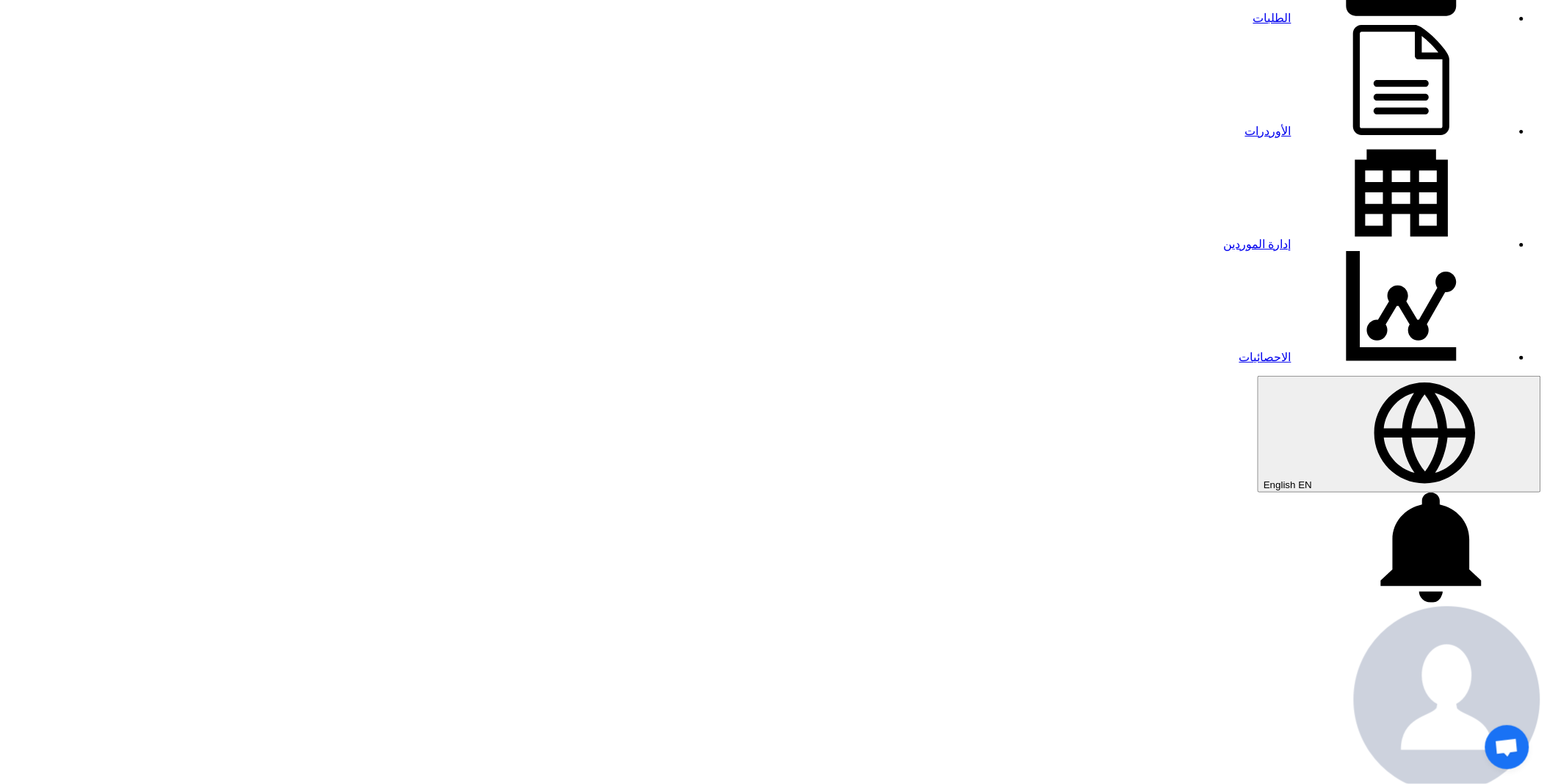
scroll to position [82, 0]
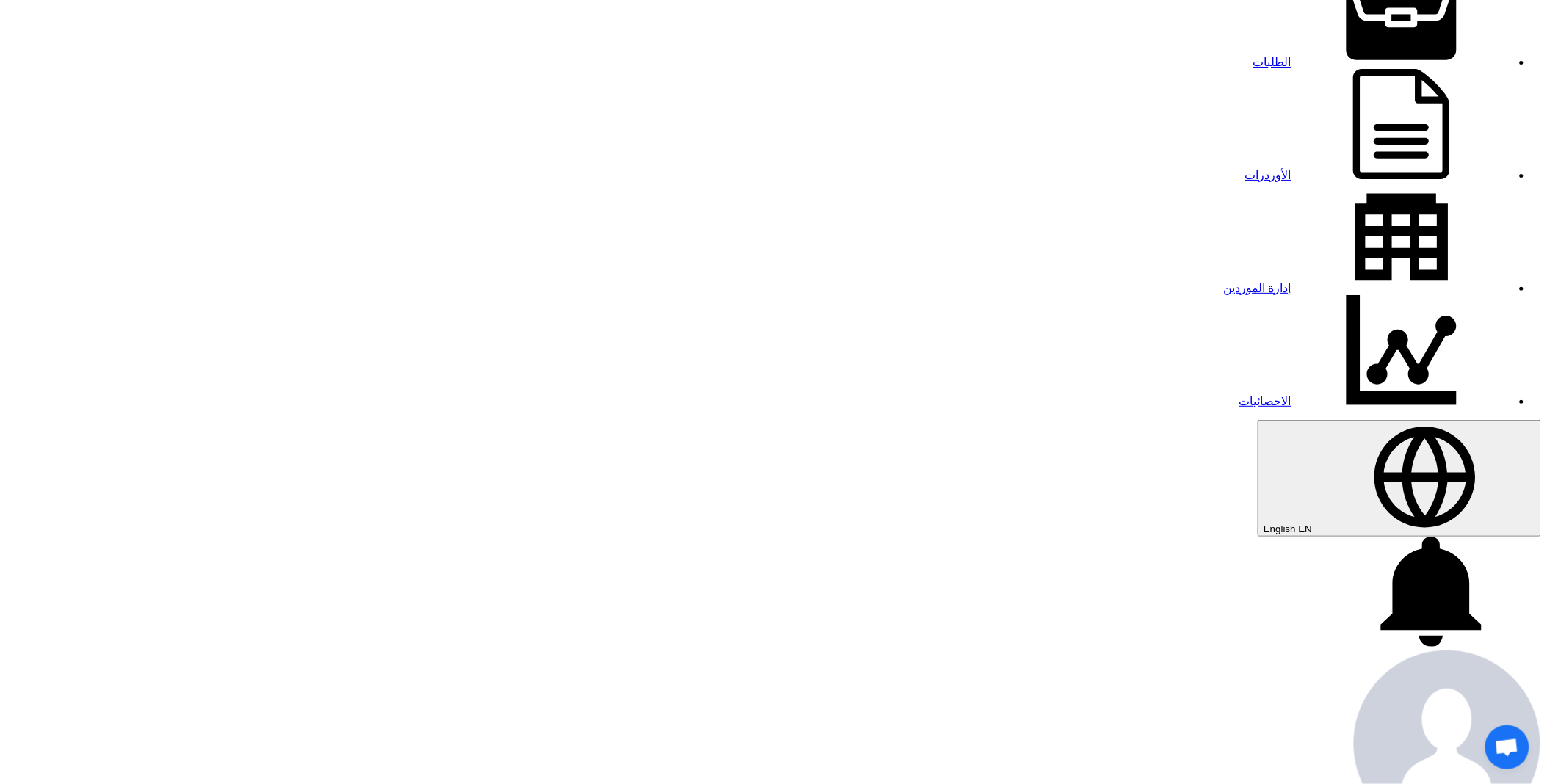
type input "8100016323"
type input "[DATE]"
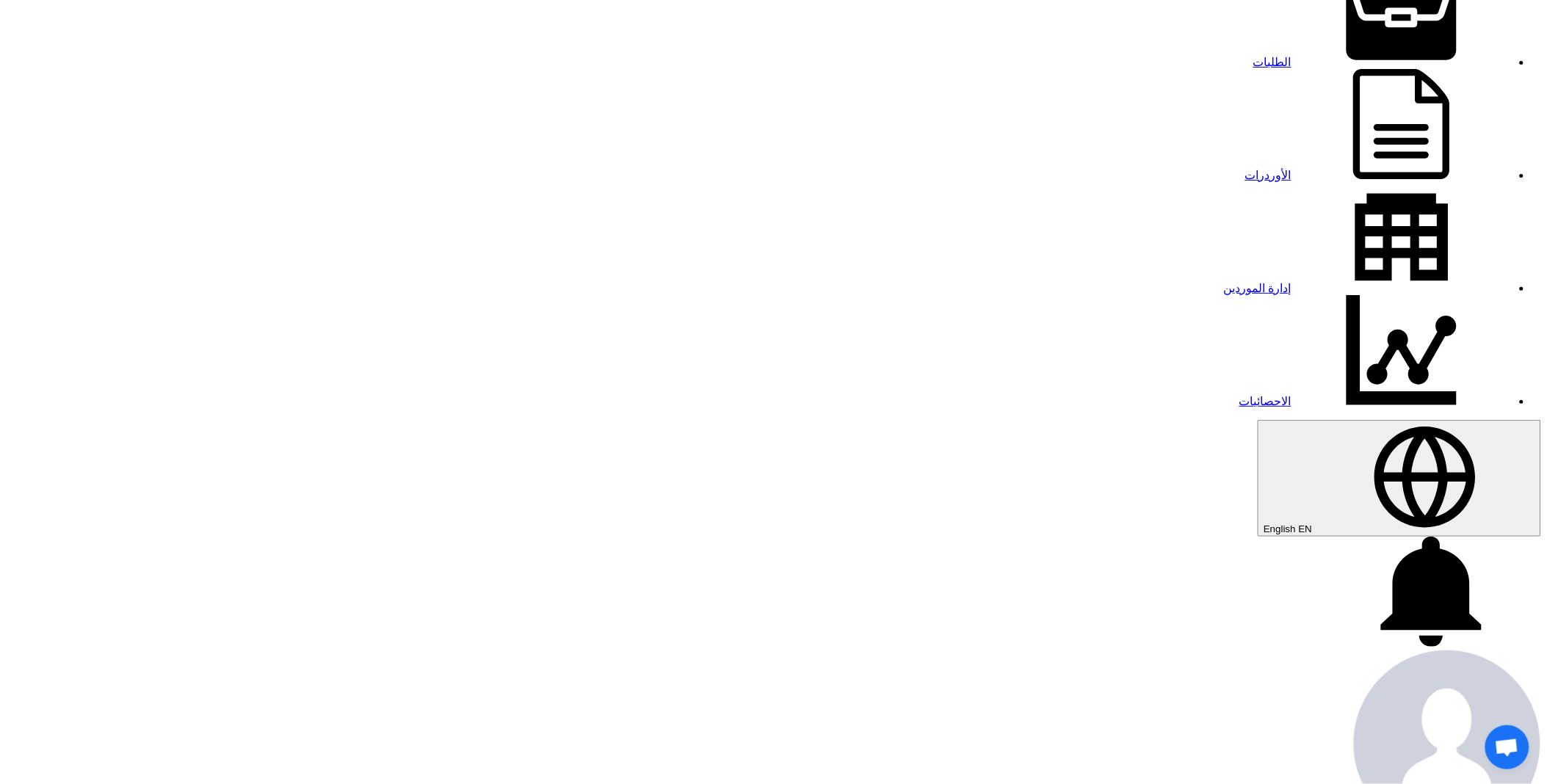
type input "11"
type input "01"
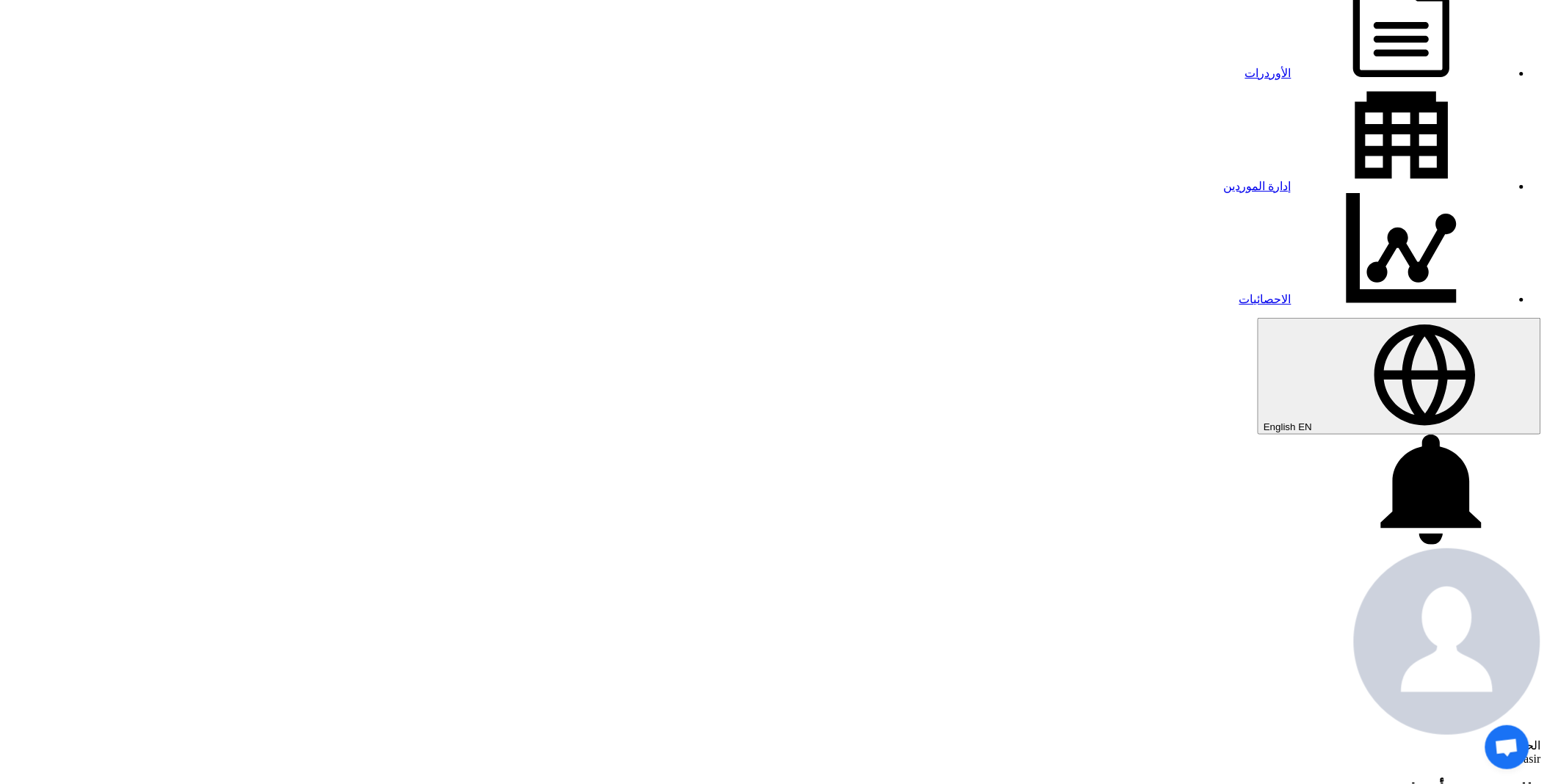
scroll to position [326, 0]
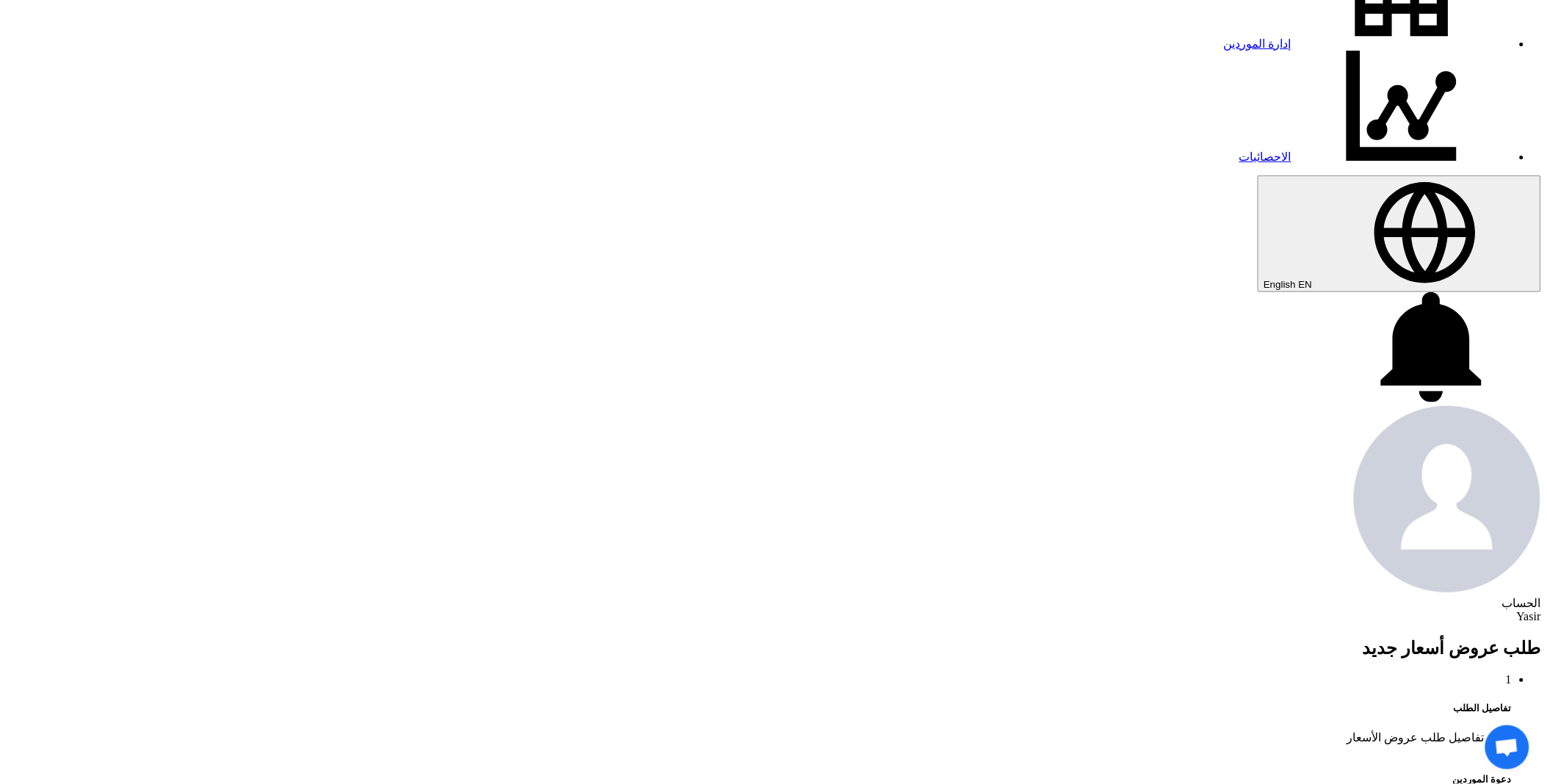
drag, startPoint x: 879, startPoint y: 155, endPoint x: 1039, endPoint y: 298, distance: 214.6
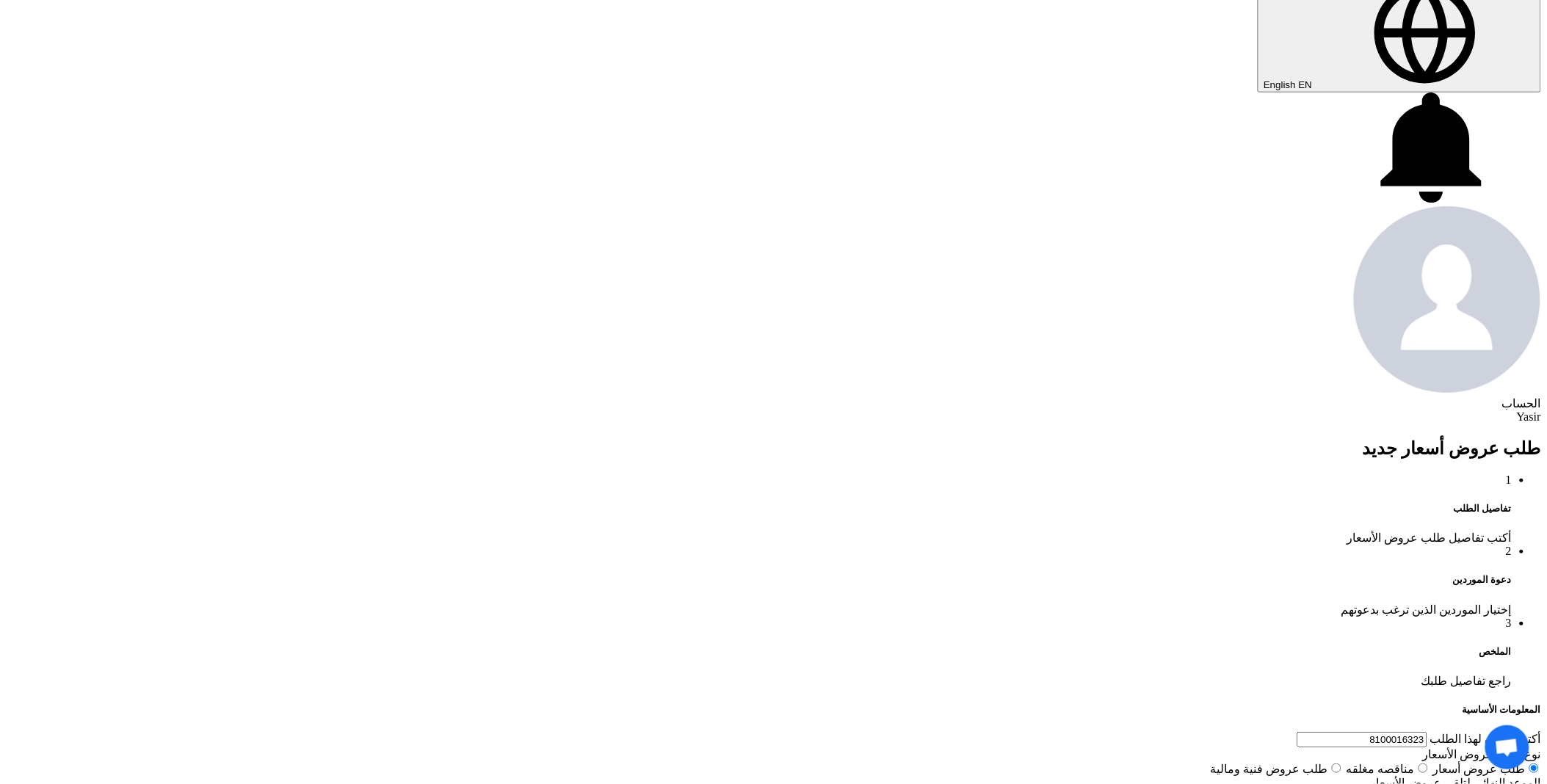
scroll to position [652, 0]
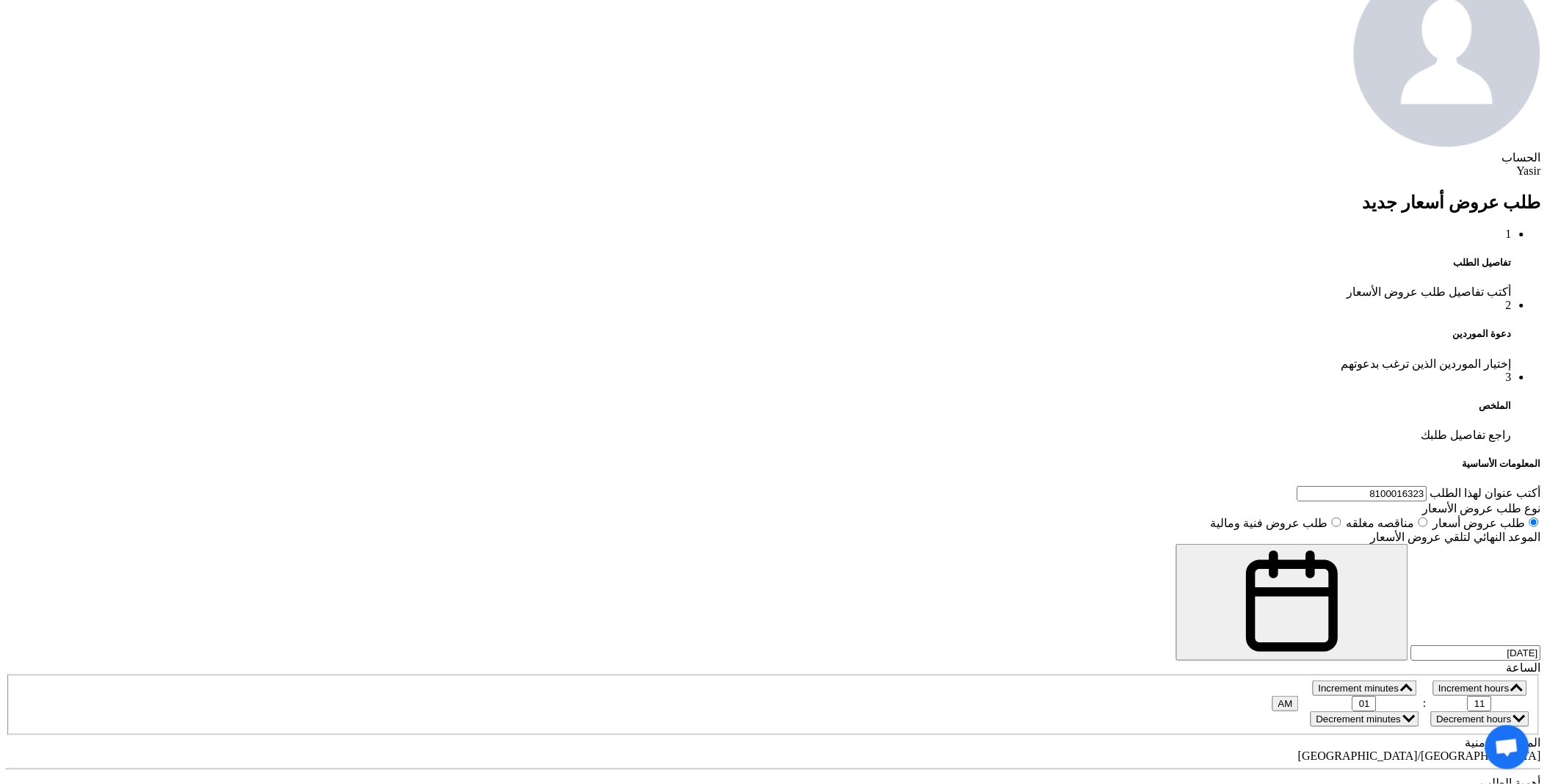
scroll to position [897, 0]
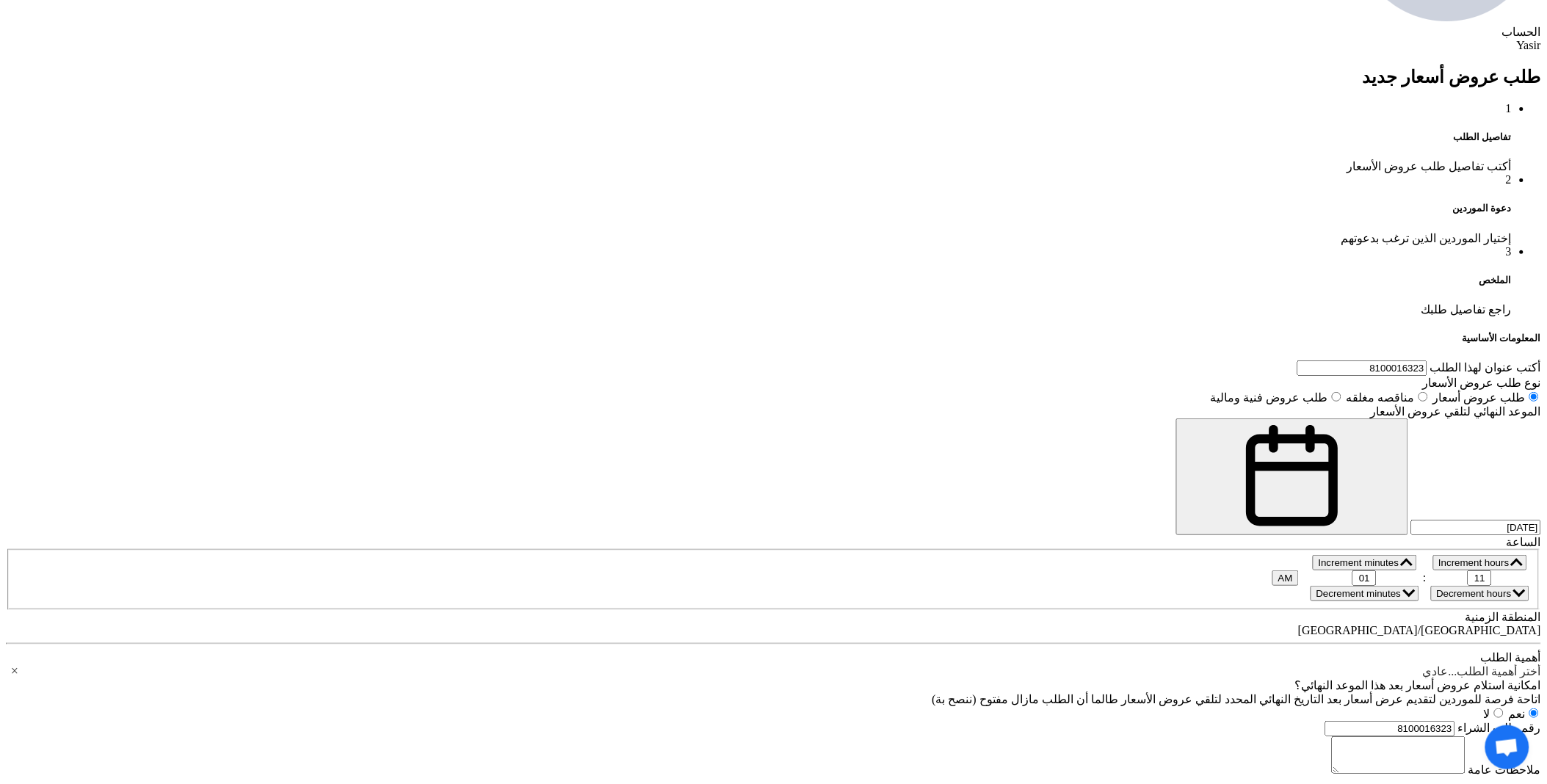
paste div
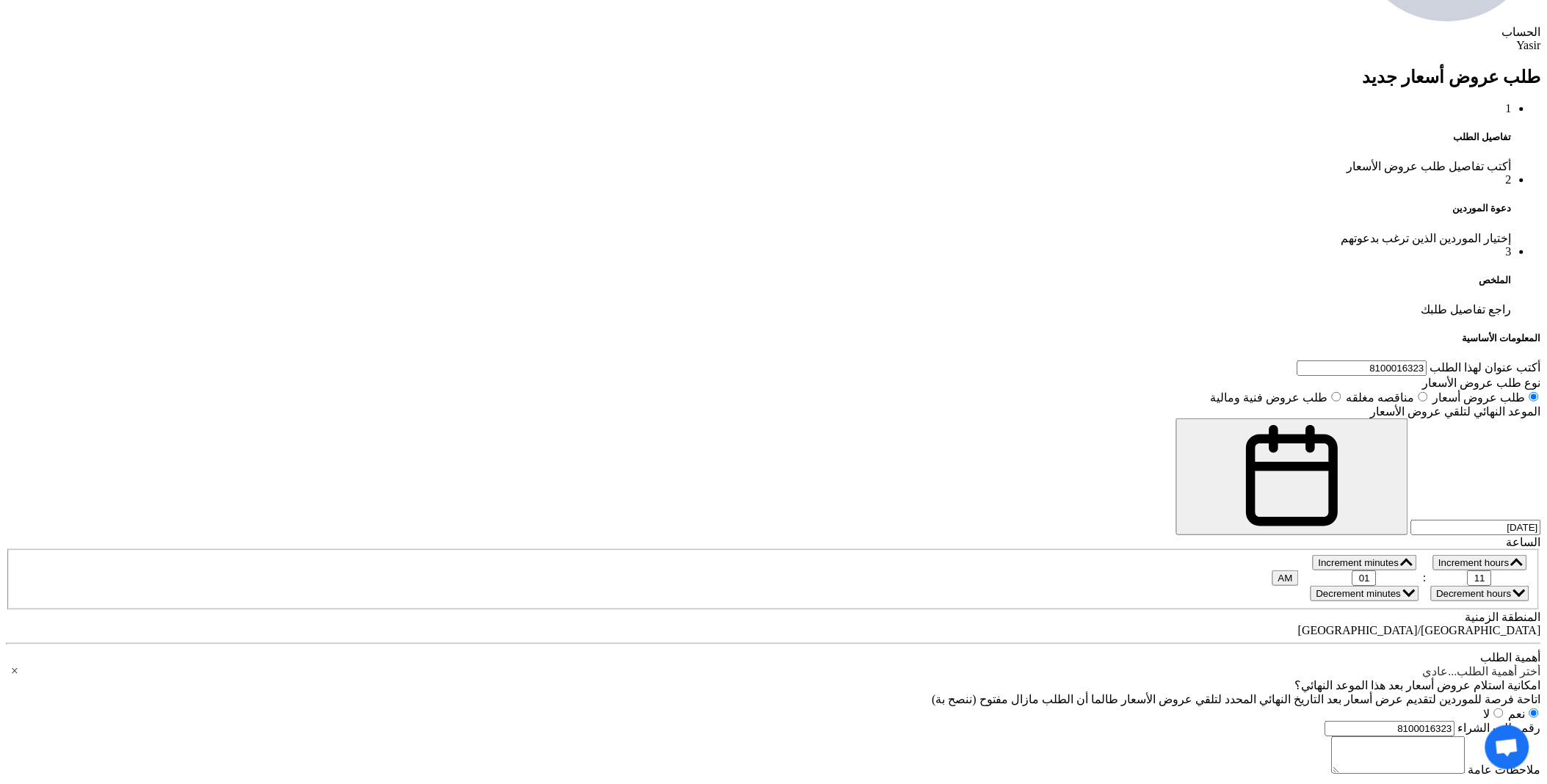
paste div
paste input "26300-35505"
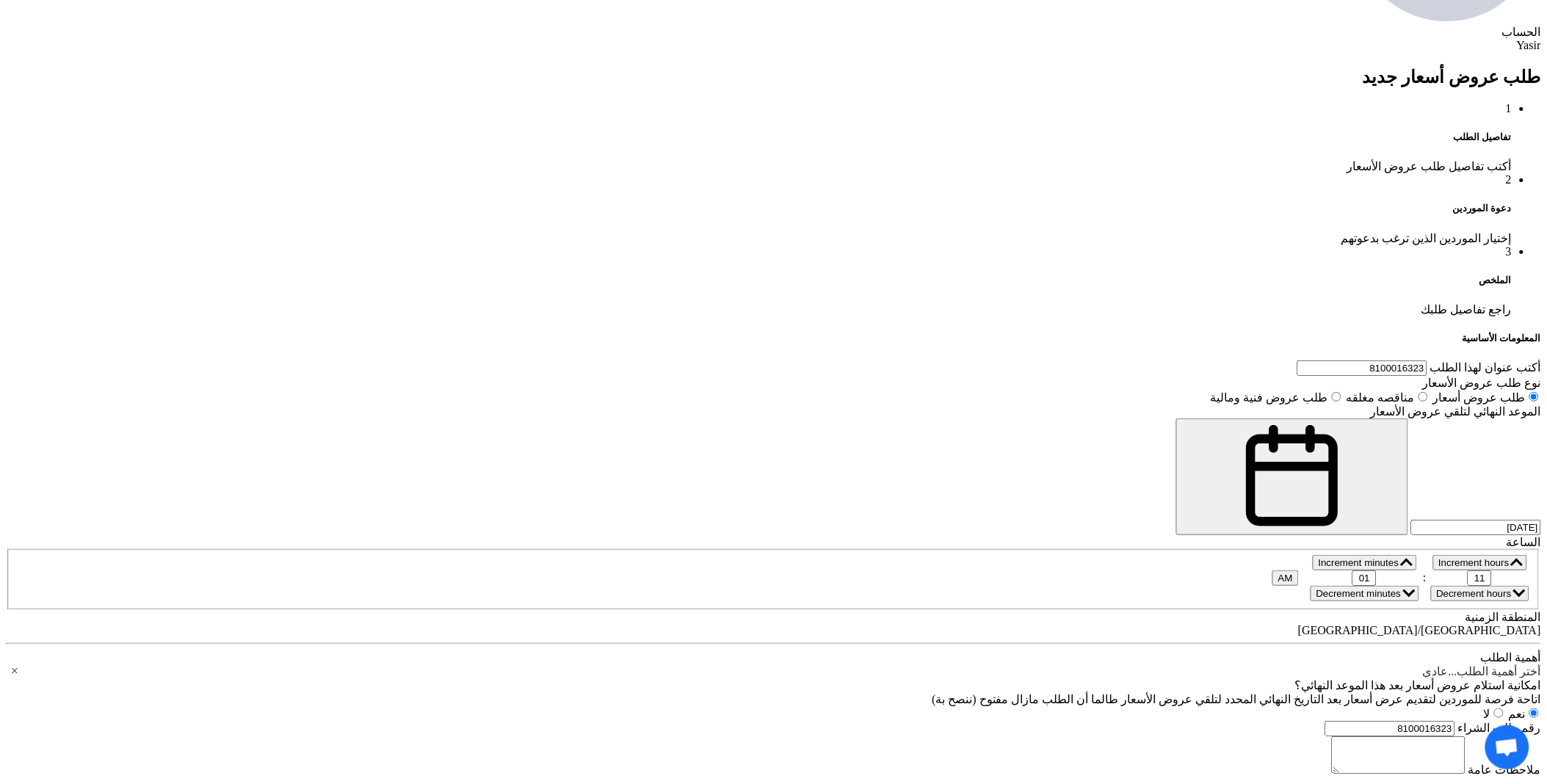
type input "26300-35505"
paste input "28113-1R100."
type input "28113-1R100."
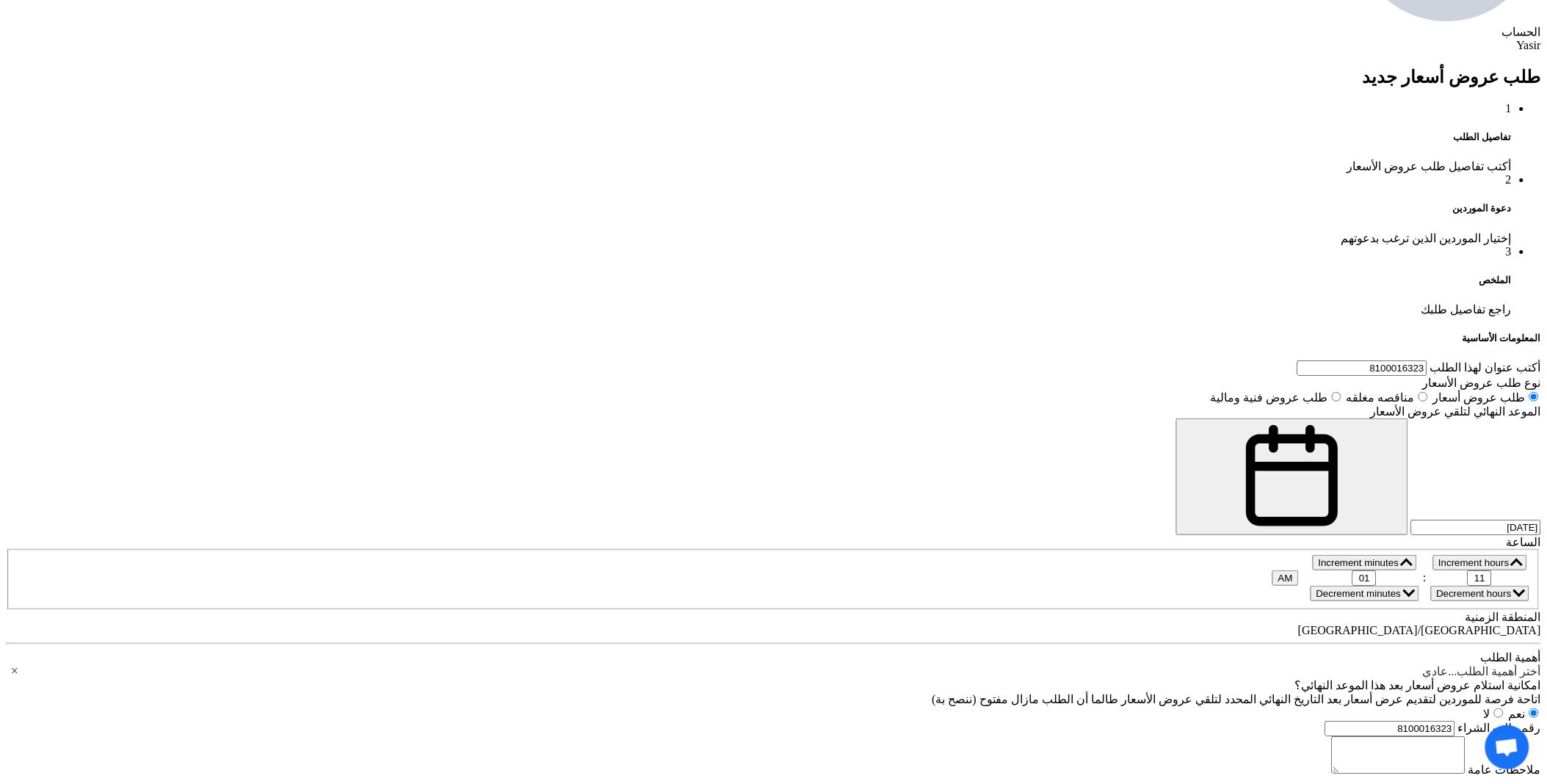
paste input "97133-2E210KOR"
type input "97133-2E210KOR"
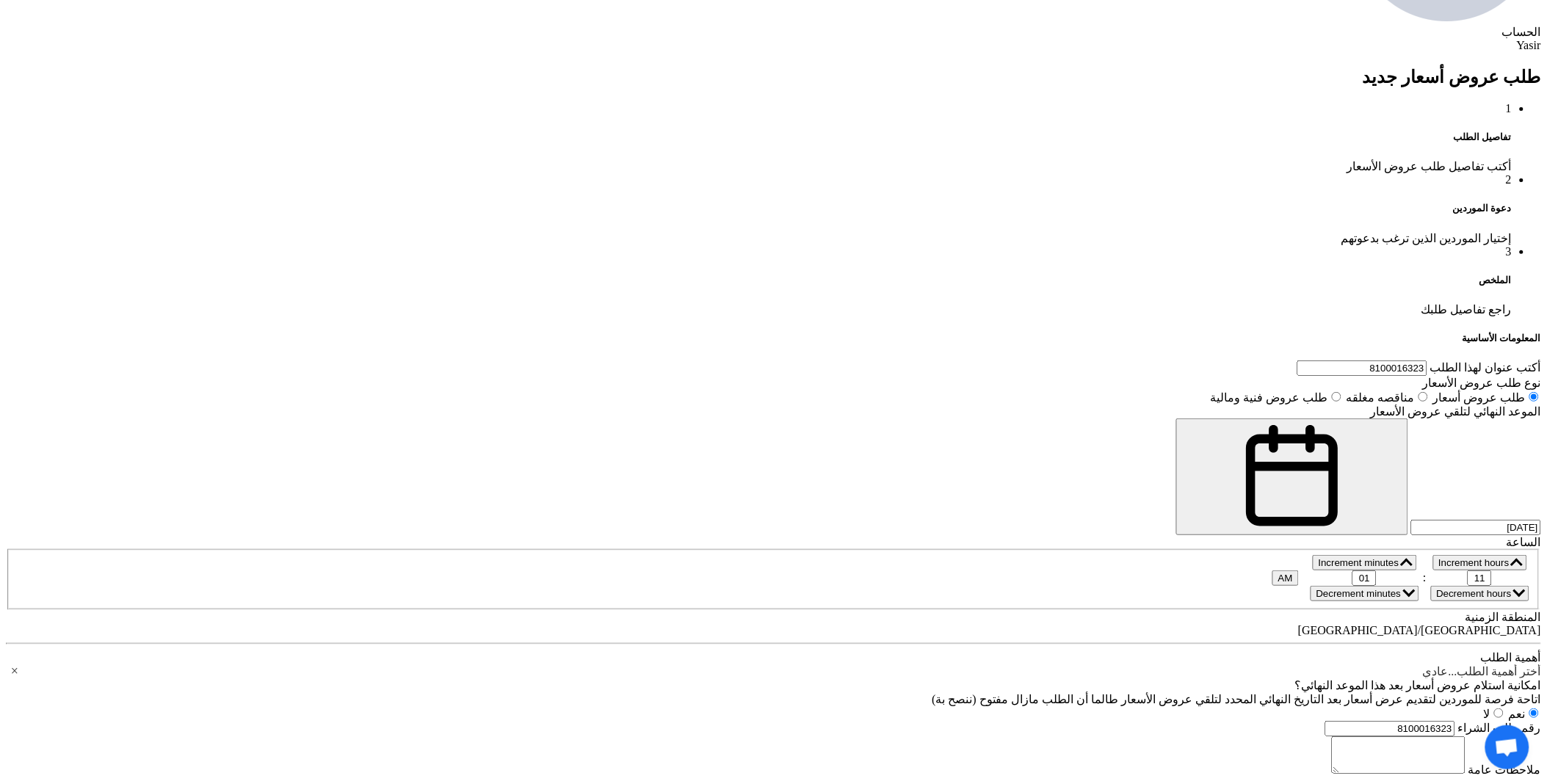
type input "6"
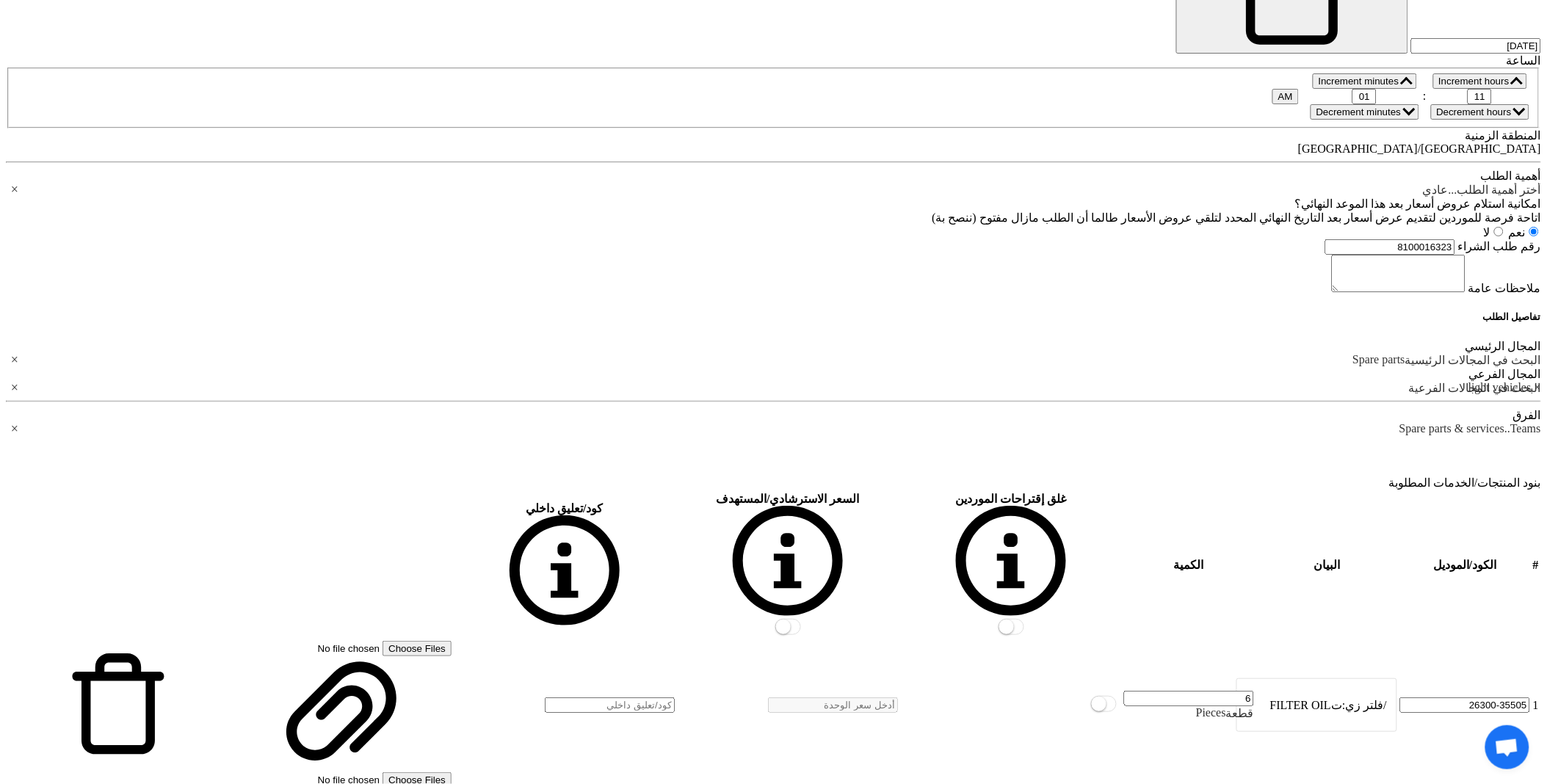
scroll to position [1386, 0]
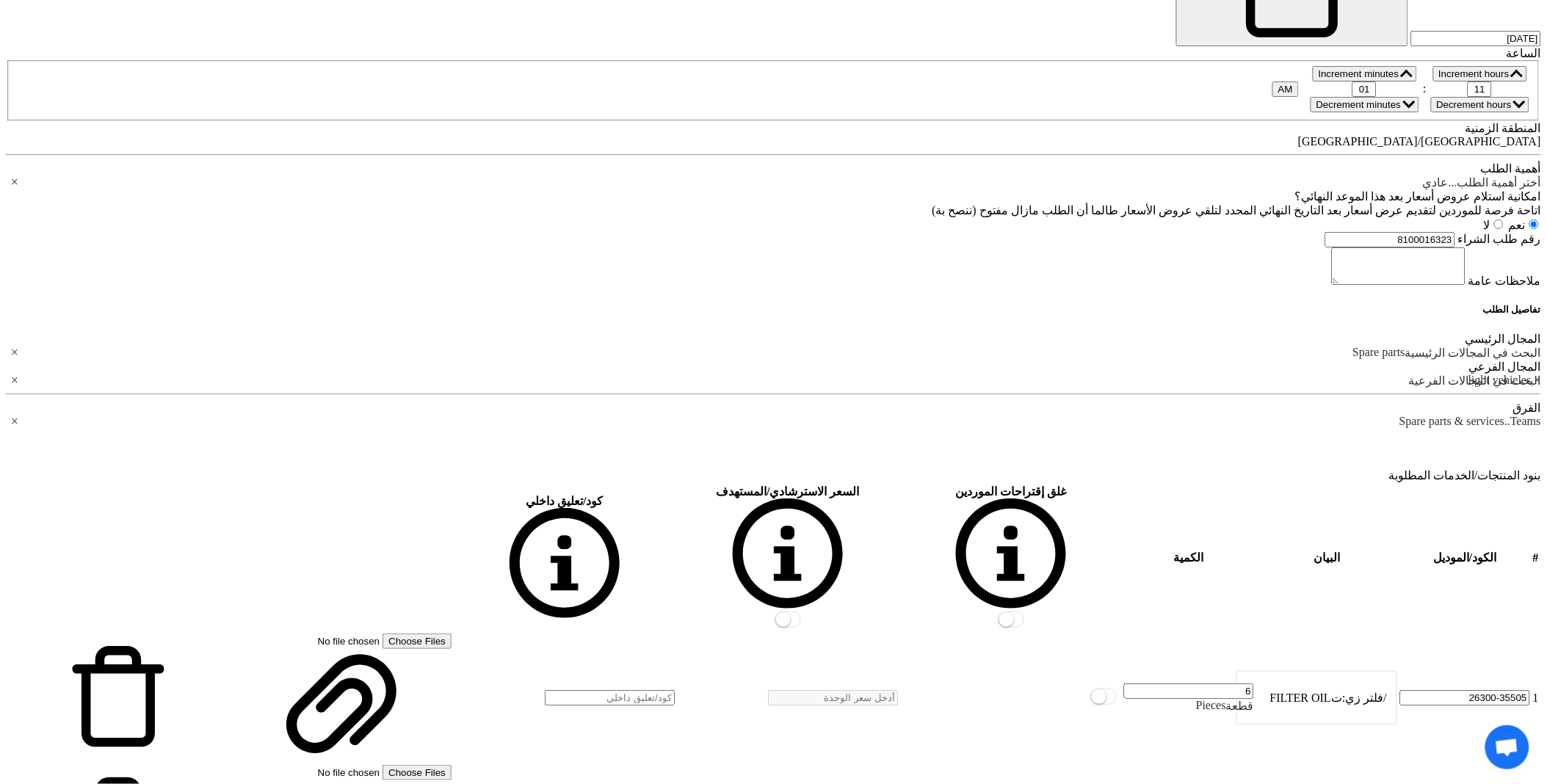
type input "6"
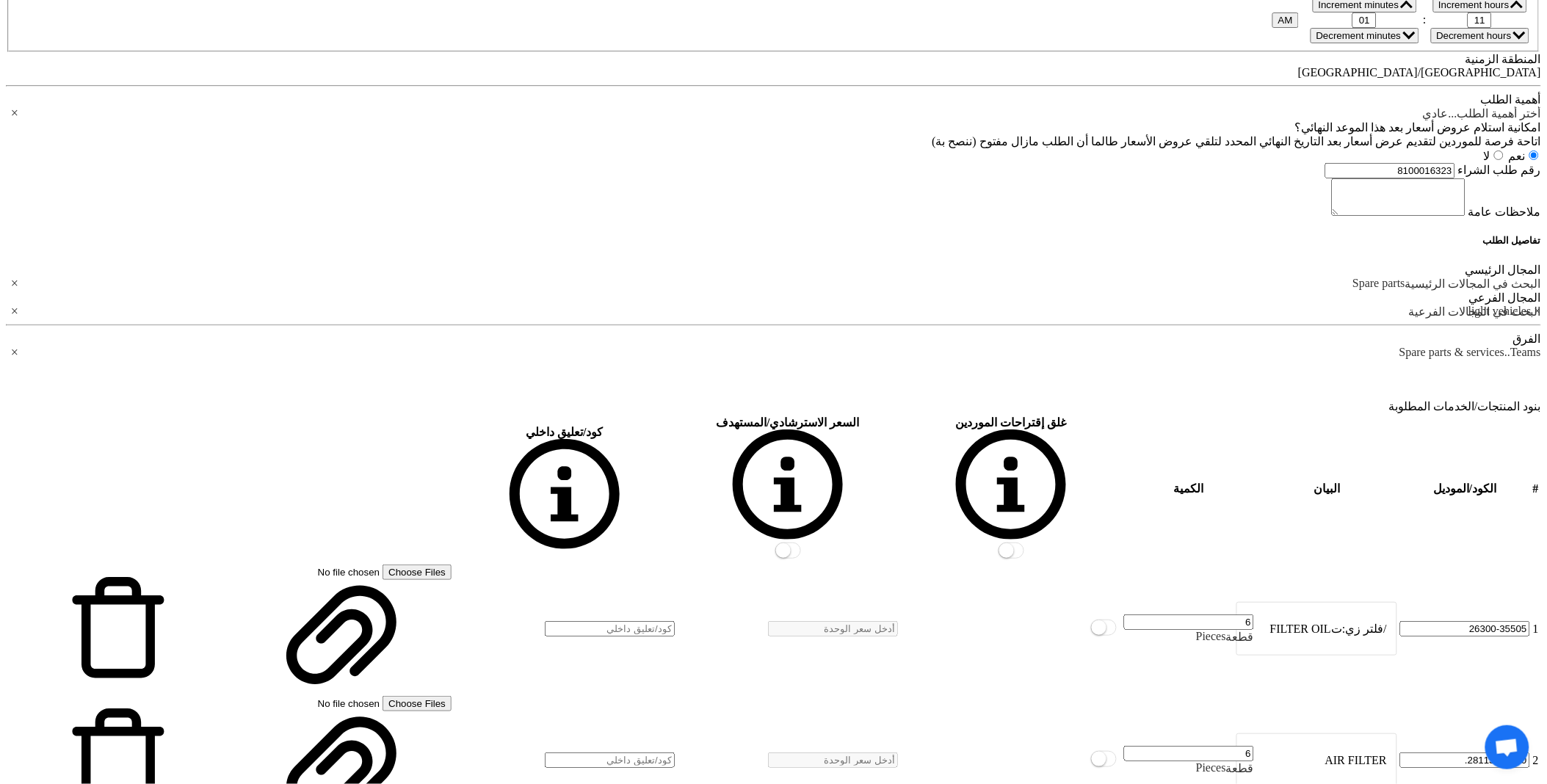
scroll to position [1550, 0]
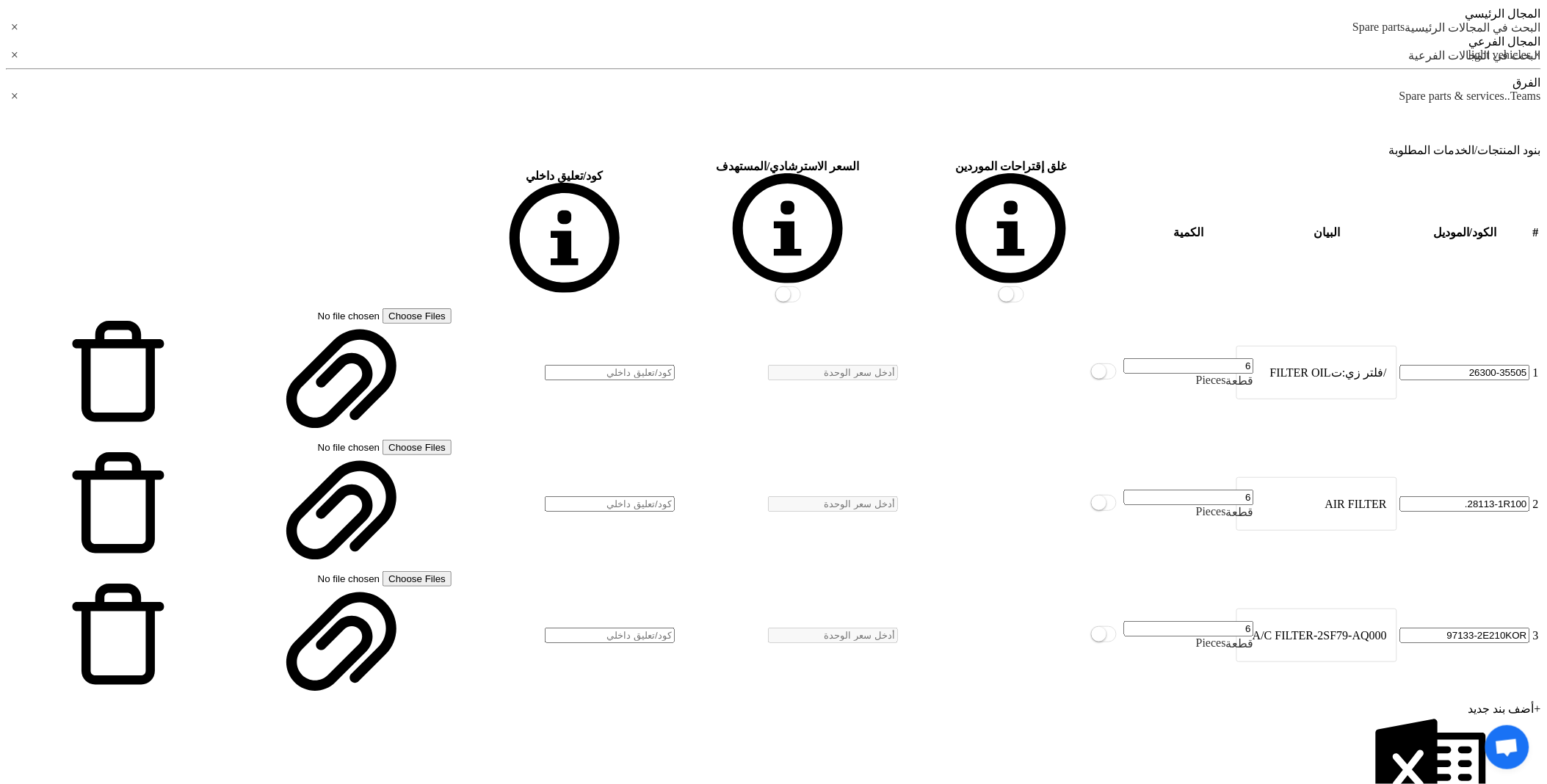
scroll to position [1712, 0]
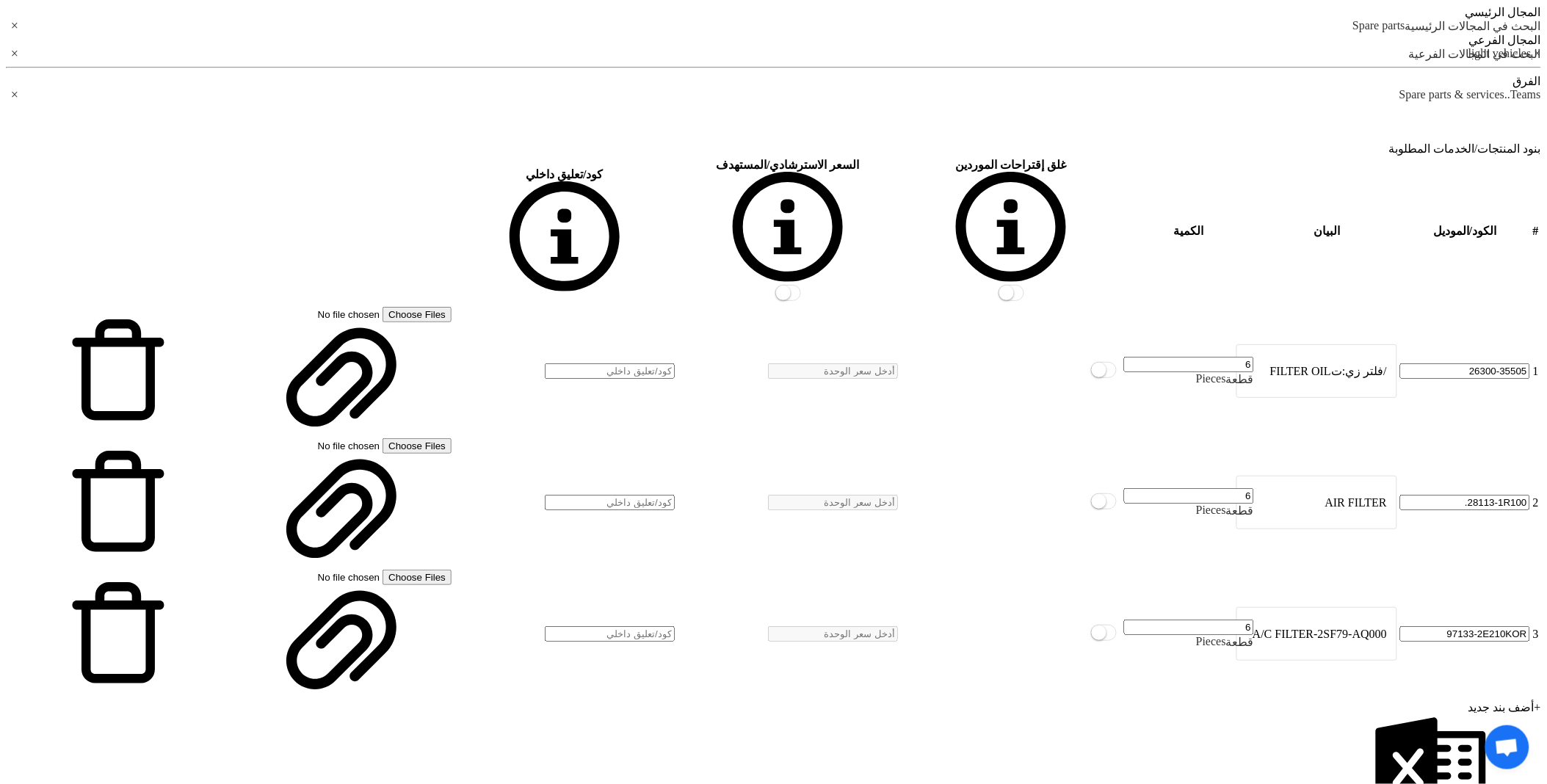
drag, startPoint x: 1150, startPoint y: 703, endPoint x: 944, endPoint y: 558, distance: 251.9
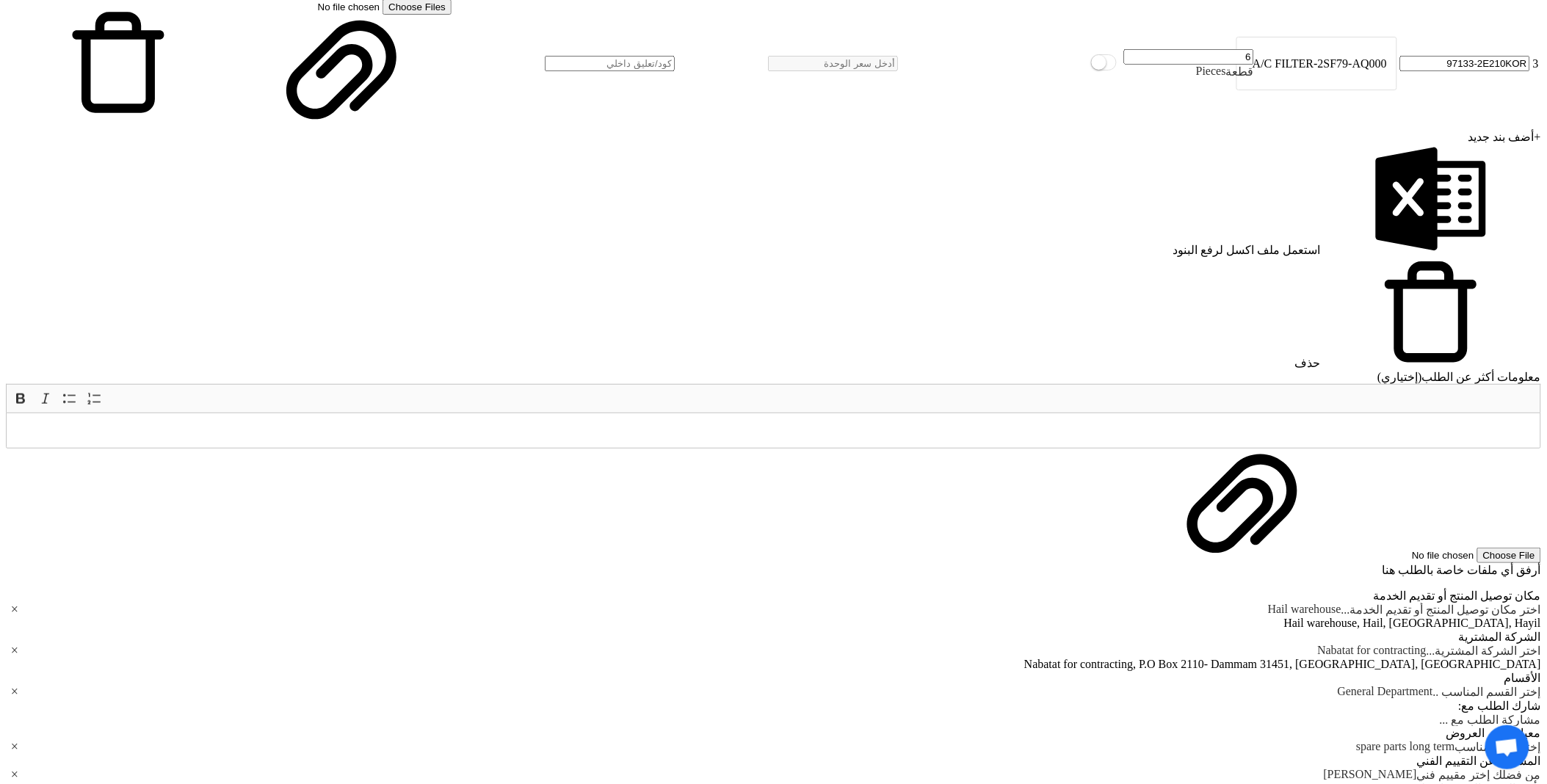
scroll to position [2283, 0]
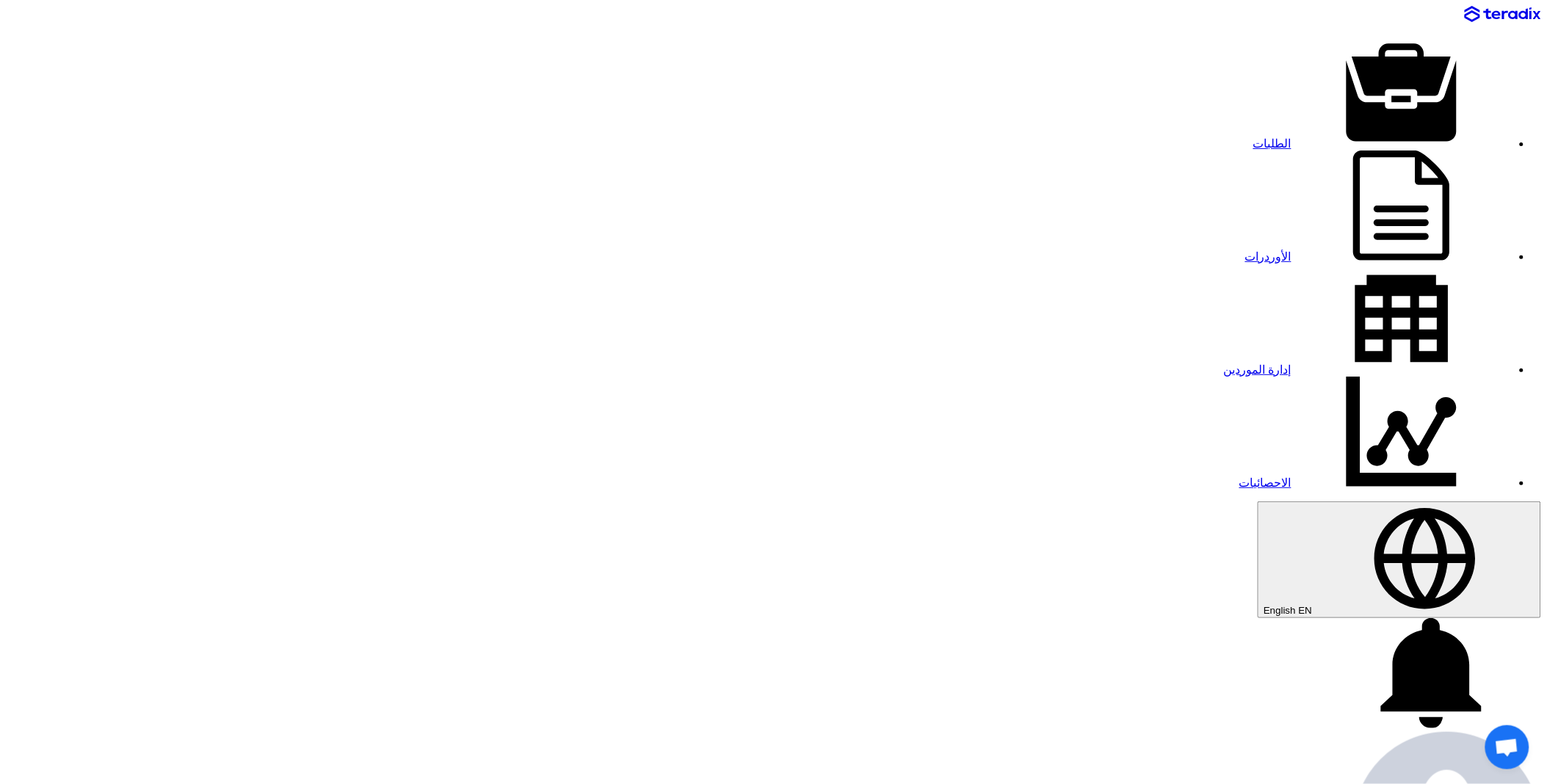
copy div "8100016323"
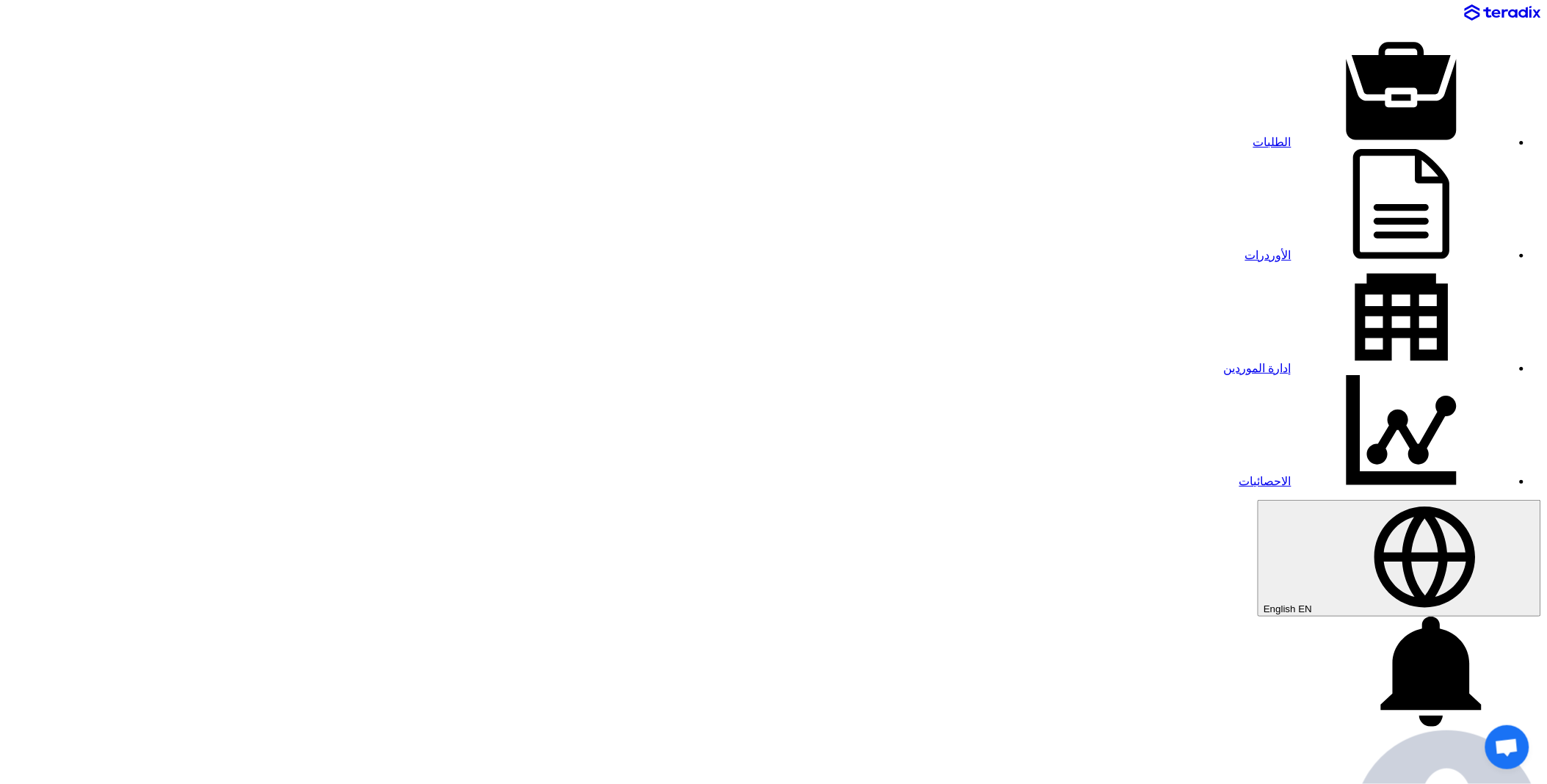
scroll to position [489, 0]
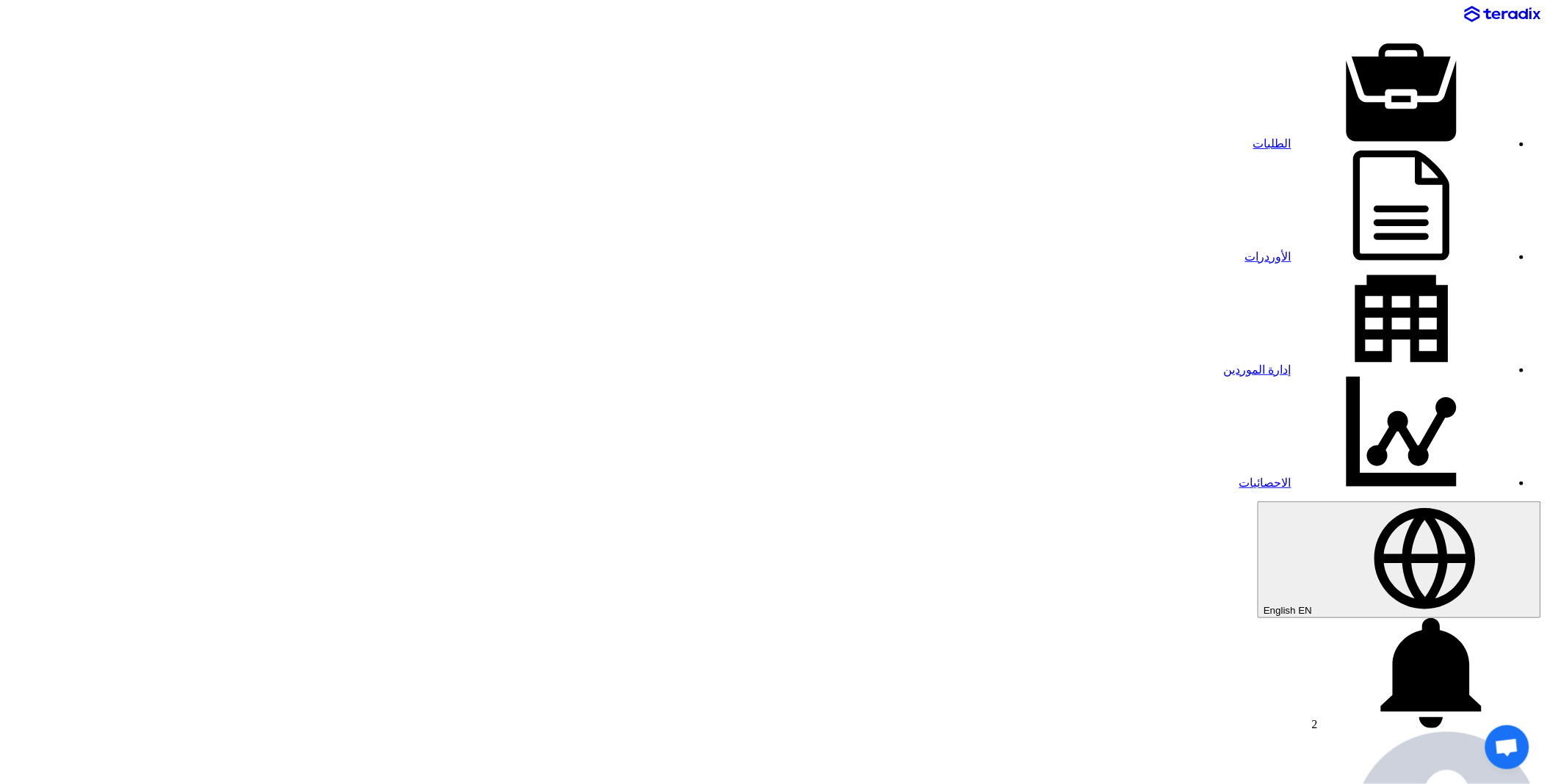
click at [1253, 137] on link "الطلبات" at bounding box center [1382, 143] width 259 height 12
paste input "100013908"
type input "100013908"
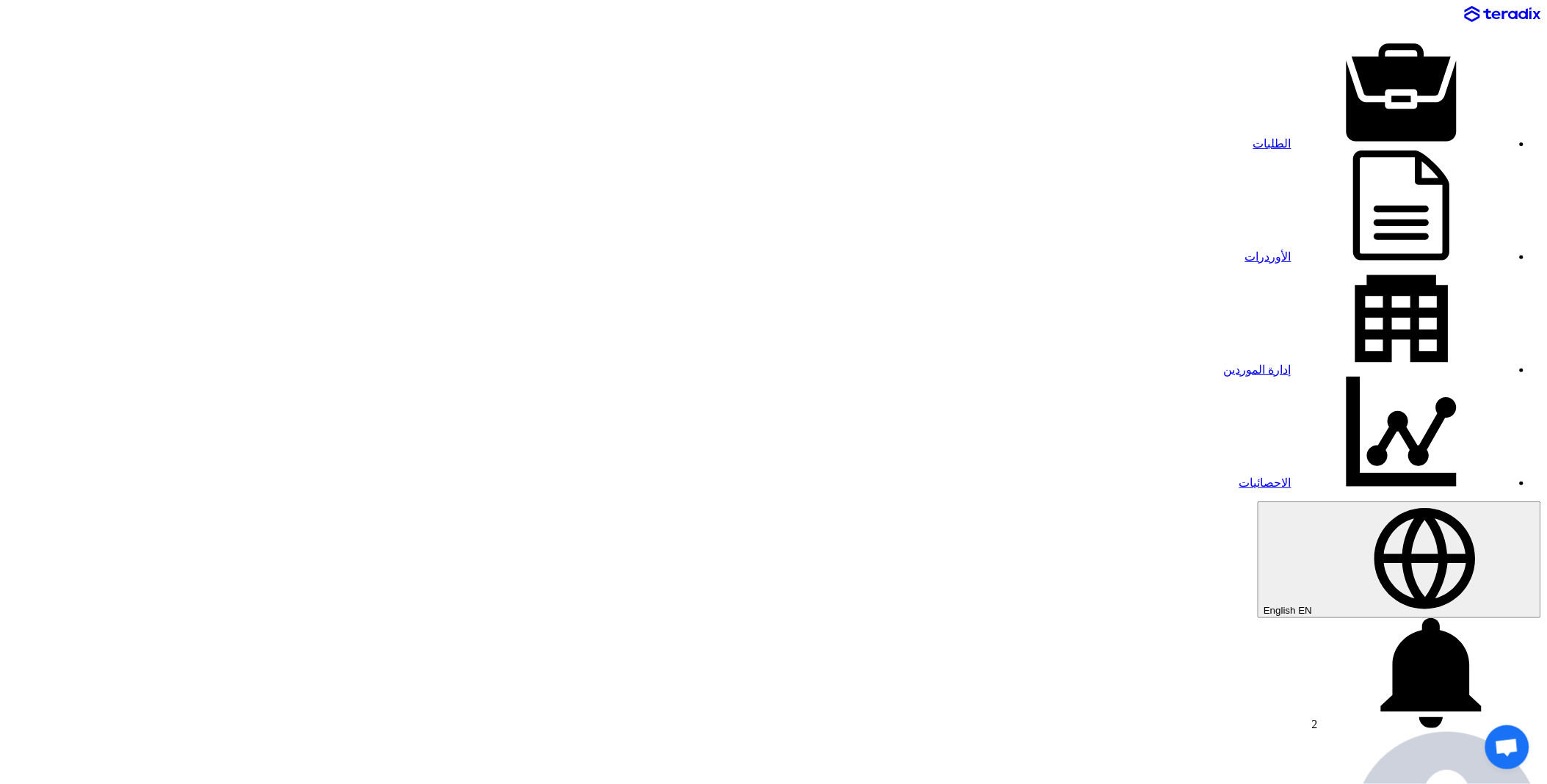
drag, startPoint x: 1176, startPoint y: 68, endPoint x: 1209, endPoint y: 64, distance: 33.2
copy div "69182"
click at [1253, 137] on link "الطلبات" at bounding box center [1382, 143] width 259 height 12
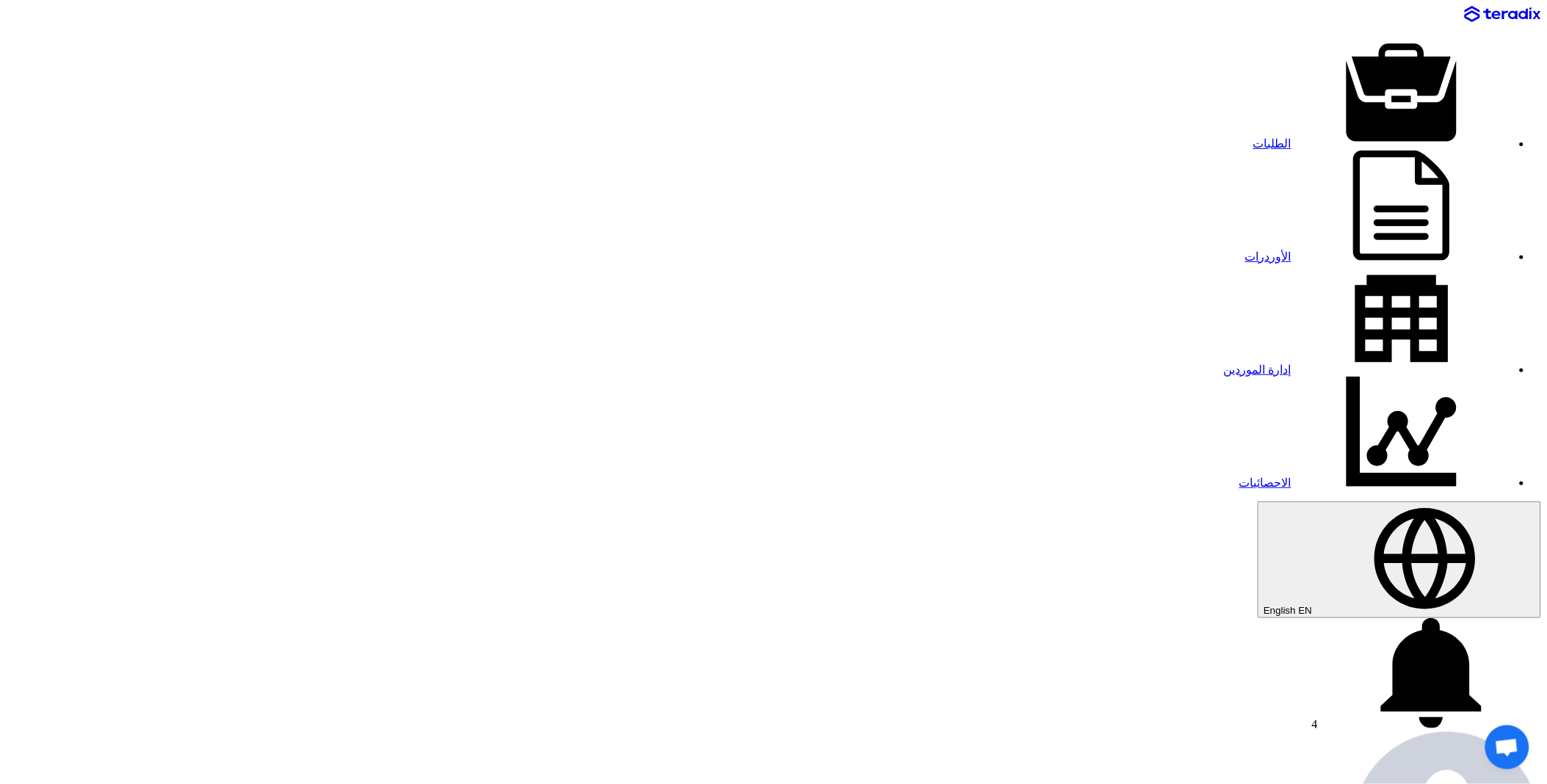
paste input "8100016304"
type input "8100016304"
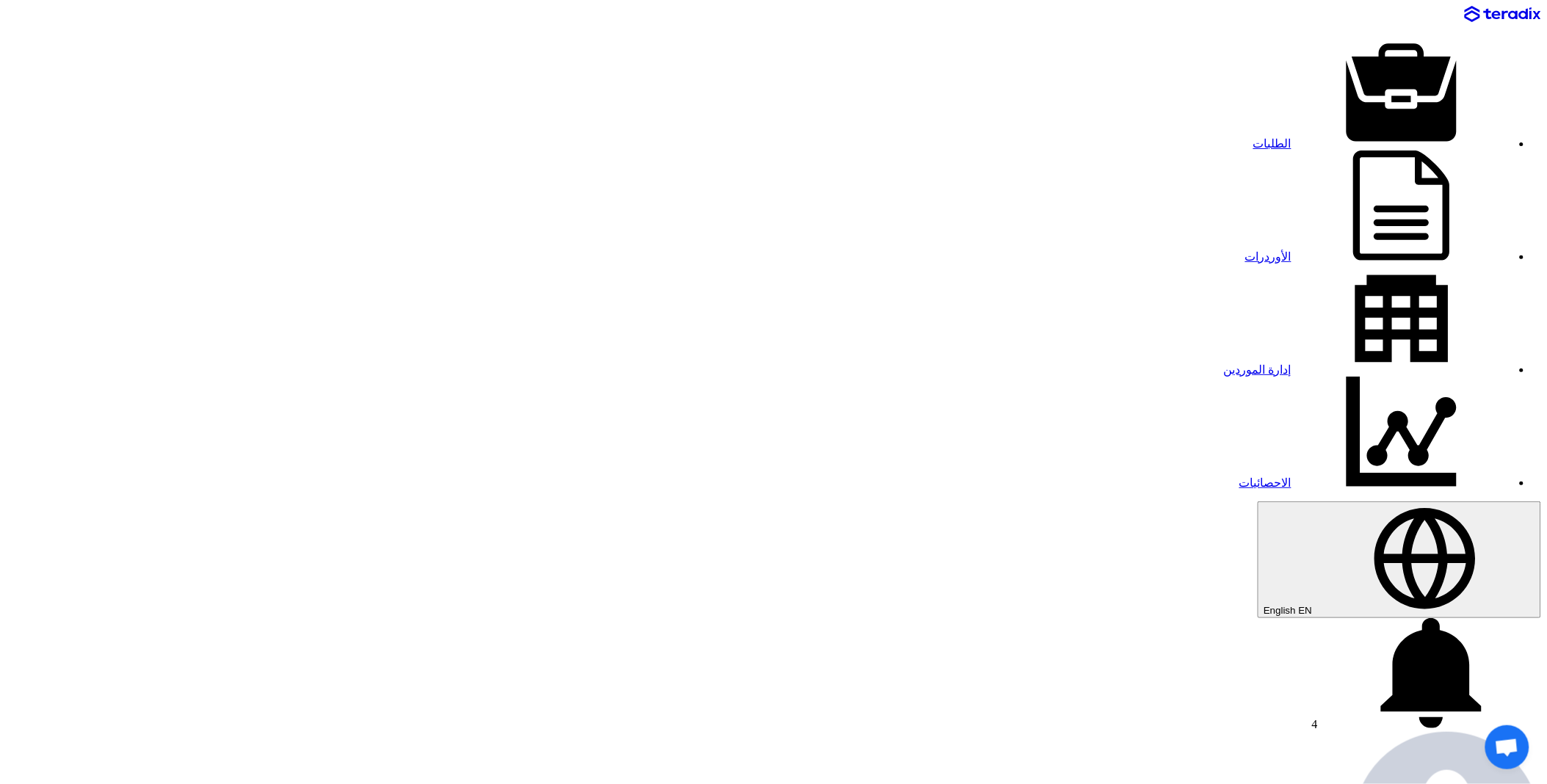
paste input "8100016304"
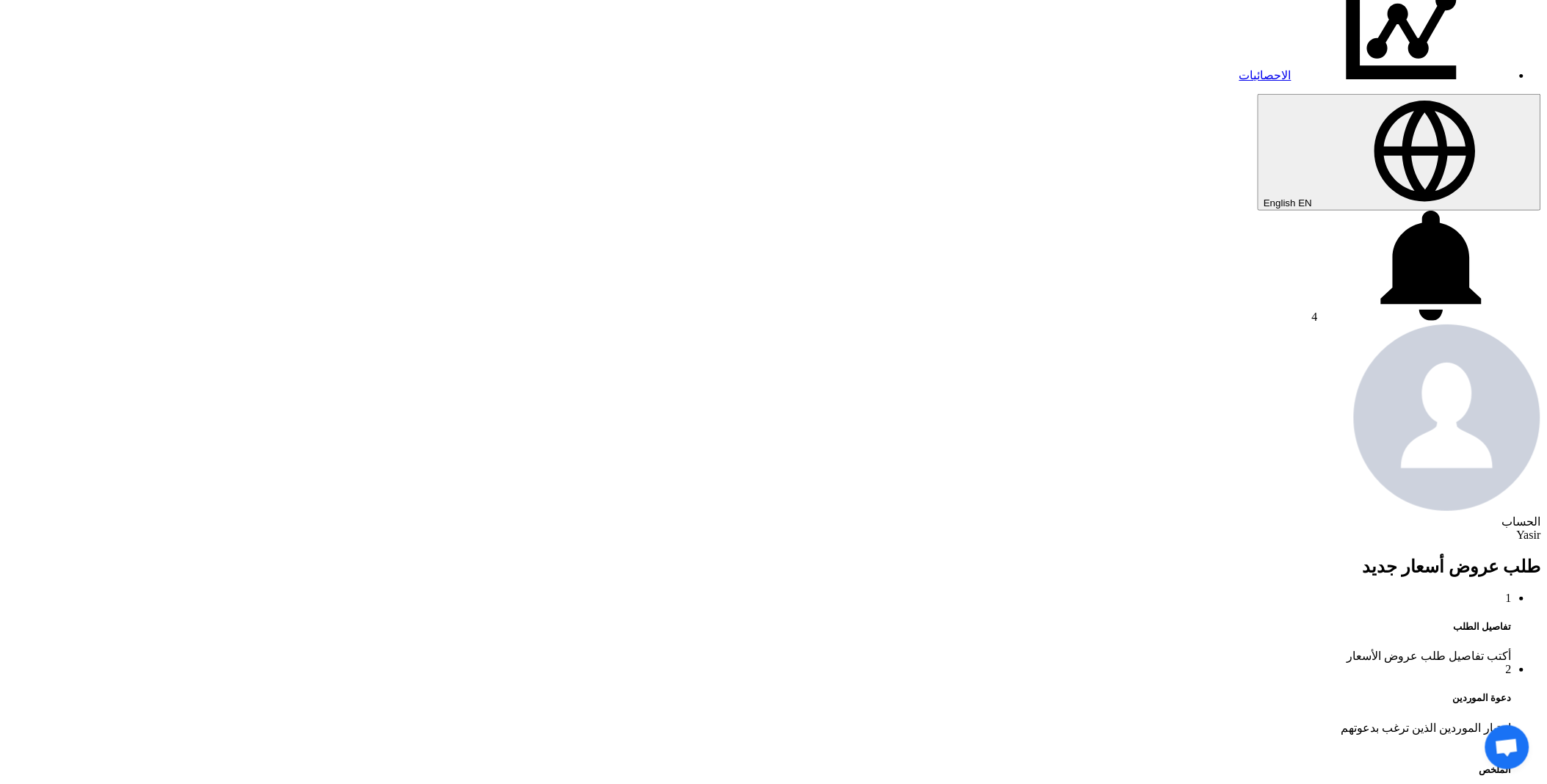
type input "8100016304"
paste input "8100016304"
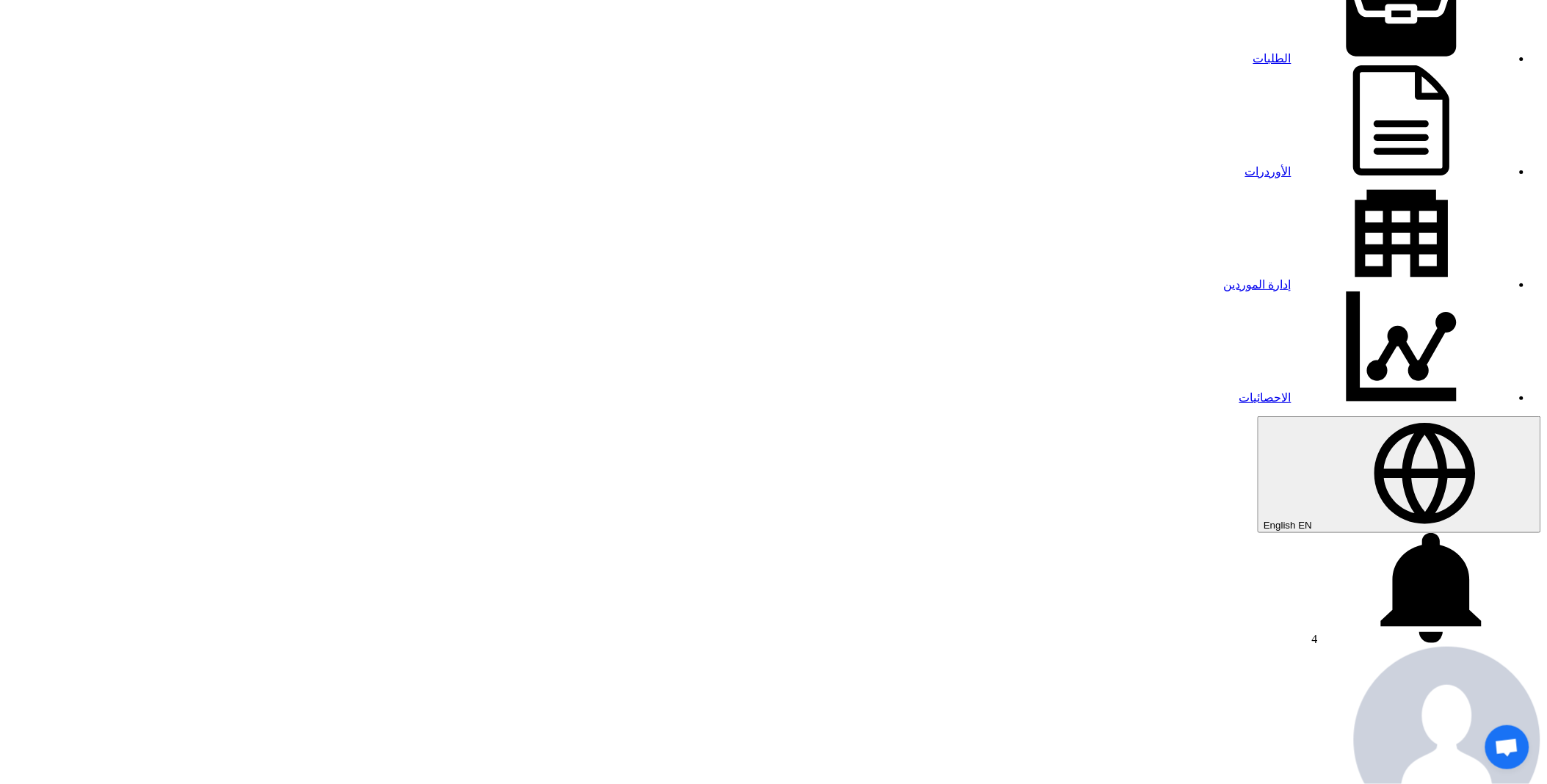
scroll to position [82, 0]
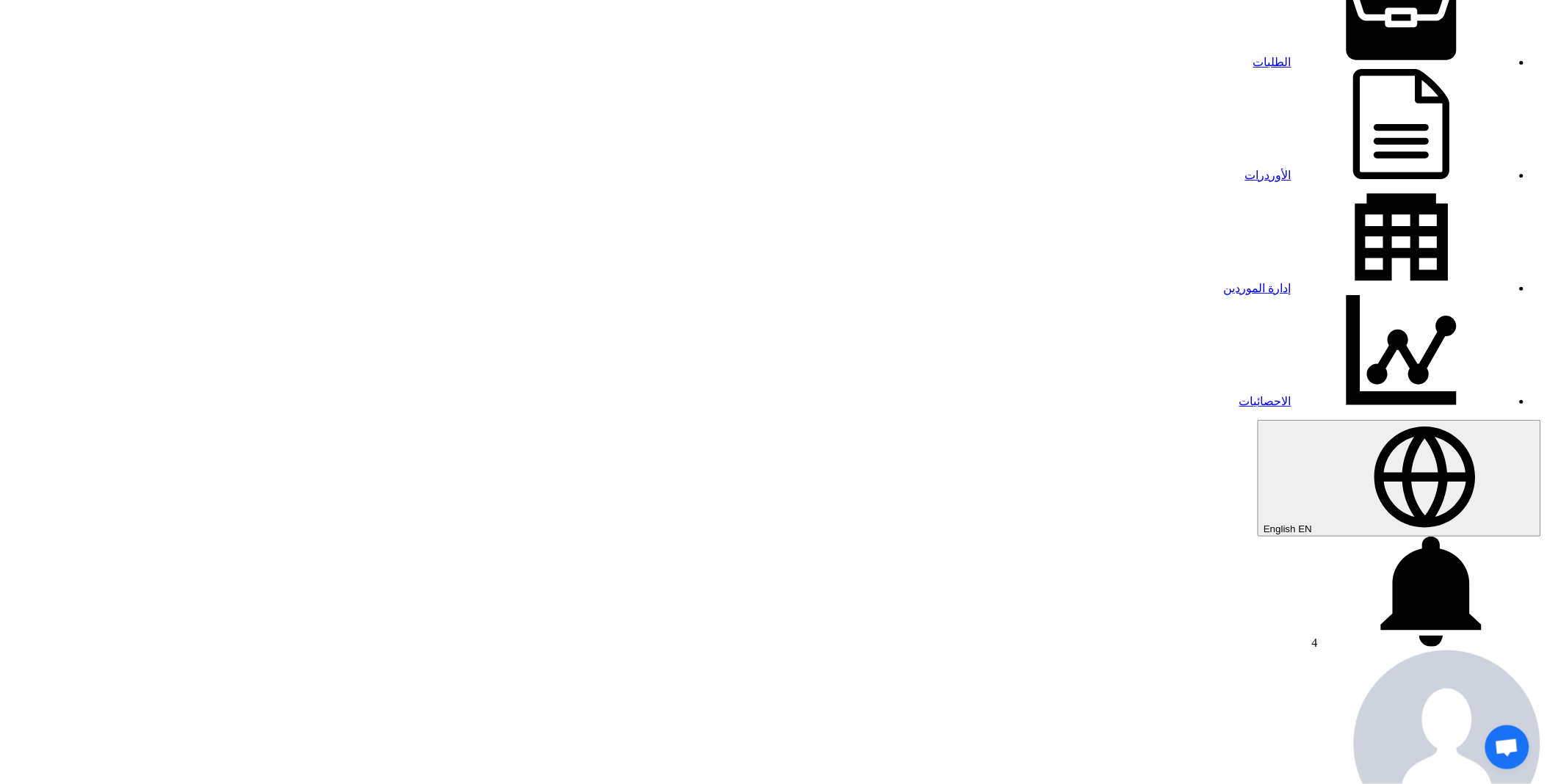
type input "8100016304"
type input "[DATE]"
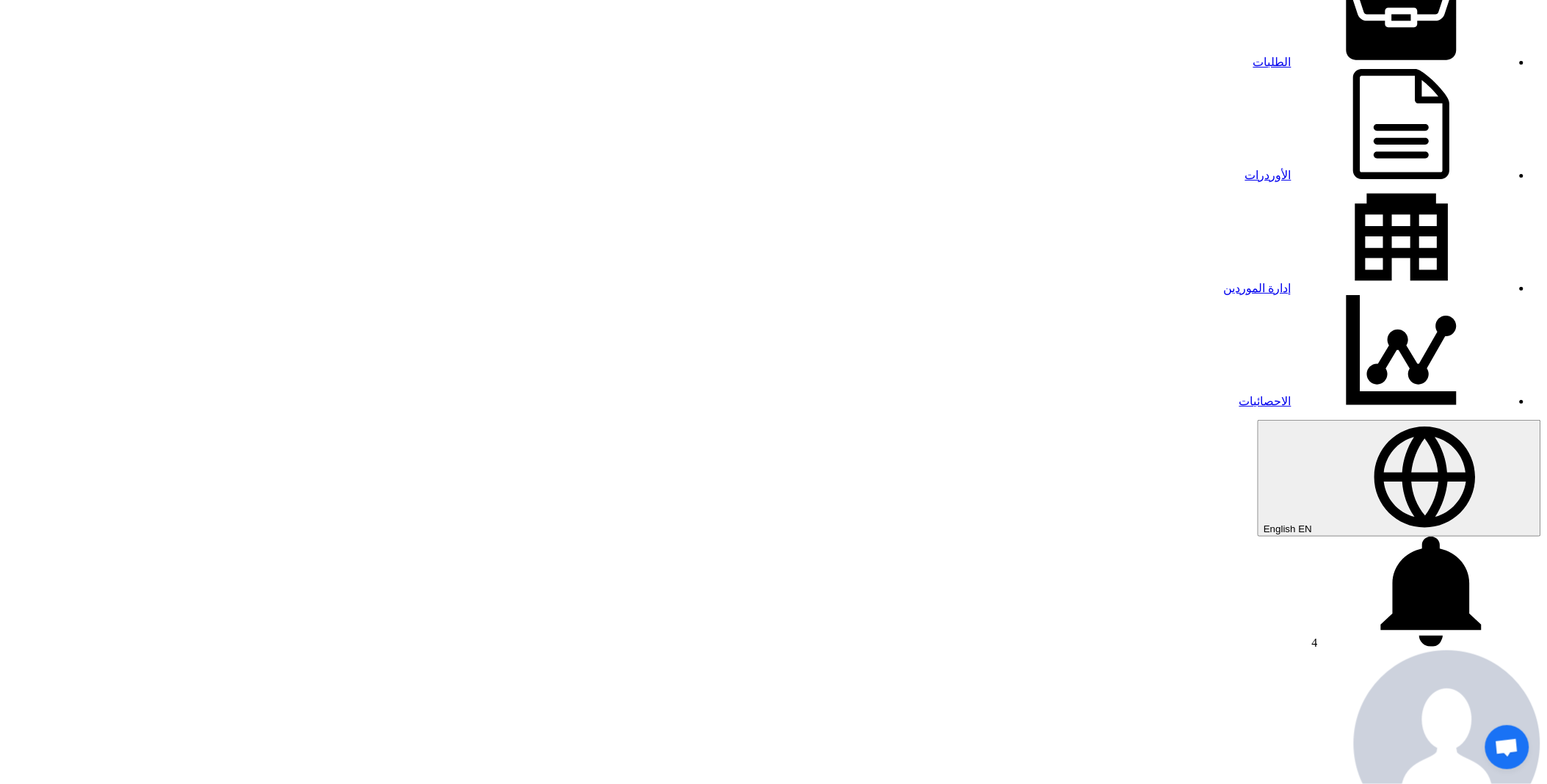
type input "11"
type input "01"
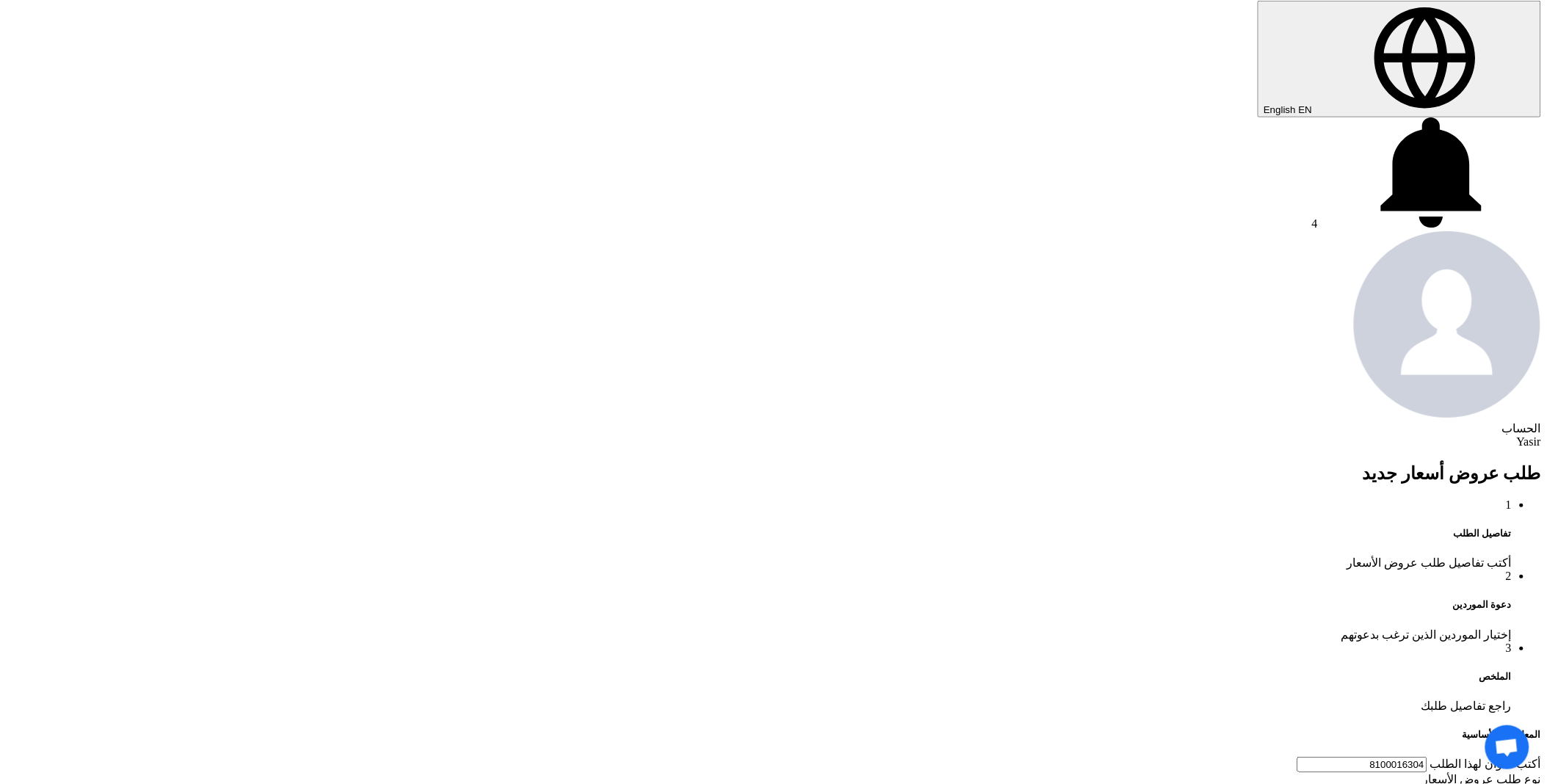
scroll to position [652, 0]
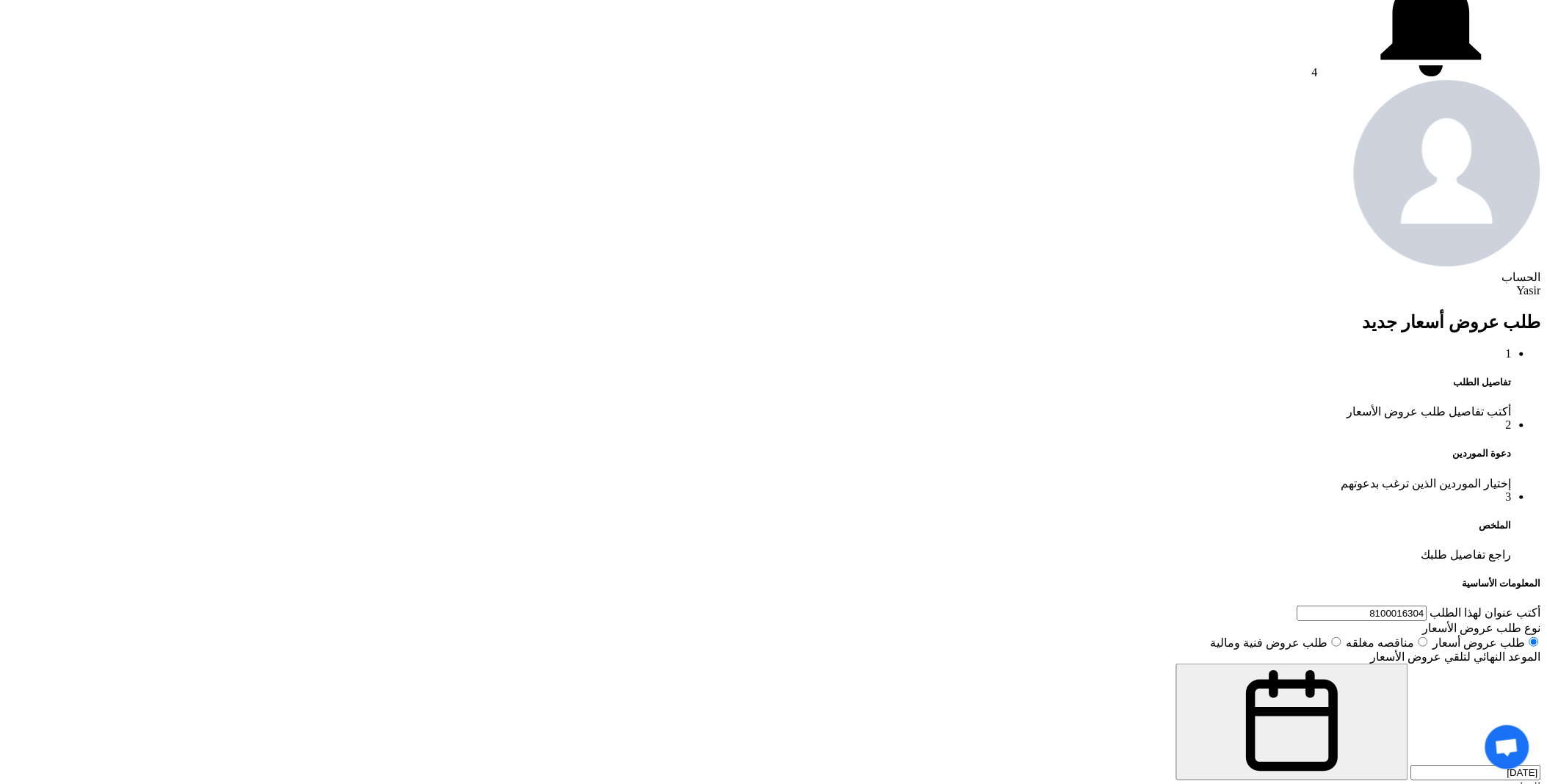
drag, startPoint x: 1033, startPoint y: 494, endPoint x: 727, endPoint y: 475, distance: 306.6
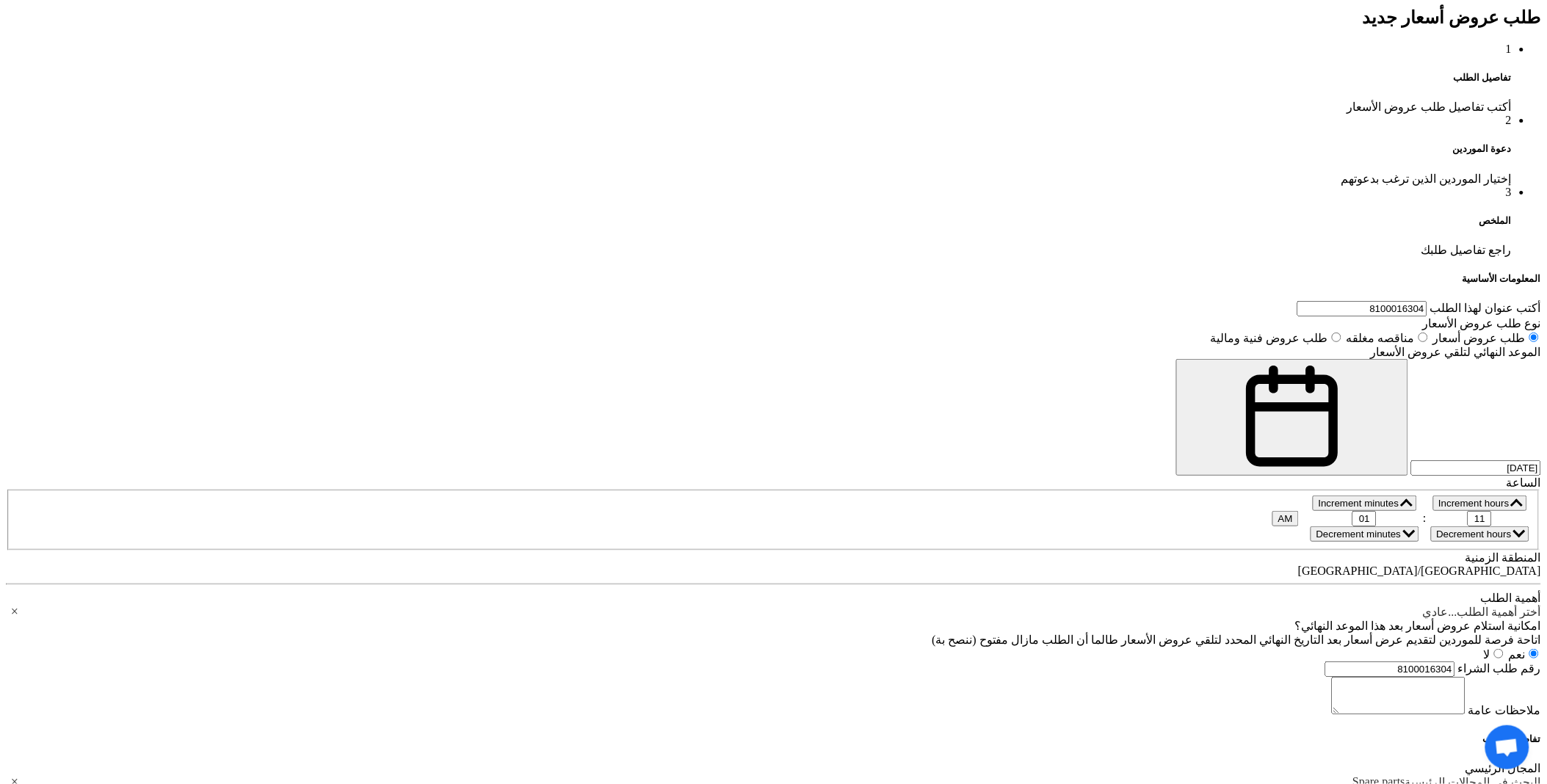
scroll to position [978, 0]
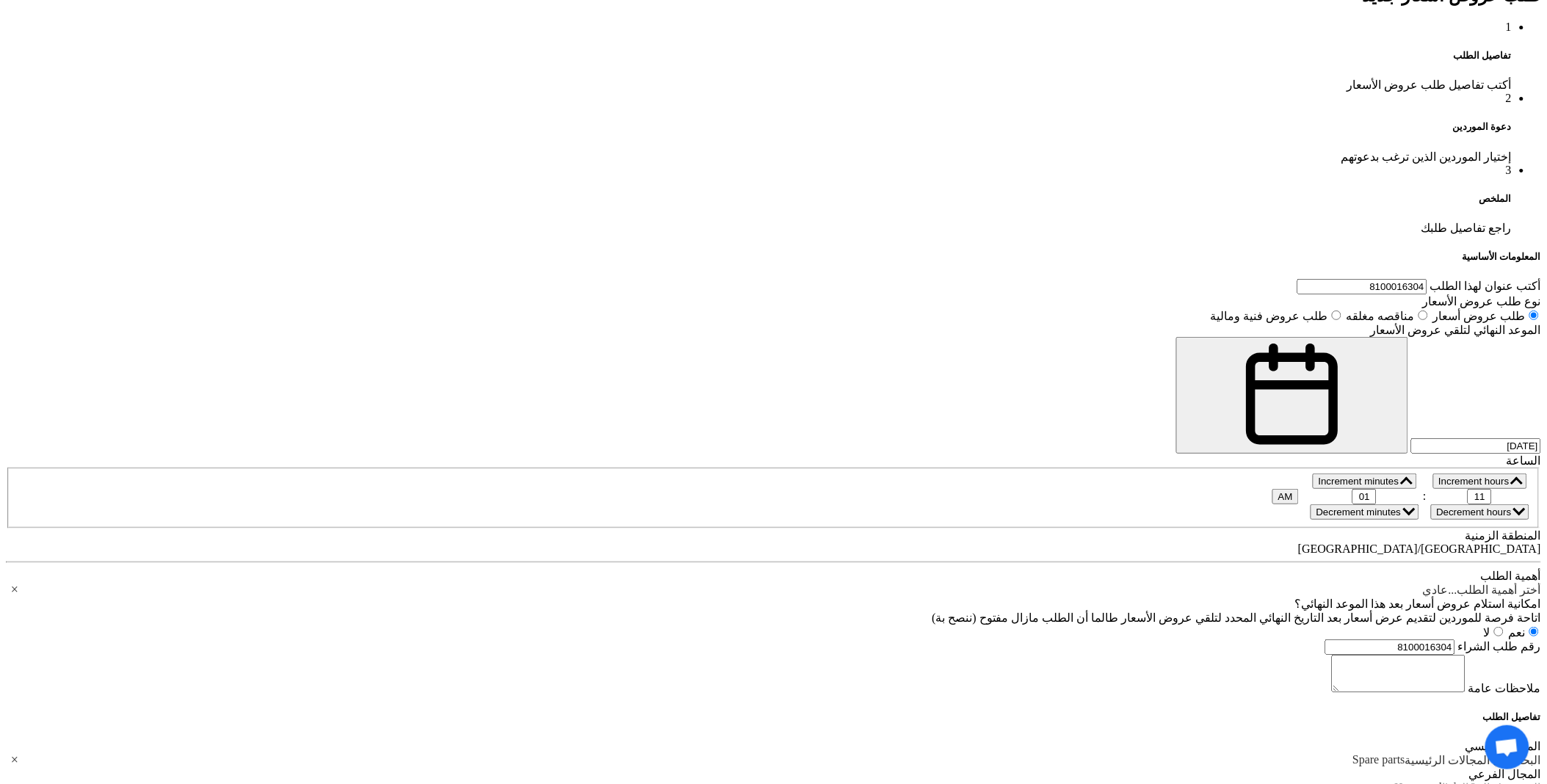
paste div
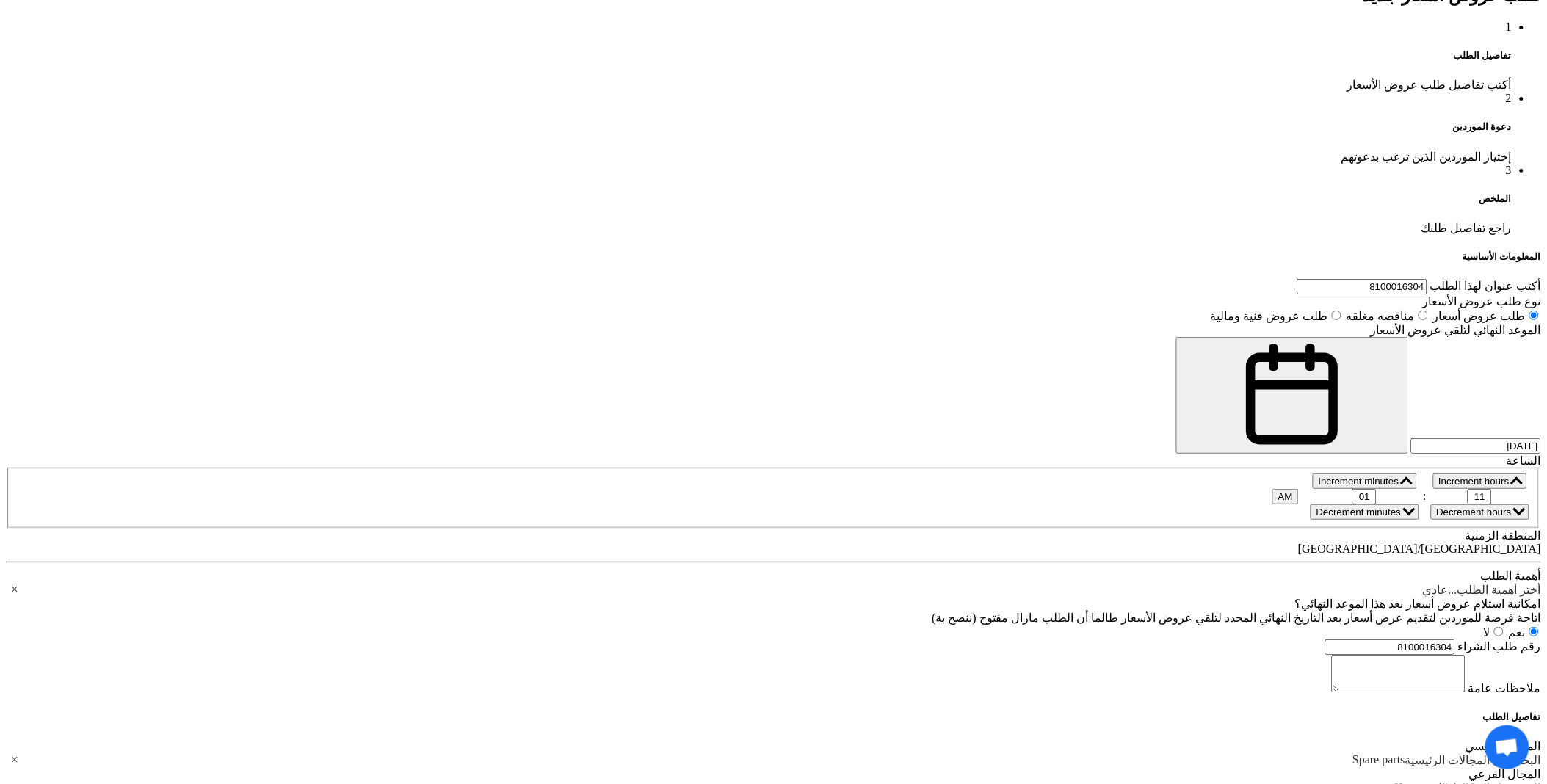
paste div
type input "8"
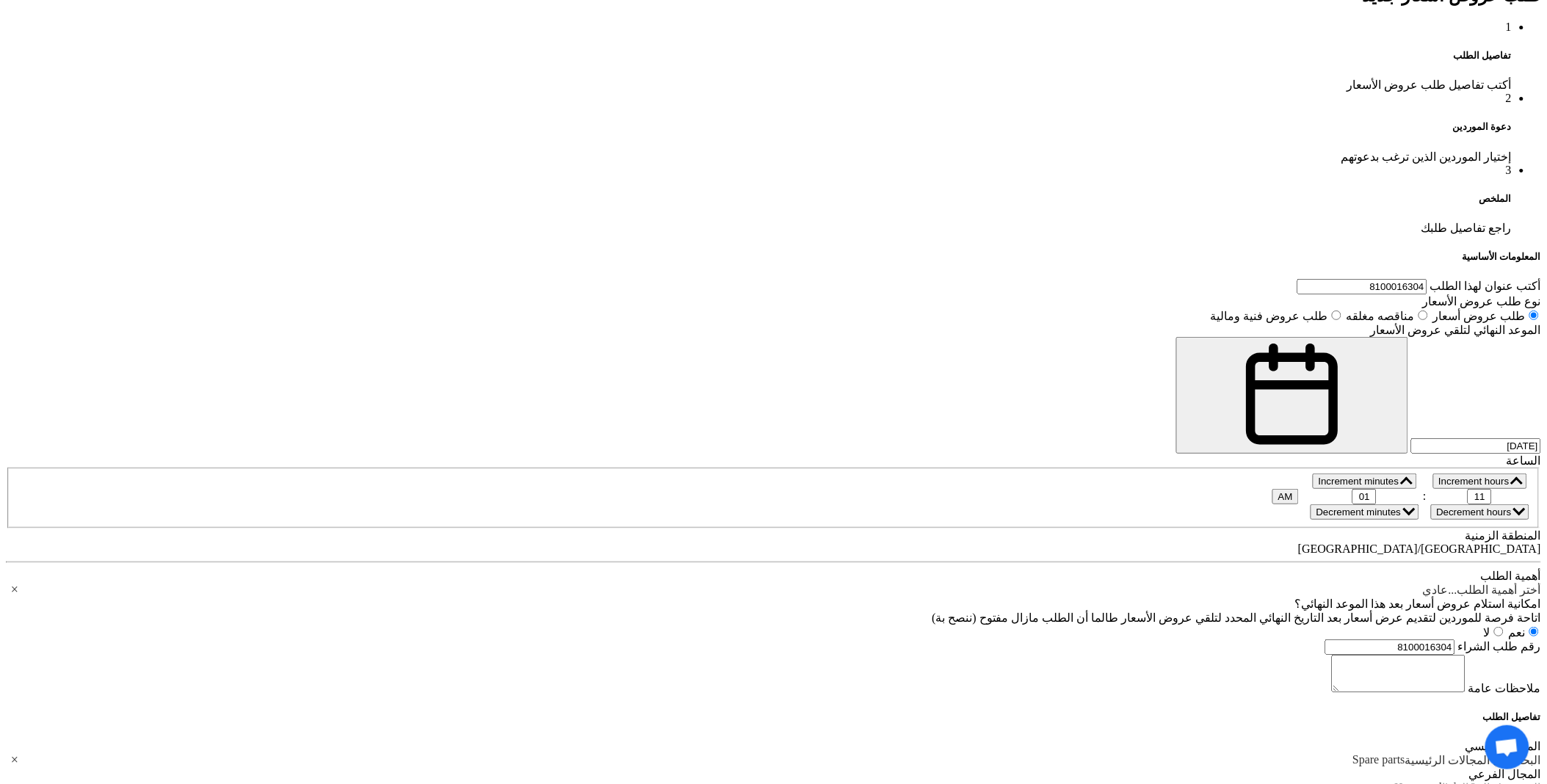
type input "18"
type input "3"
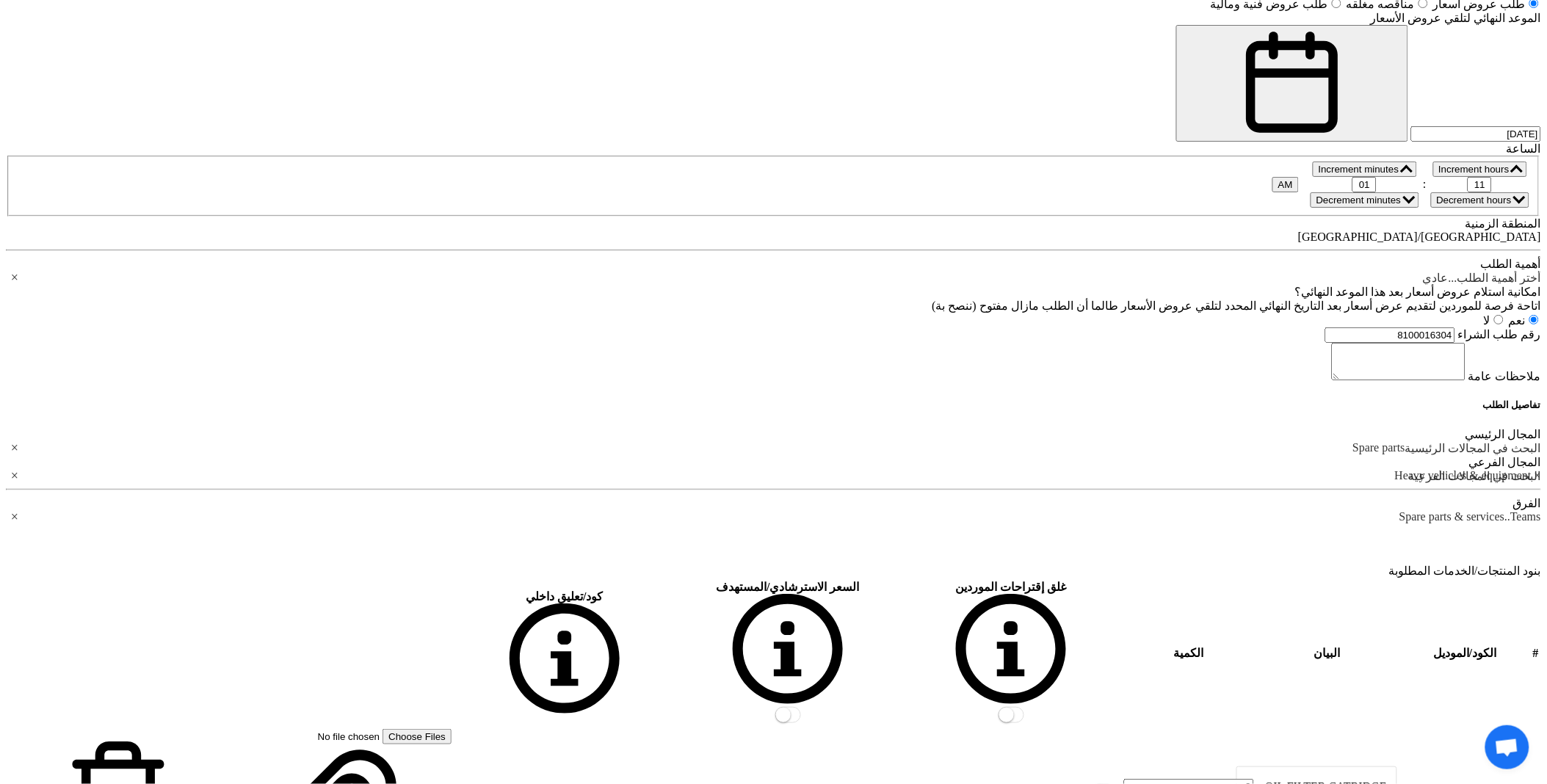
scroll to position [1304, 0]
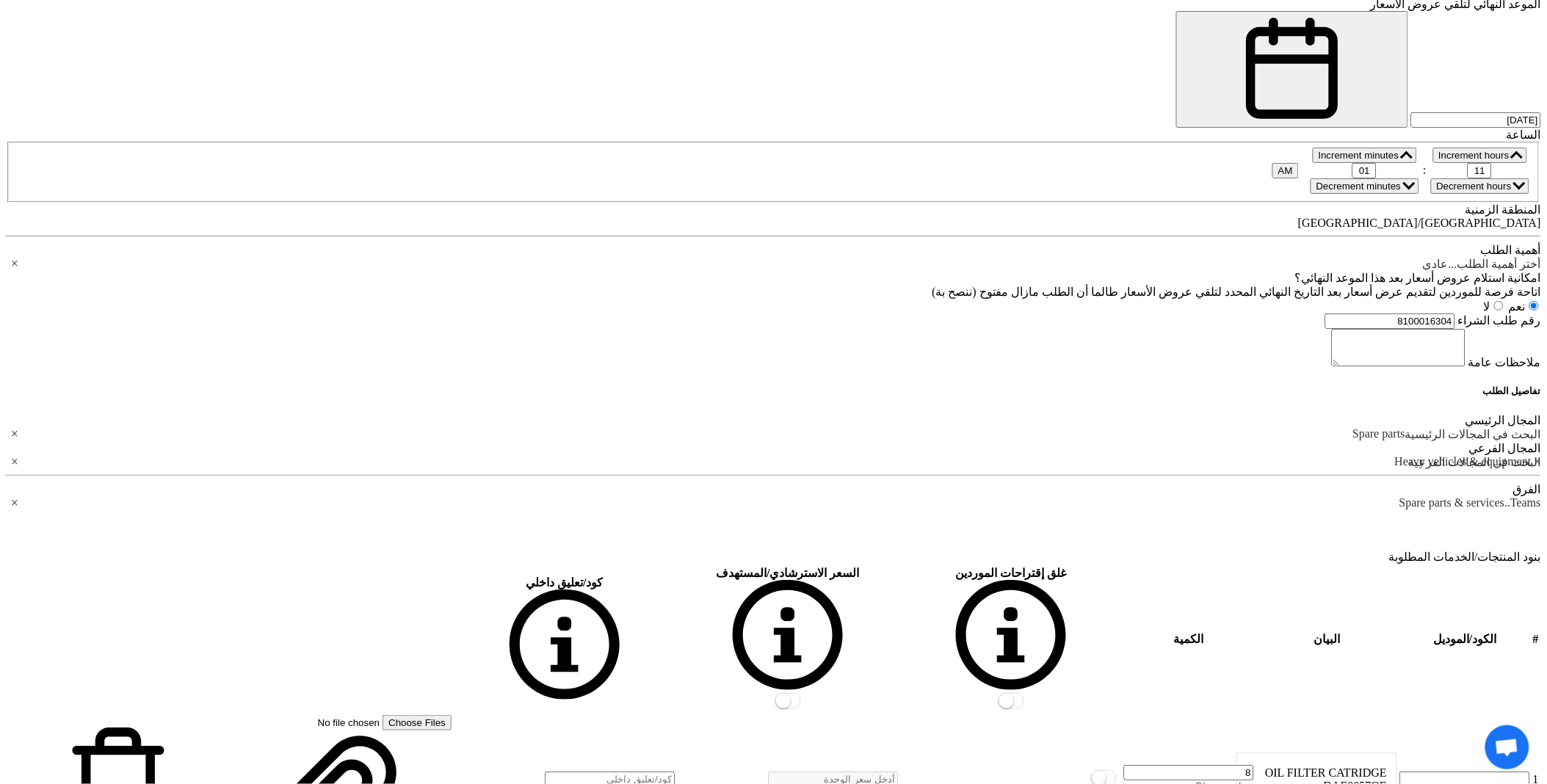
drag, startPoint x: 1083, startPoint y: 650, endPoint x: 1151, endPoint y: 658, distance: 68.5
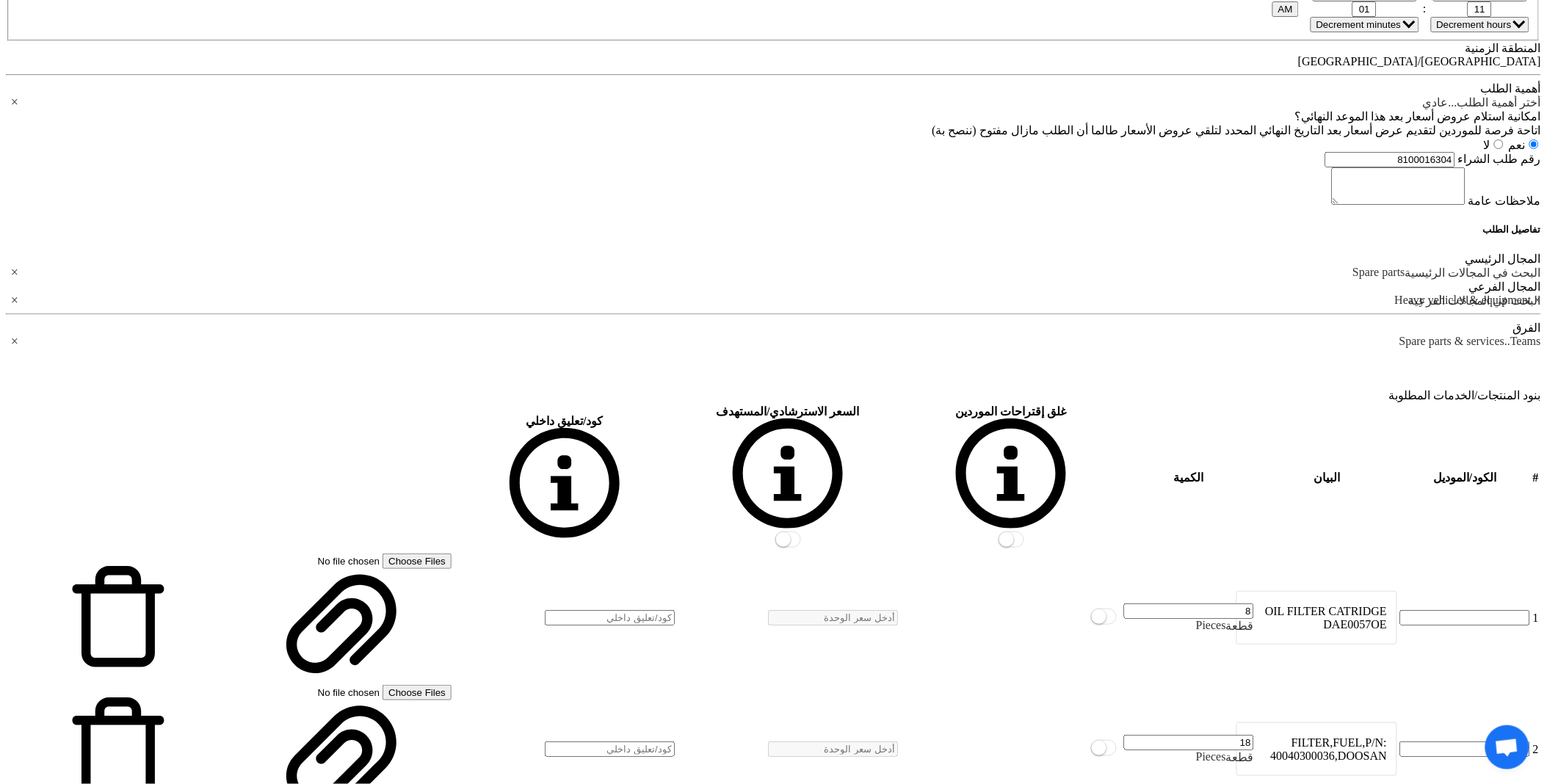
scroll to position [1468, 0]
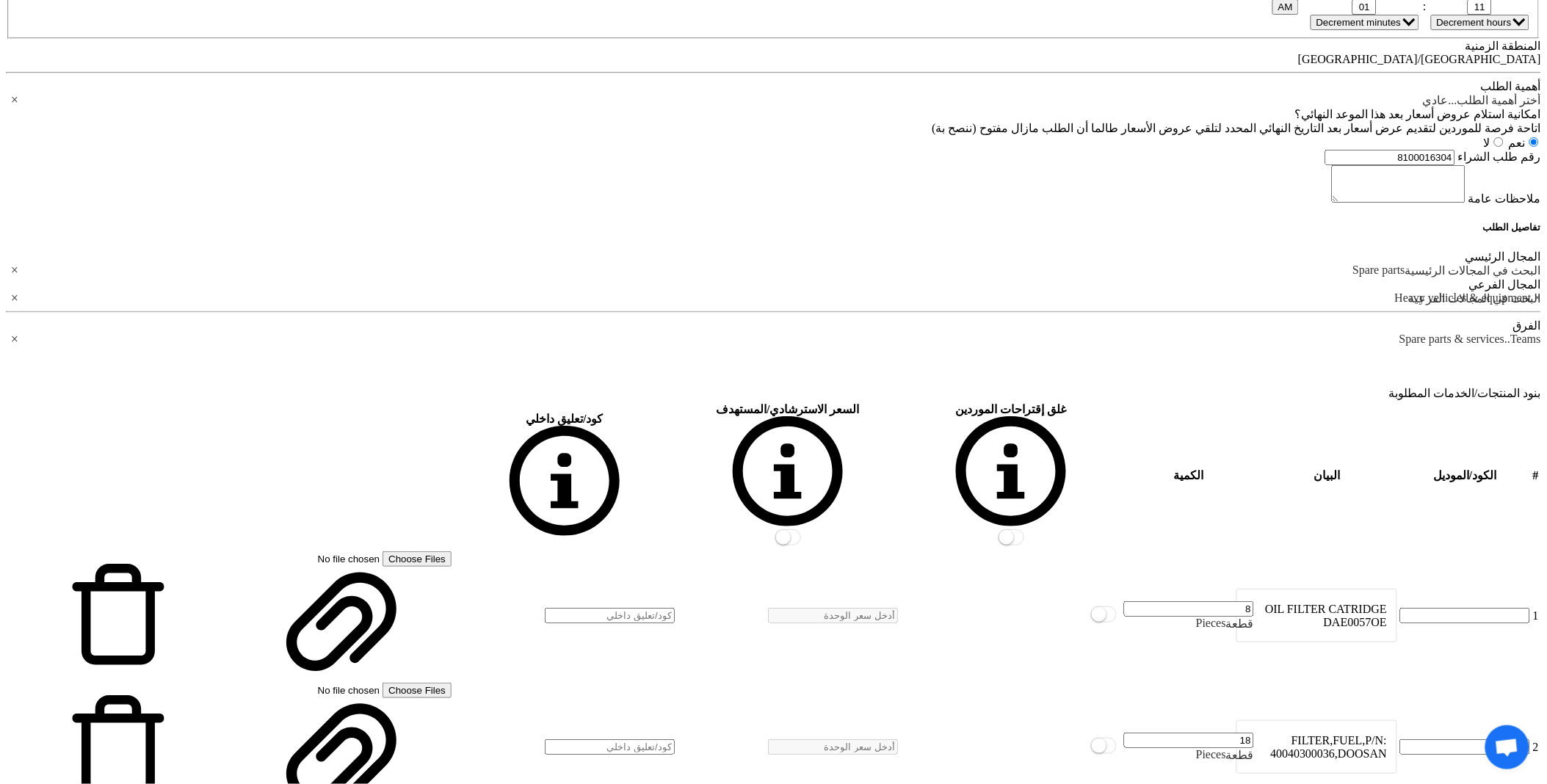
drag, startPoint x: 1097, startPoint y: 752, endPoint x: 1062, endPoint y: 616, distance: 140.4
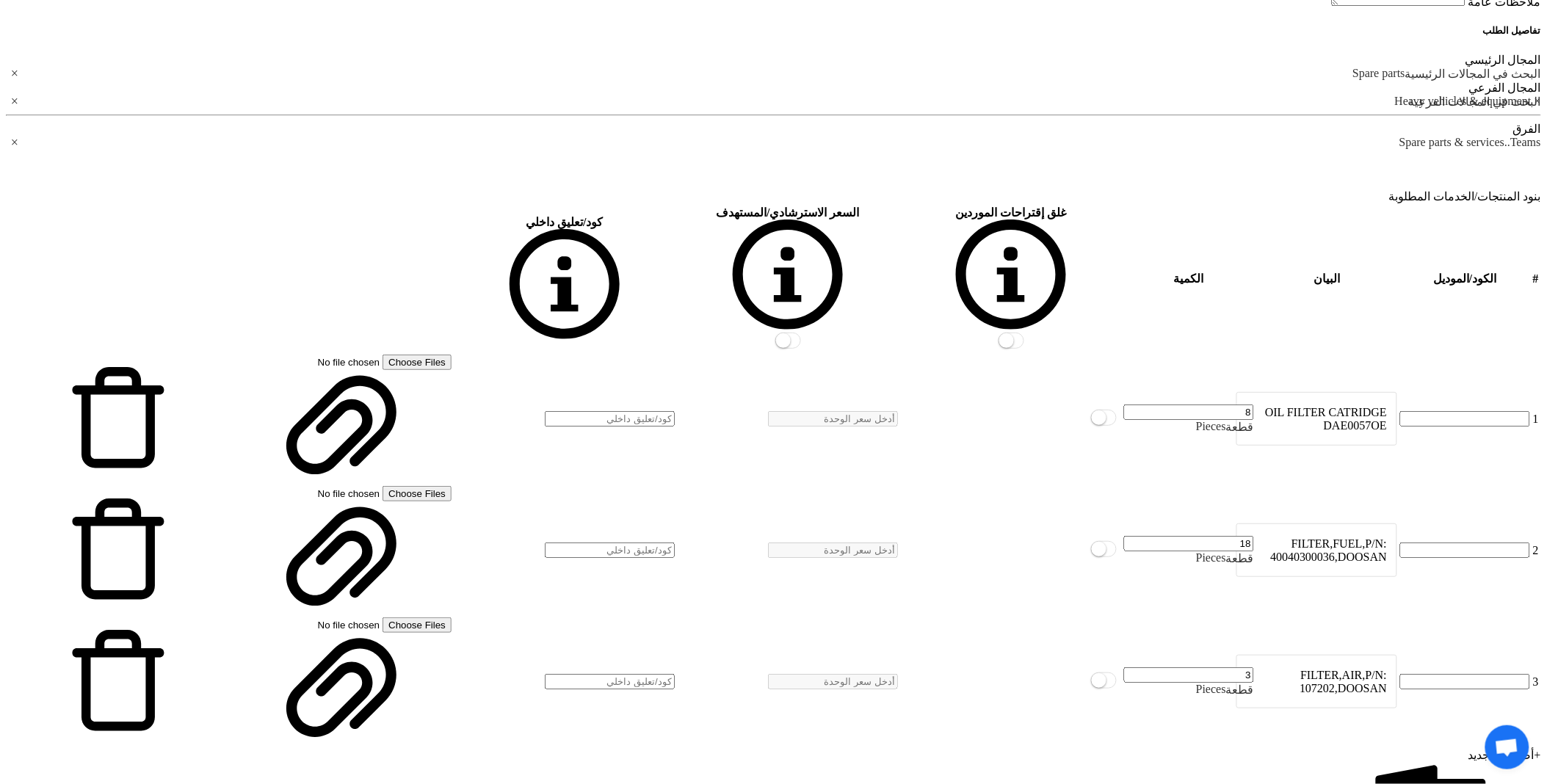
scroll to position [1712, 0]
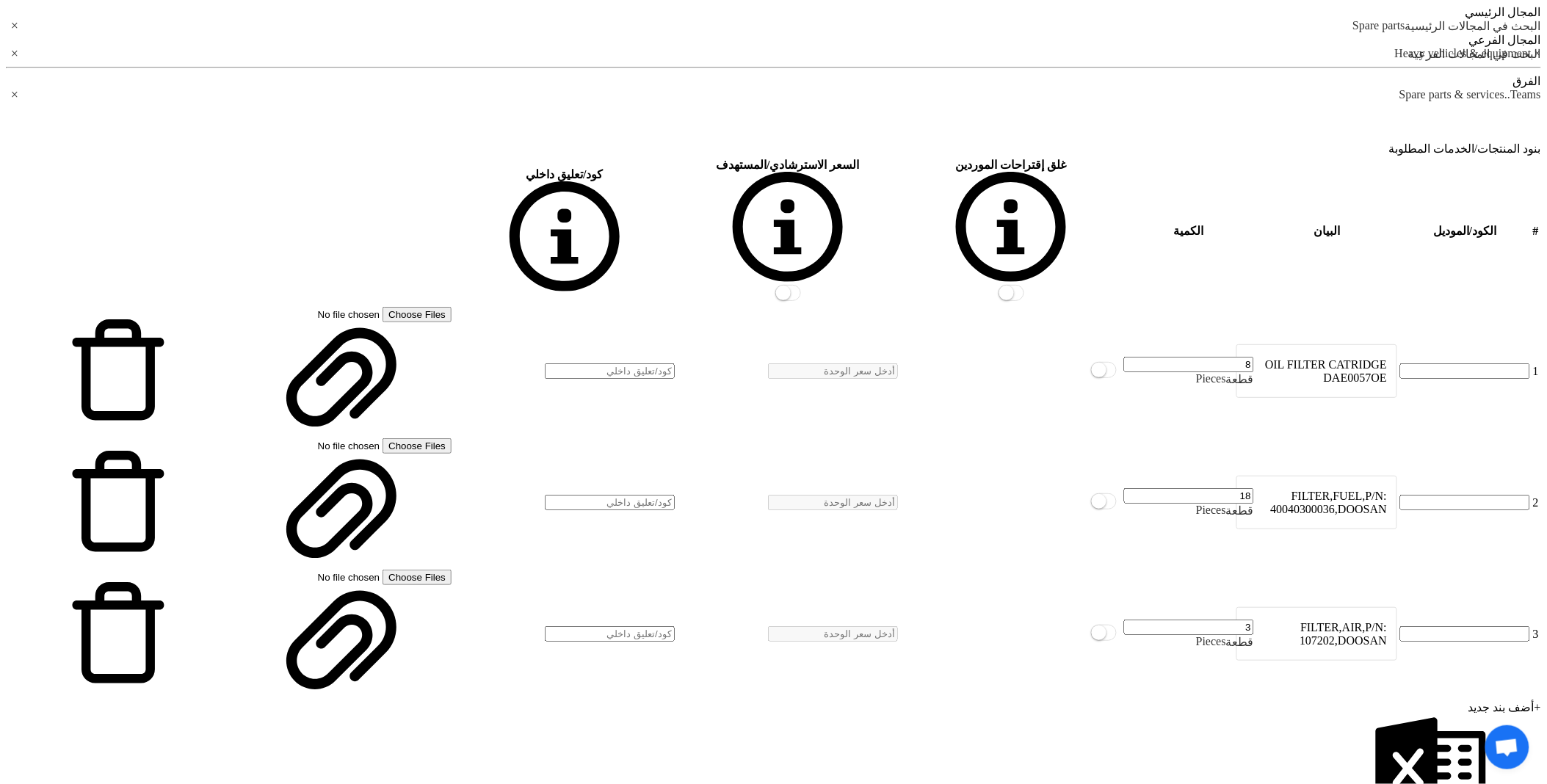
drag, startPoint x: 1157, startPoint y: 698, endPoint x: 1111, endPoint y: 661, distance: 59.0
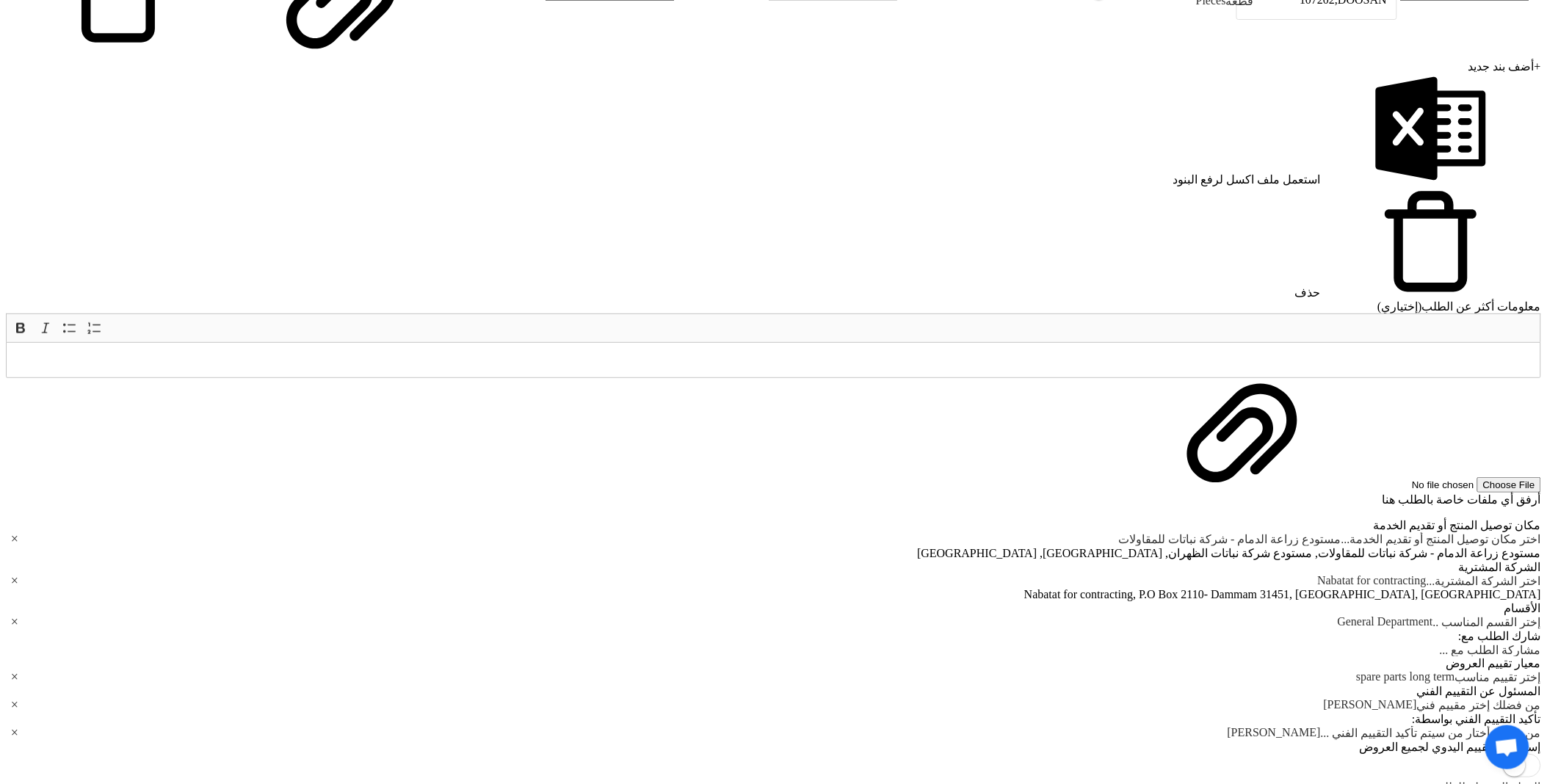
scroll to position [2364, 0]
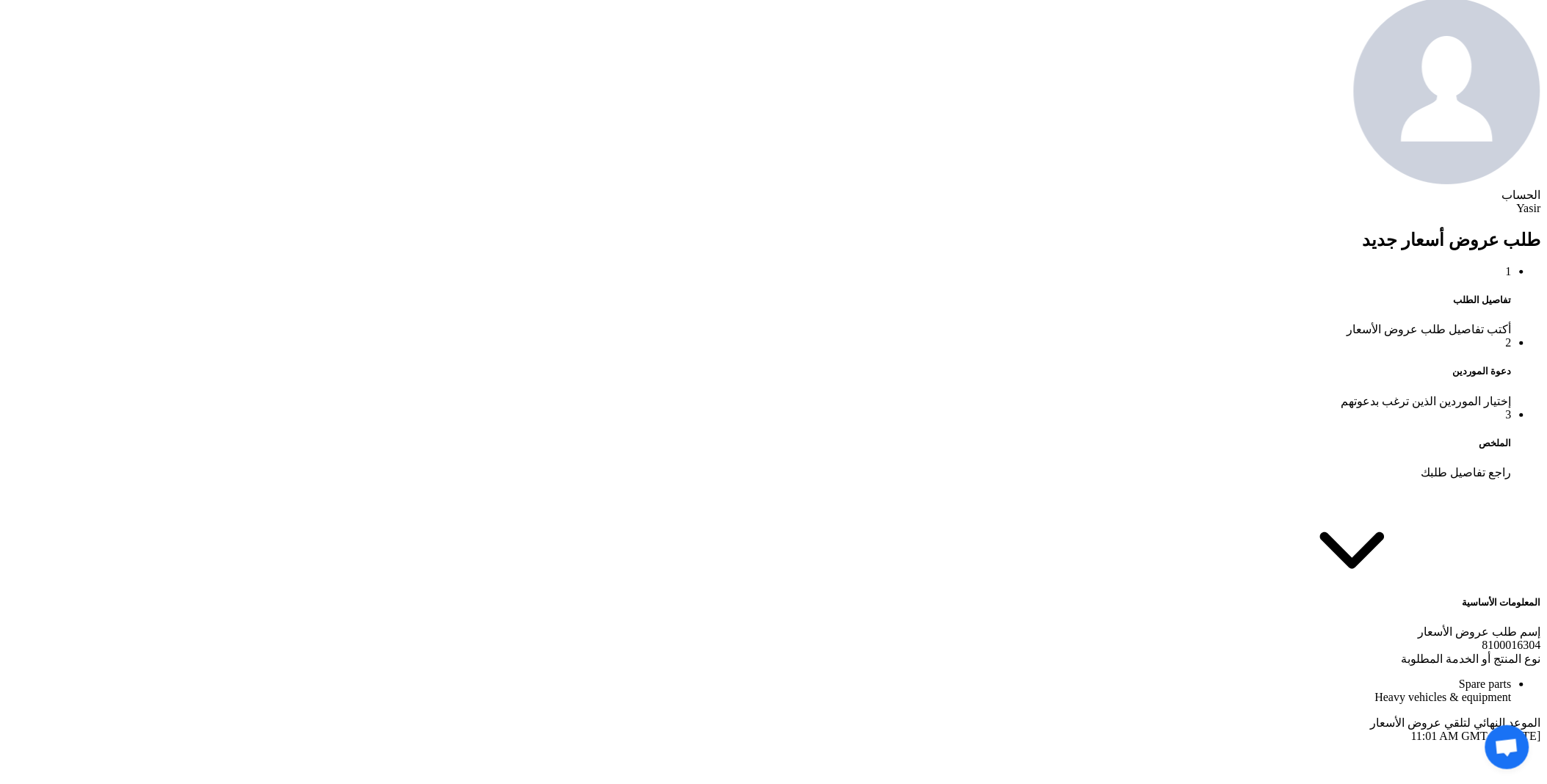
scroll to position [749, 0]
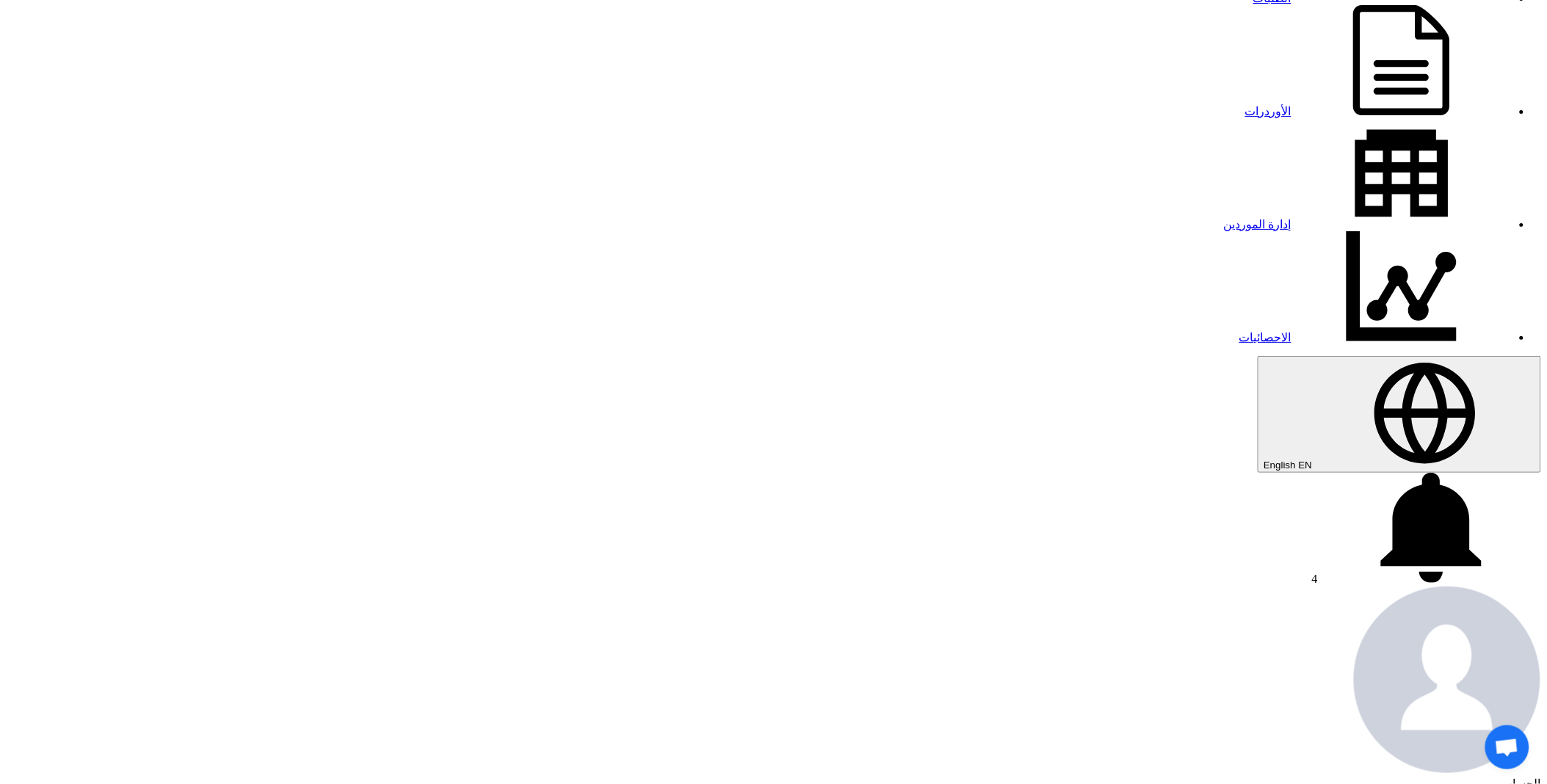
scroll to position [407, 0]
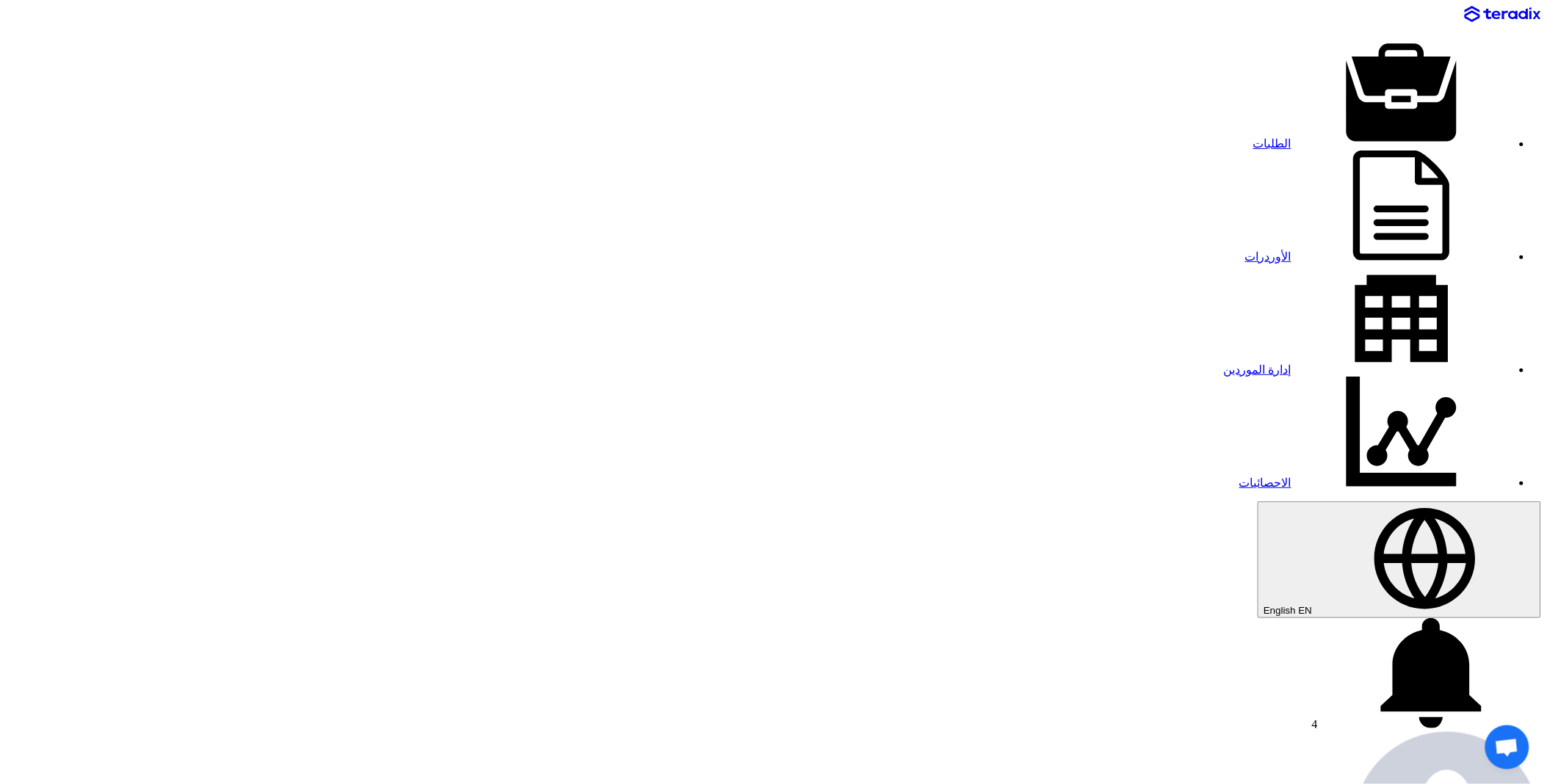
paste input "8100016001"
type input "8100016001"
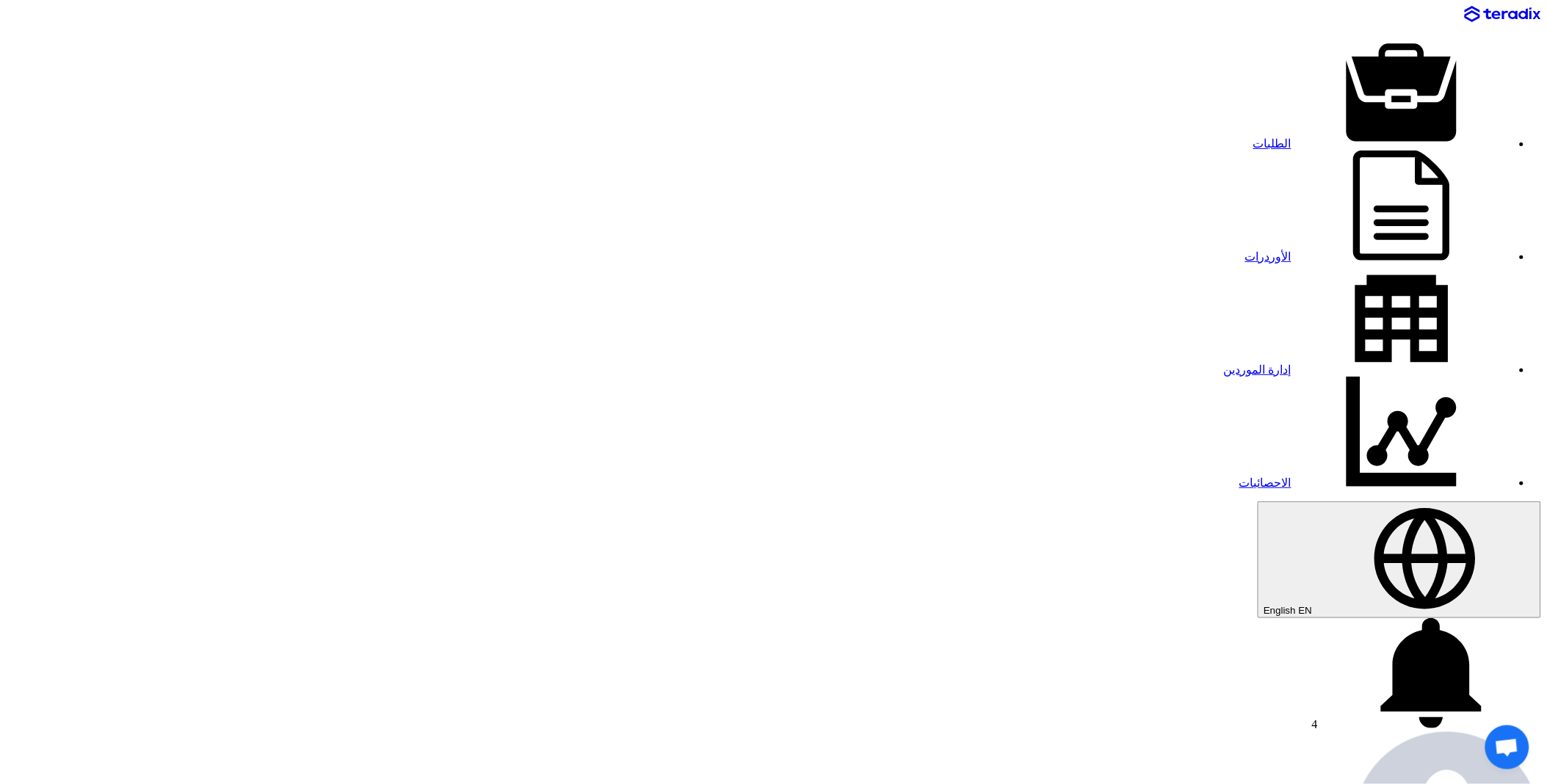
drag, startPoint x: 1176, startPoint y: 67, endPoint x: 1206, endPoint y: 67, distance: 30.0
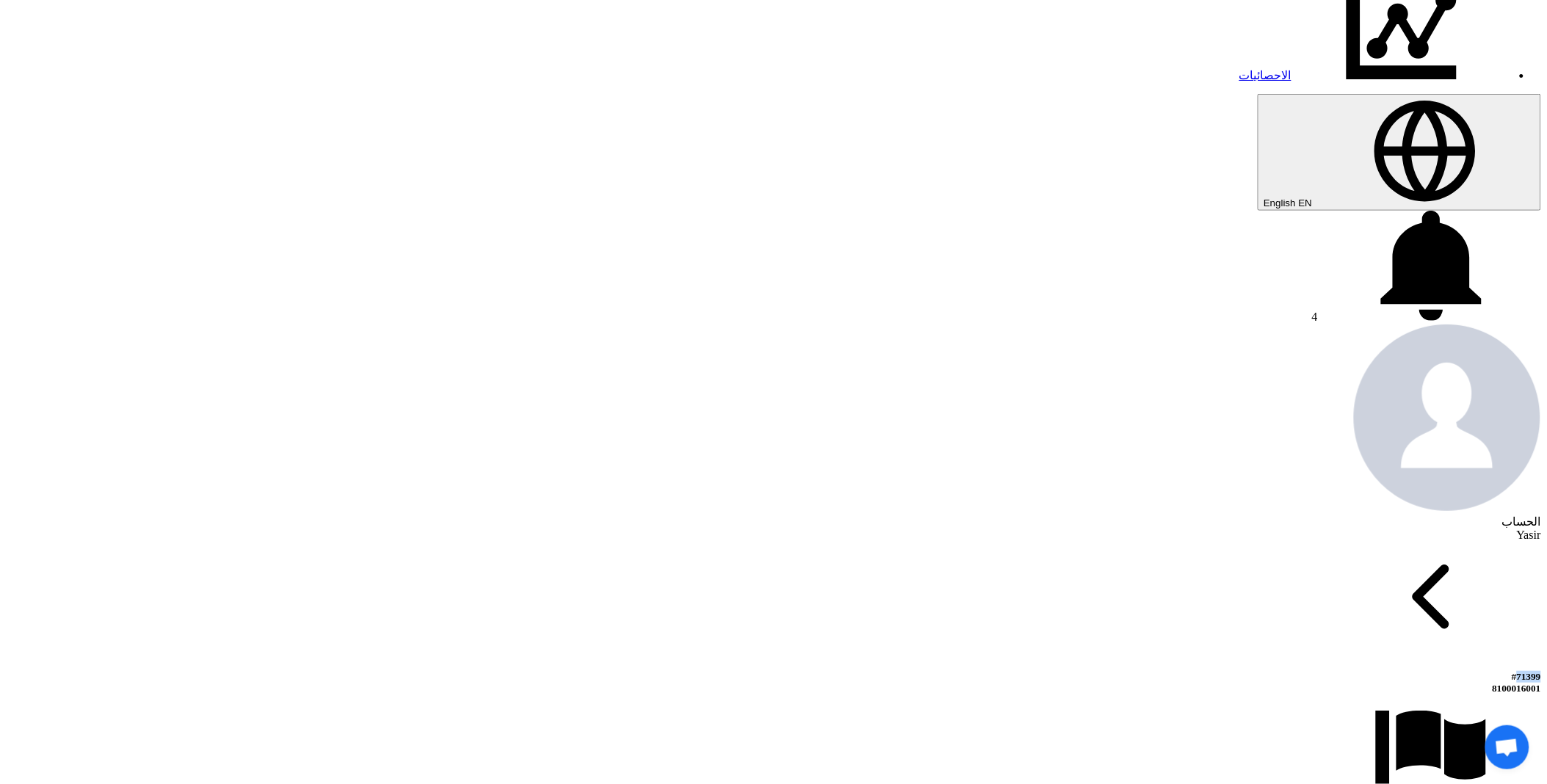
scroll to position [489, 0]
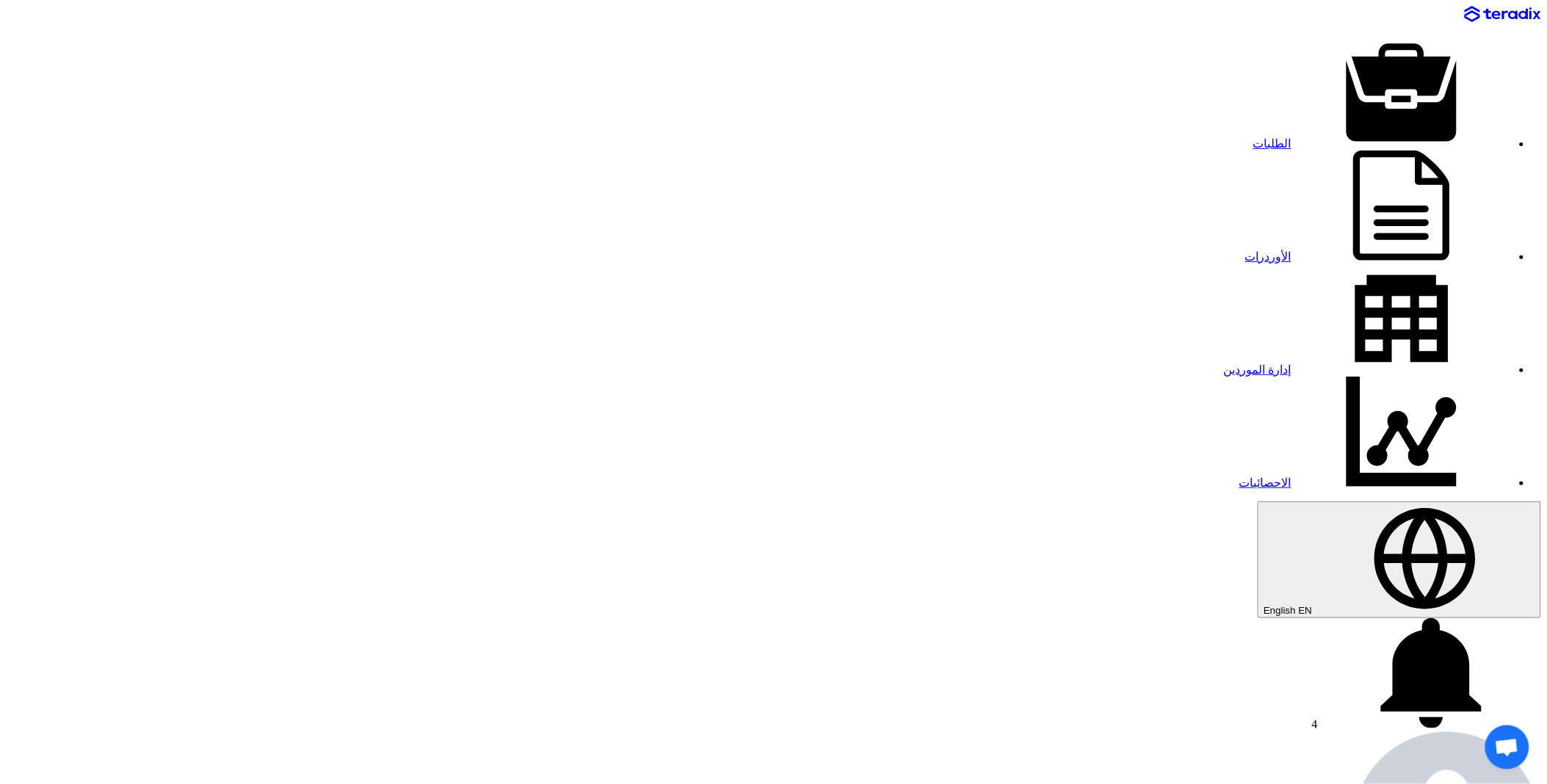
paste input "69182"
type input "69182"
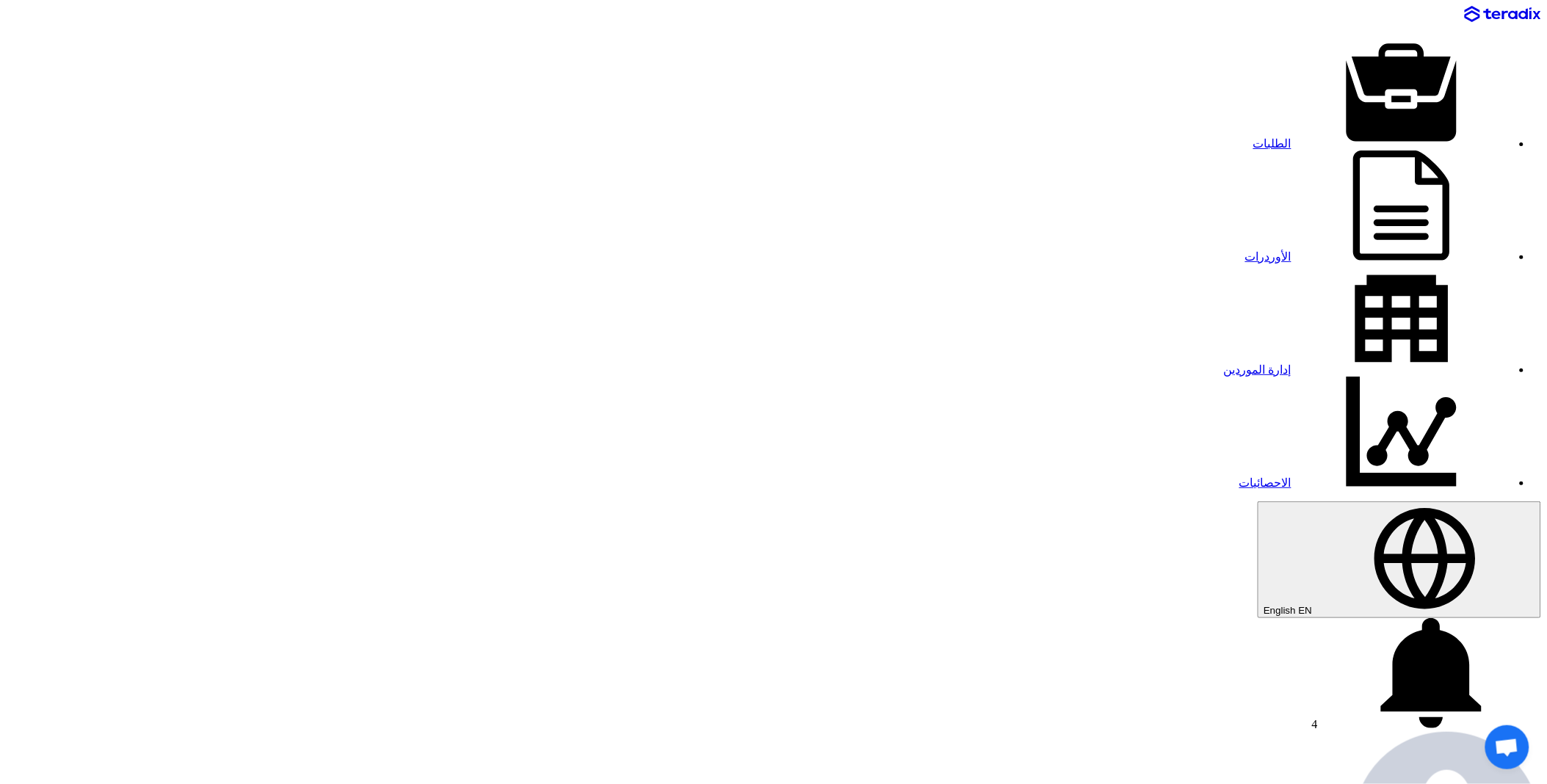
drag, startPoint x: 1174, startPoint y: 70, endPoint x: 1206, endPoint y: 67, distance: 32.1
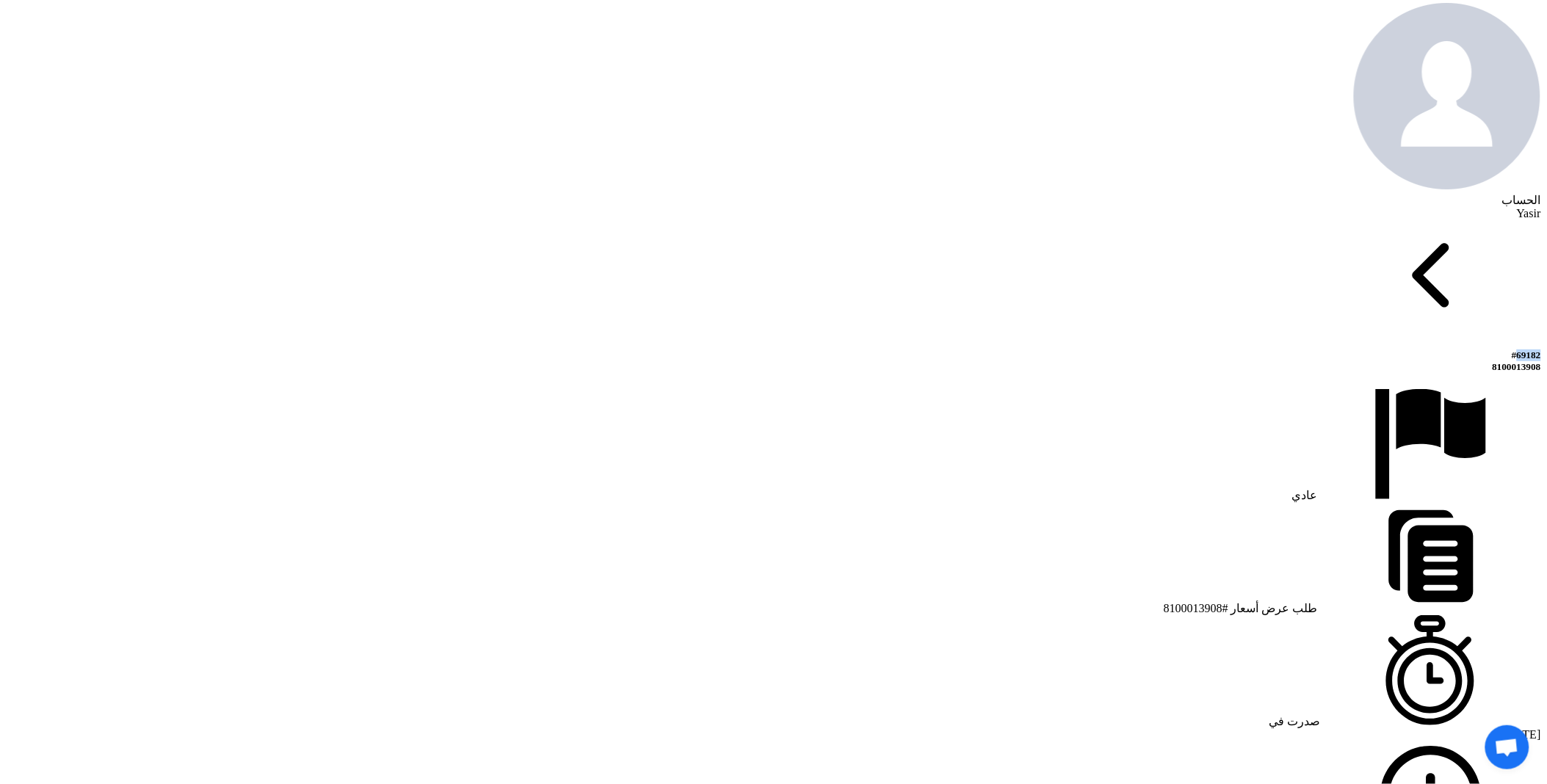
scroll to position [734, 0]
